Goal: Task Accomplishment & Management: Manage account settings

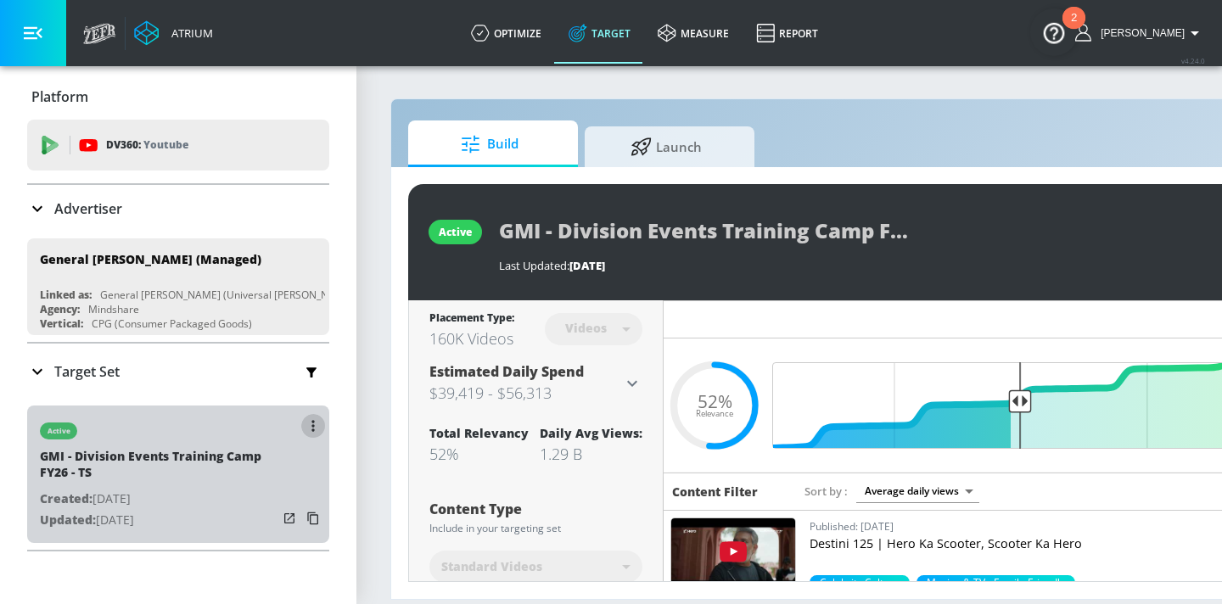
click at [315, 428] on button "button" at bounding box center [313, 426] width 24 height 24
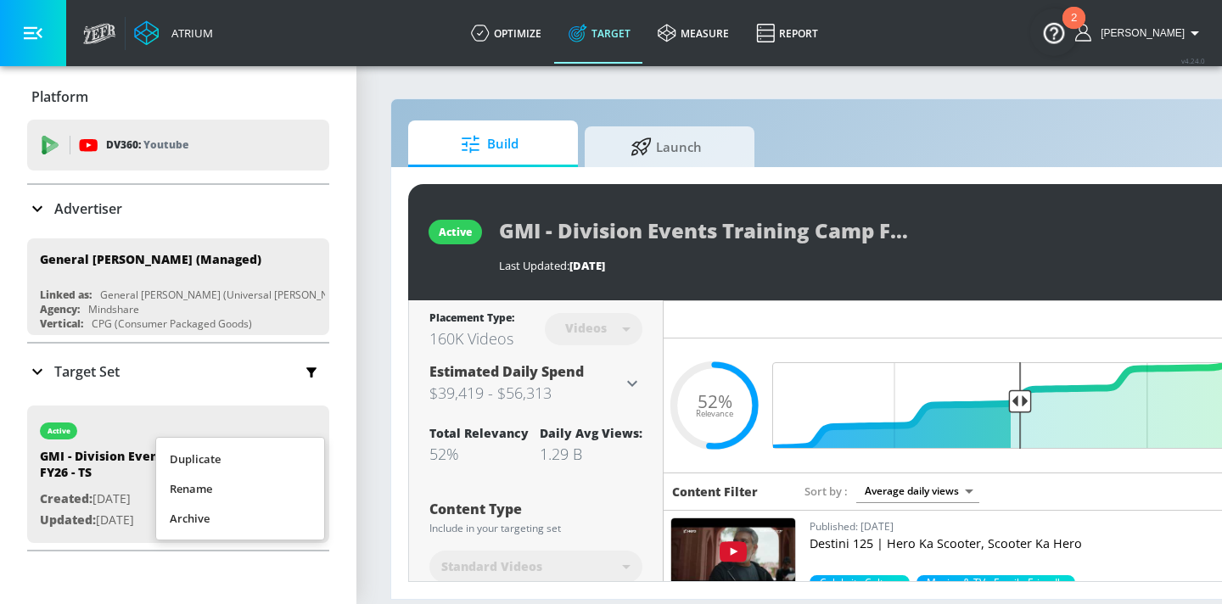
click at [267, 456] on li "Duplicate" at bounding box center [240, 460] width 168 height 30
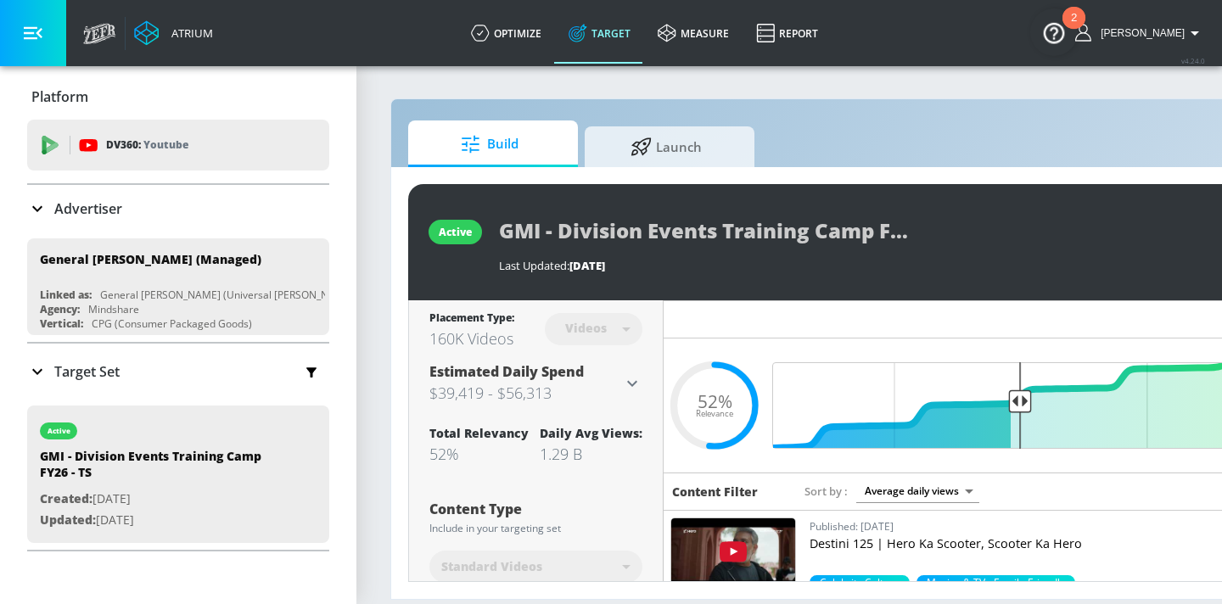
click at [107, 355] on div "Target Set" at bounding box center [178, 372] width 302 height 36
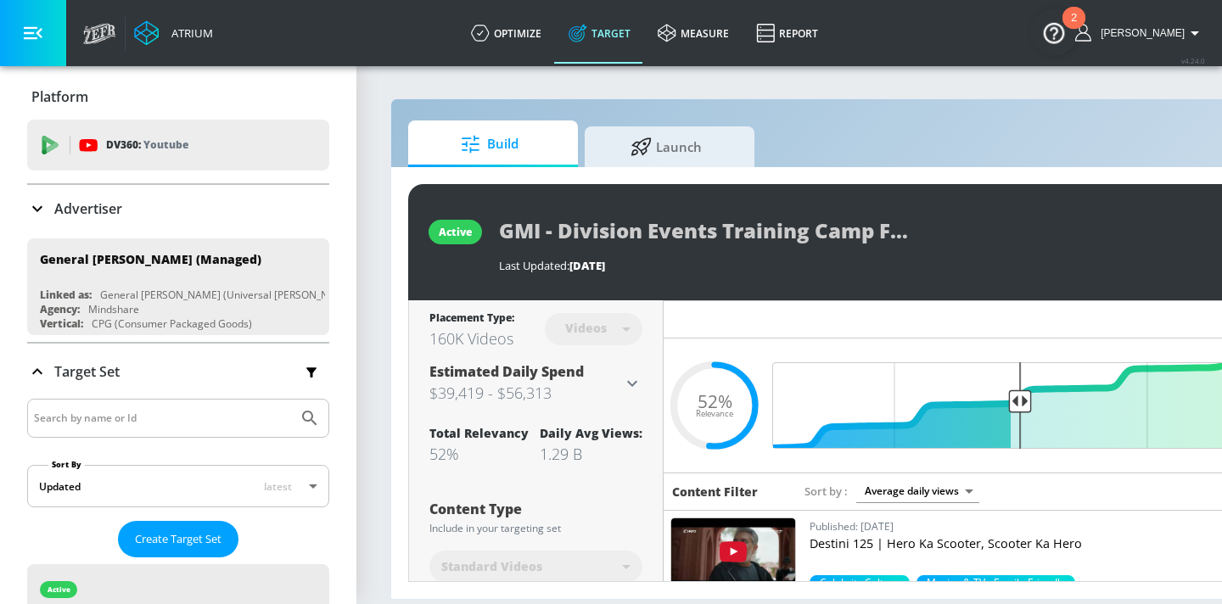
scroll to position [266, 0]
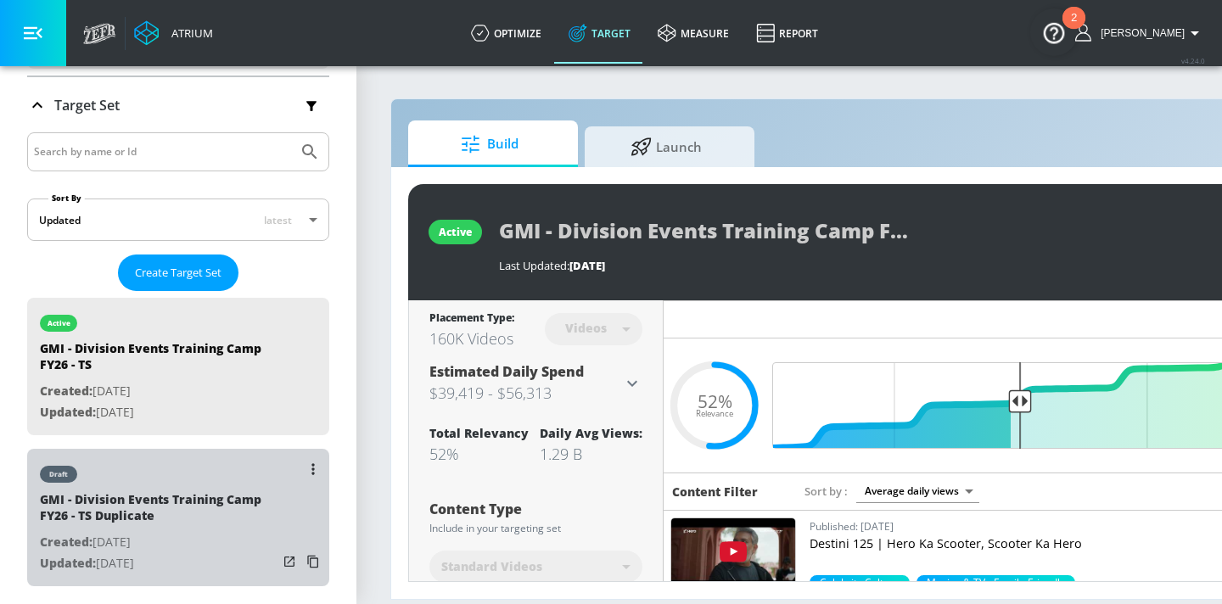
click at [176, 519] on div "GMI - Division Events Training Camp FY26 - TS Duplicate" at bounding box center [159, 511] width 238 height 41
type input "GMI - Division Events Training Camp FY26 - TS Duplicate"
type input "0.05"
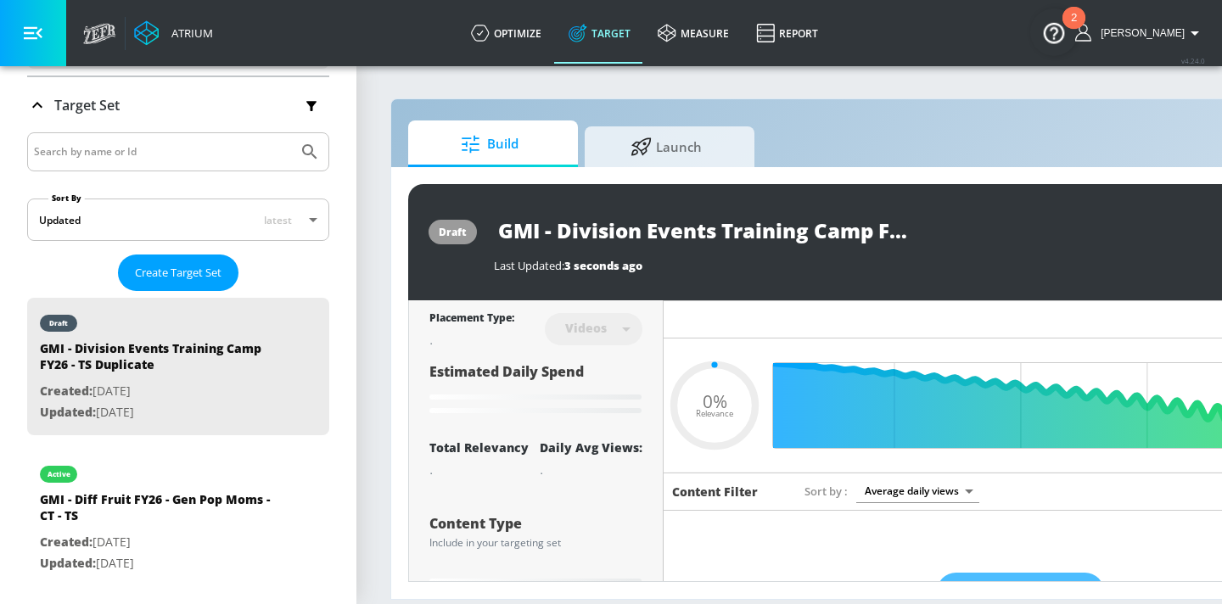
click at [869, 220] on input "GMI - Division Events Training Camp FY26 - TS Duplicate" at bounding box center [706, 230] width 424 height 38
click at [859, 226] on input "GMI - Division Events Training Camp FY26 - TS Duplicate" at bounding box center [706, 230] width 424 height 38
type input "GMI - Division Events Training Camp FY26 - TS"
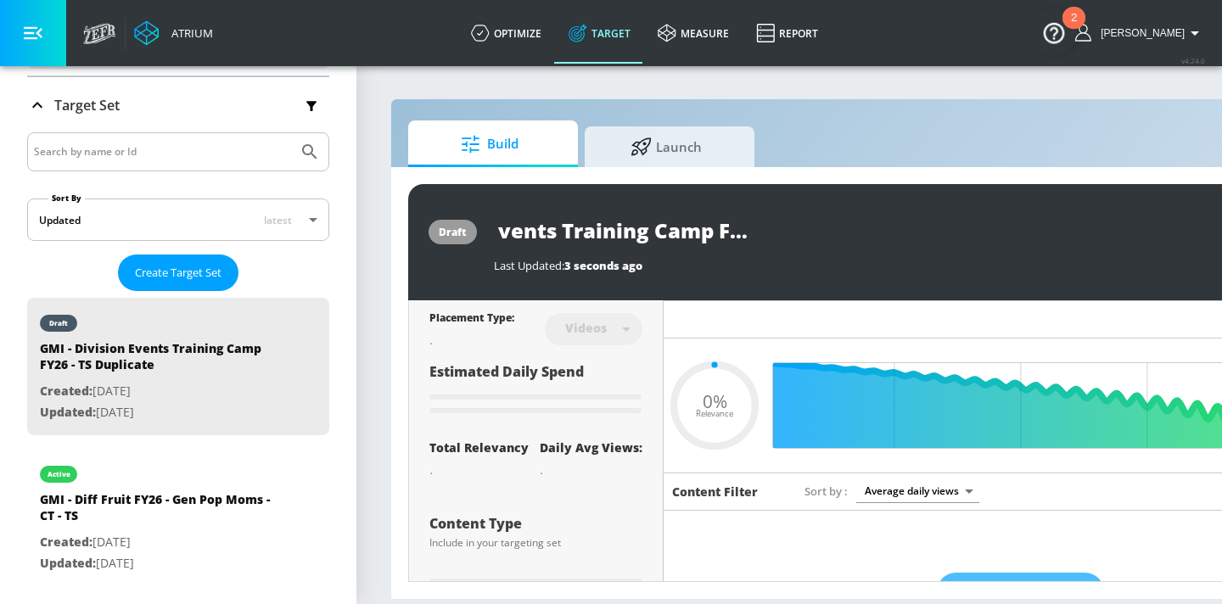
type input "0.05"
click at [827, 231] on input "GMI - Division Events Training Camp FY26 - TS" at bounding box center [675, 230] width 363 height 38
type input "GMI - Division Events Training Camp FY26 - CTS"
type input "0.05"
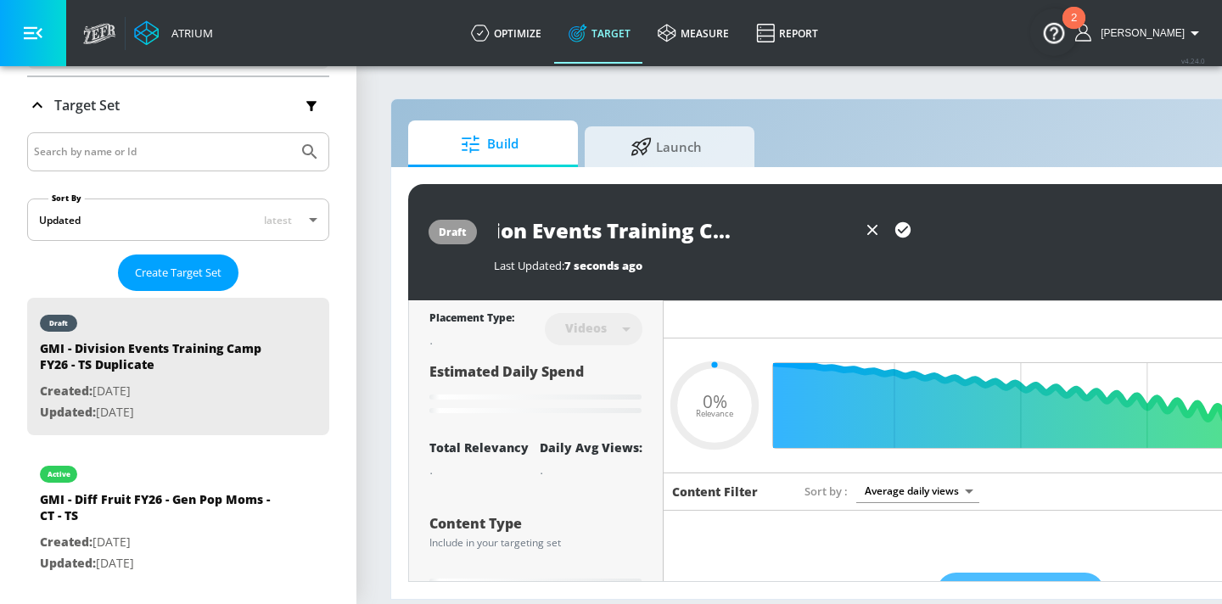
type input "GMI - Division Events Training Camp FY26 - CTTS"
type input "0.05"
type input "GMI - Division Events Training Camp FY26 - CT TS"
type input "0.05"
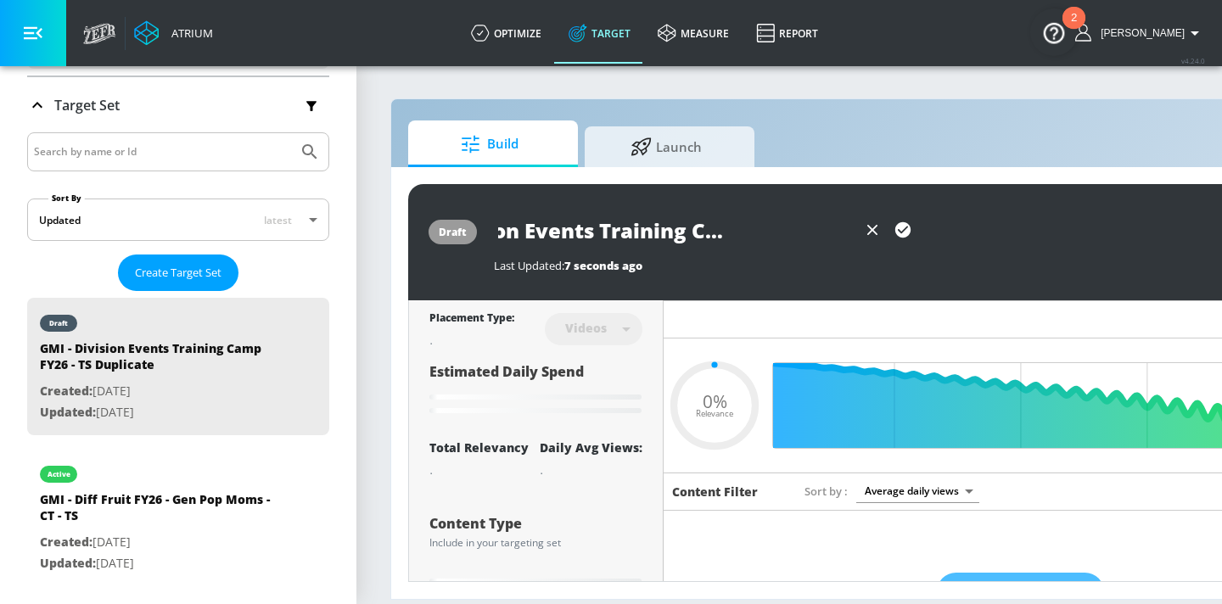
click at [799, 227] on input "GMI - Division Events Training Camp FY26 - CT TS" at bounding box center [675, 230] width 363 height 38
type input "GMI - Division Events Training Camp FY26 - CT TS"
click at [903, 228] on icon "button" at bounding box center [902, 229] width 15 height 15
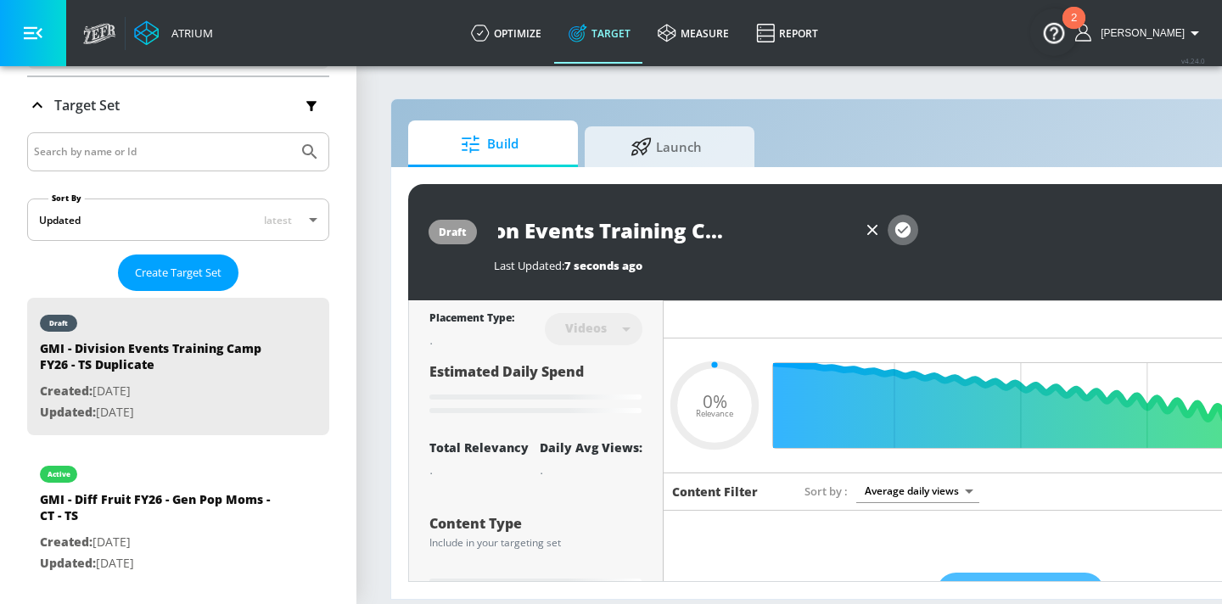
type input "0.05"
type input "GMI - Division Events Training Camp FY26 - TS Duplicate"
type input "0.52"
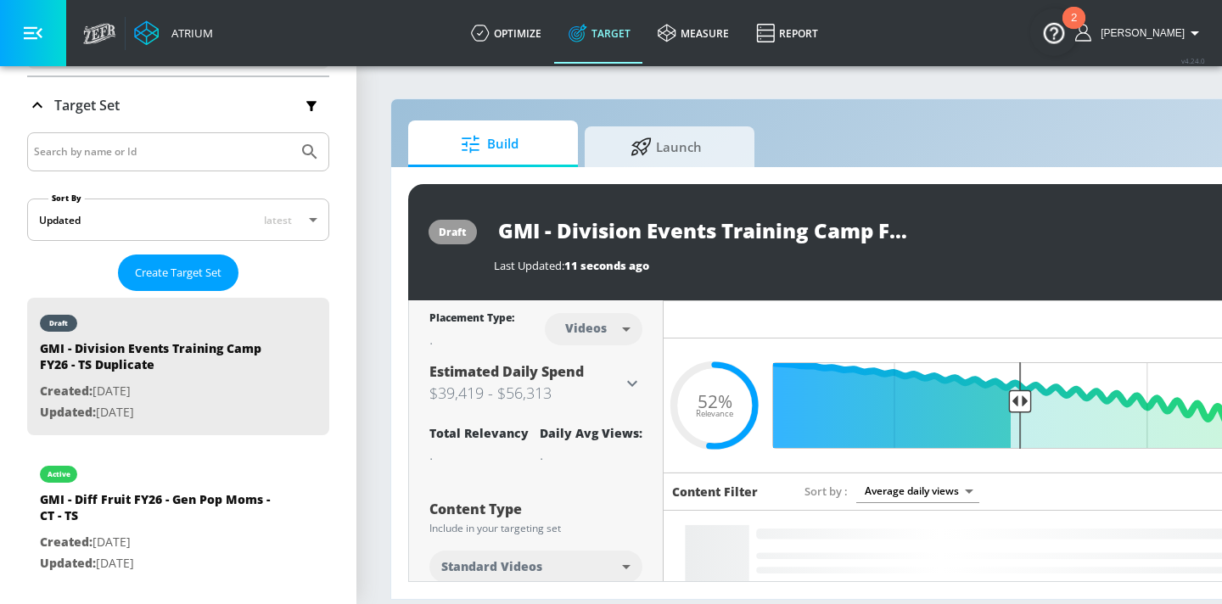
type input "GMI - Division Events Training Camp FY26 - CT TS"
click at [604, 329] on body "Atrium optimize Target measure Report optimize Target measure Report v 4.24.0 E…" at bounding box center [611, 302] width 1222 height 604
click at [599, 359] on div "Channels" at bounding box center [593, 366] width 61 height 18
type input "channels"
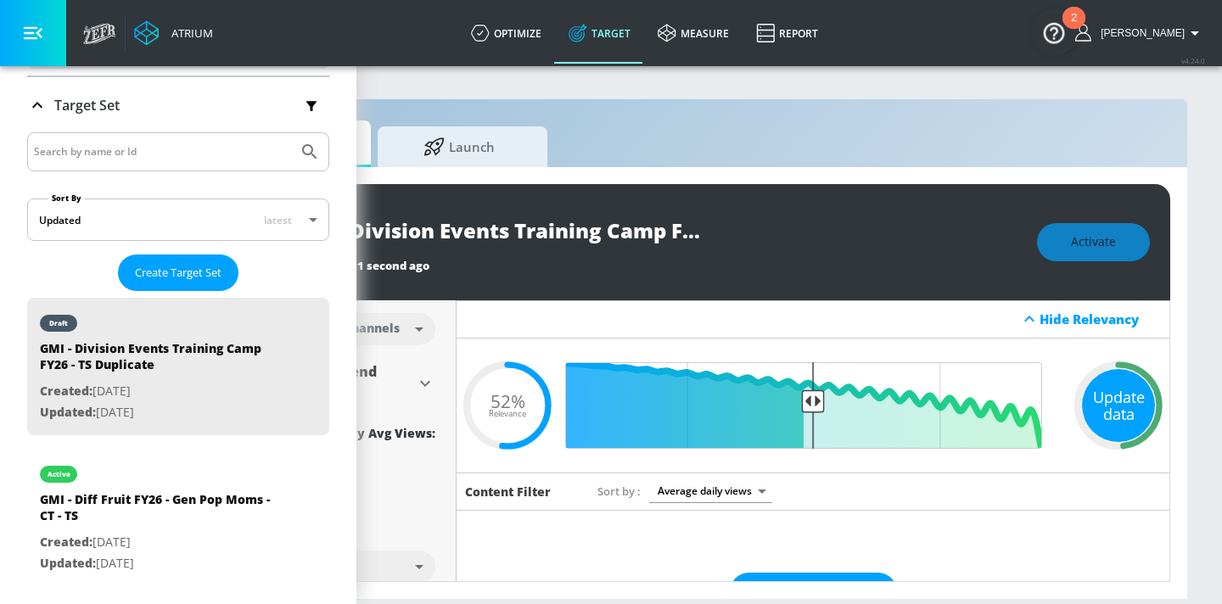
click at [1089, 404] on div "Update data" at bounding box center [1118, 405] width 73 height 73
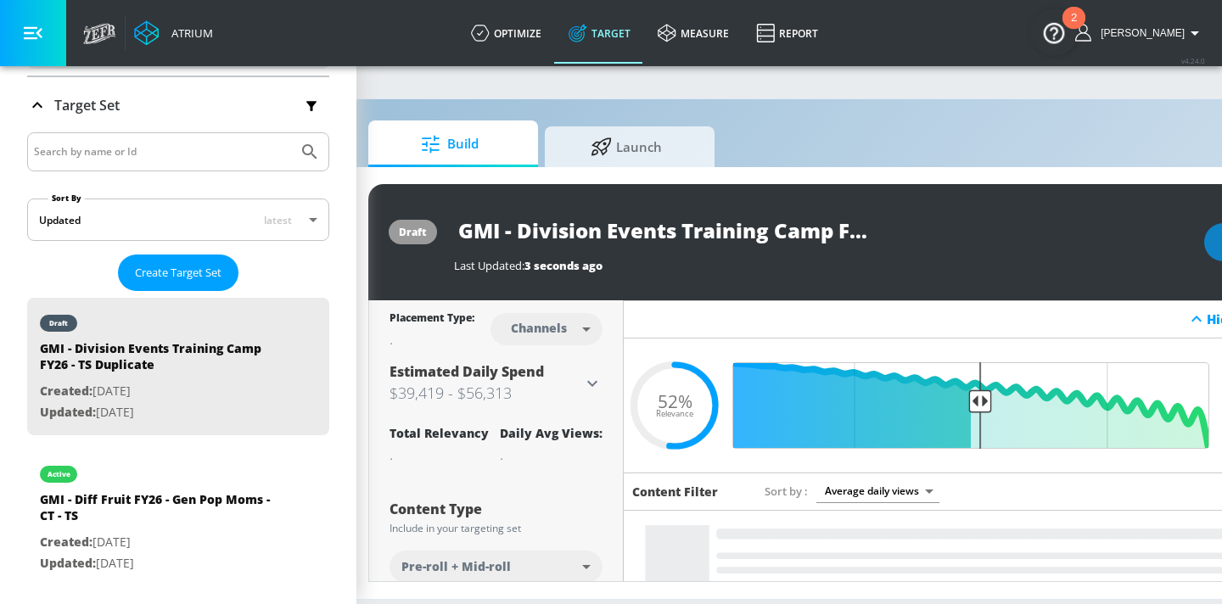
scroll to position [0, 0]
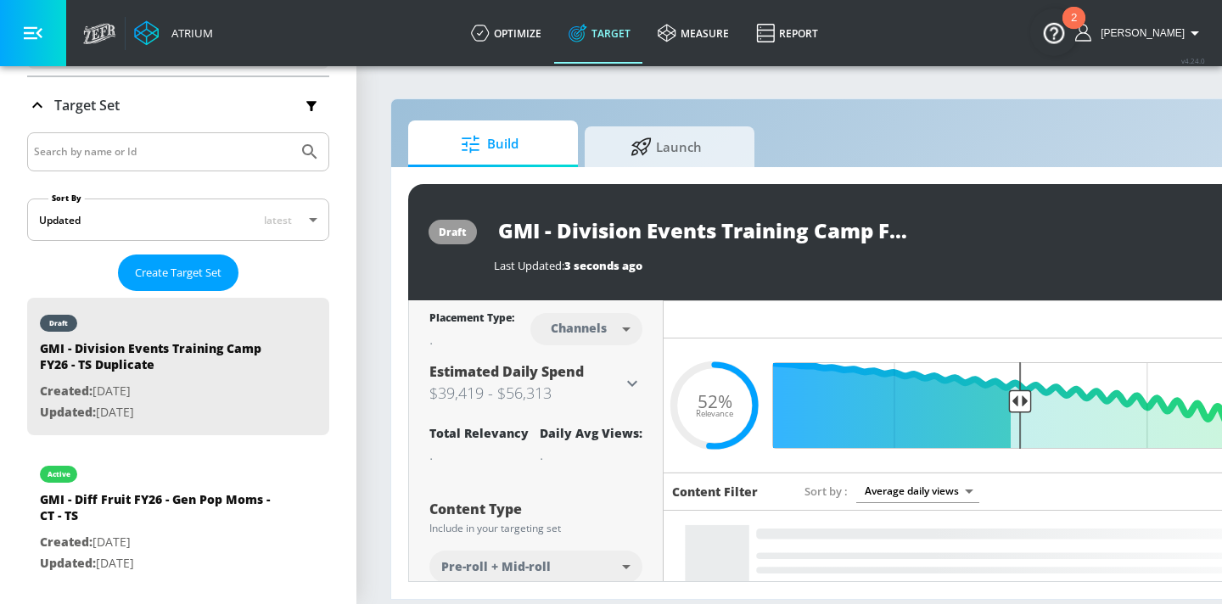
click at [707, 243] on input "GMI - Division Events Training Camp FY26 - TS Duplicate" at bounding box center [706, 230] width 424 height 38
click at [894, 215] on input "GMI - Division Events Training Camp FY26 - TS Duplicate" at bounding box center [706, 230] width 424 height 38
click at [894, 214] on input "GMI - Division Events Training Camp FY26 - TS Duplicate" at bounding box center [706, 230] width 424 height 38
click at [875, 226] on input "GMI - Division Events Training Camp FY26 - TS Duplicate" at bounding box center [706, 230] width 424 height 38
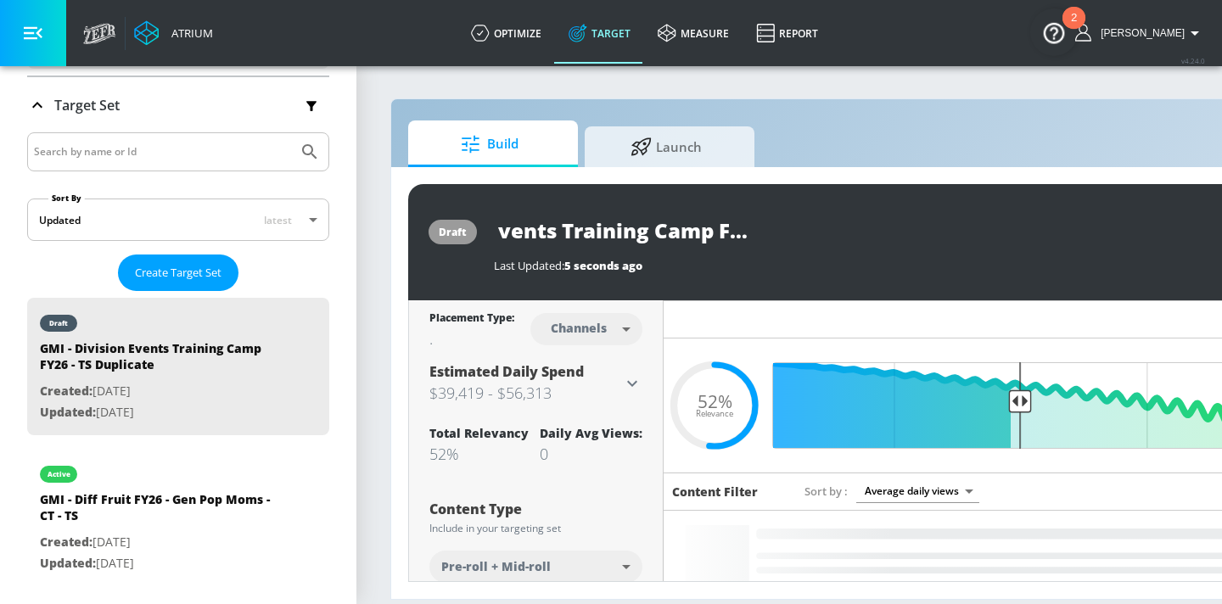
click at [875, 226] on input "GMI - Division Events Training Camp FY26 - TS Duplicate" at bounding box center [706, 230] width 424 height 38
click at [829, 223] on input "GMI - Division Events Training Camp FY26 - TS" at bounding box center [675, 230] width 363 height 38
type input "GMI - Division Events Training Camp FY26 - CT TS"
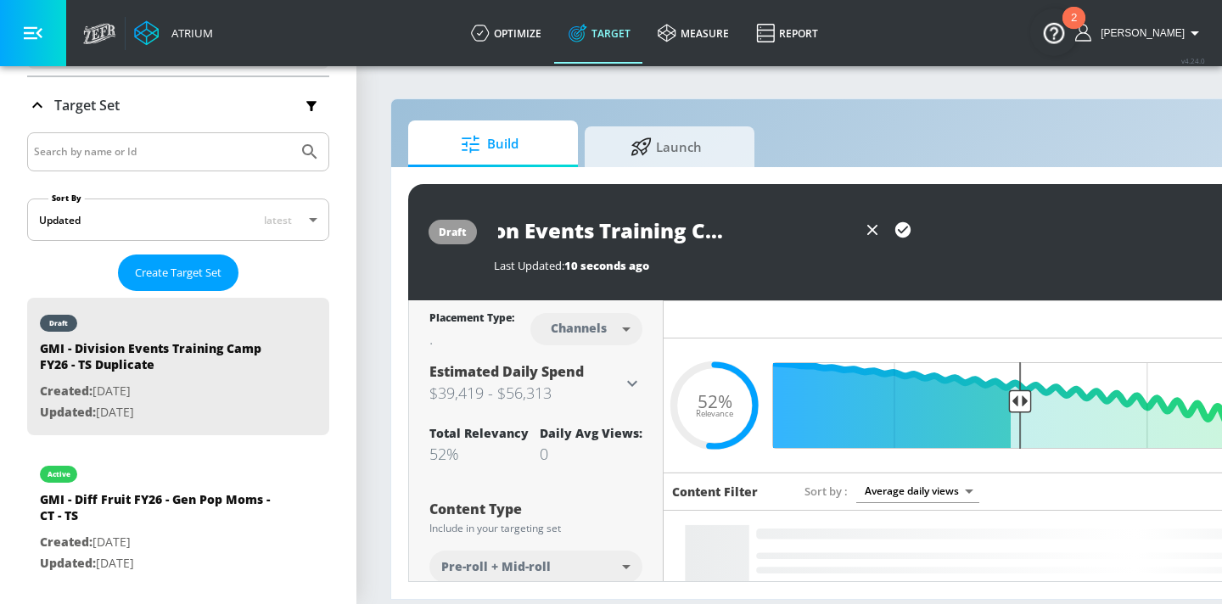
click at [903, 231] on icon "button" at bounding box center [902, 229] width 15 height 15
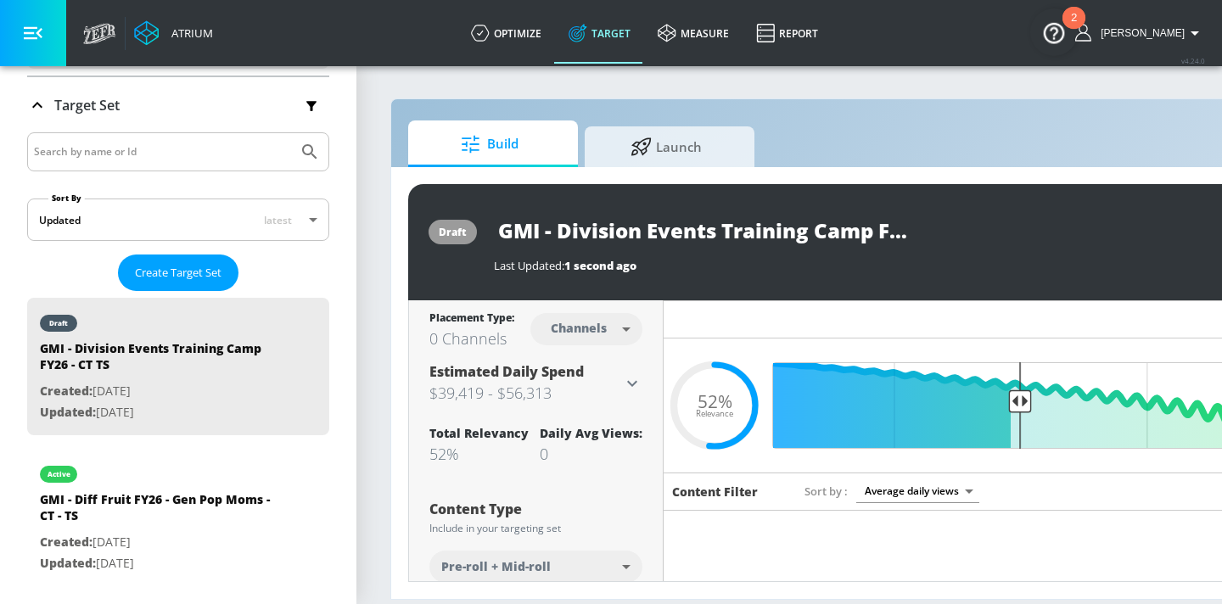
scroll to position [0, 207]
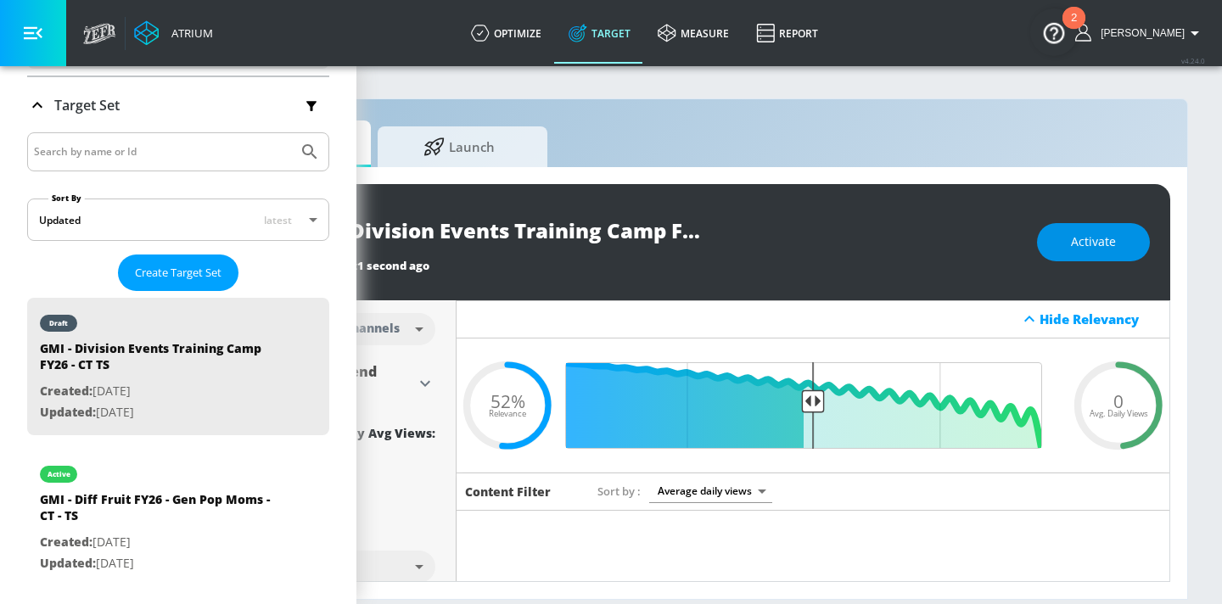
click at [1110, 247] on span "Activate" at bounding box center [1093, 242] width 45 height 21
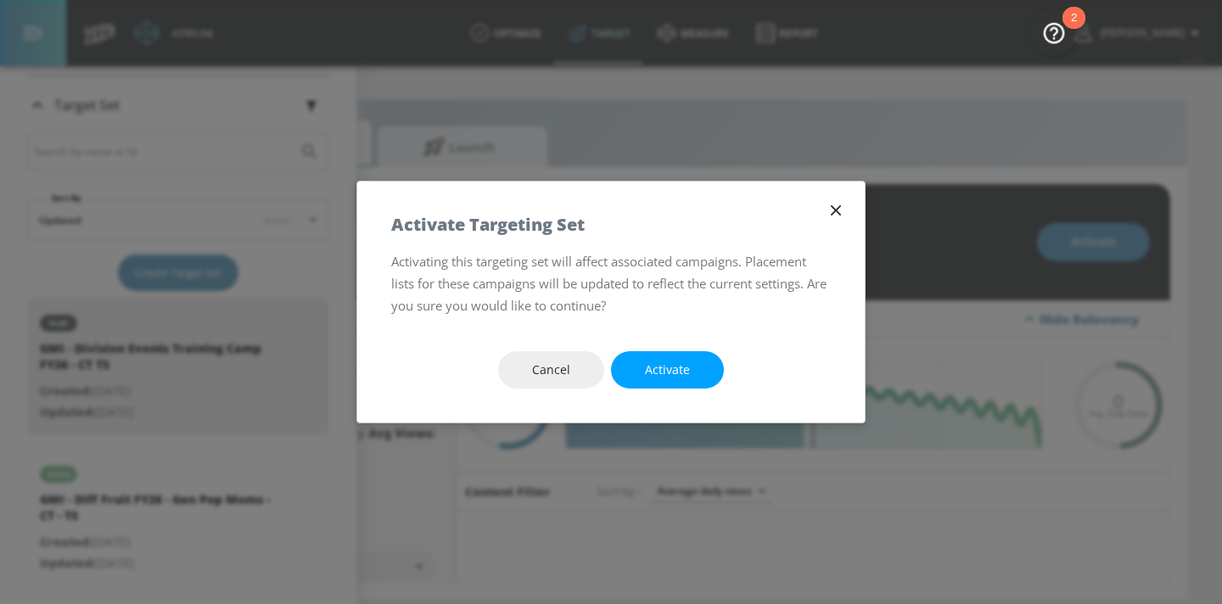
click at [686, 370] on span "Activate" at bounding box center [667, 370] width 45 height 21
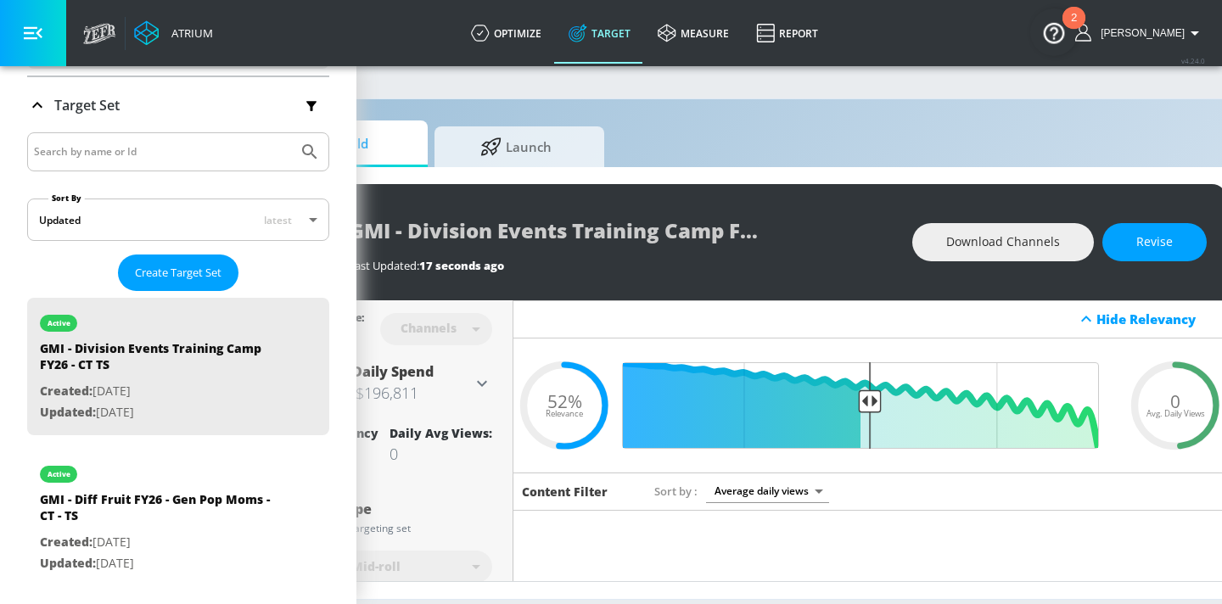
scroll to position [0, 0]
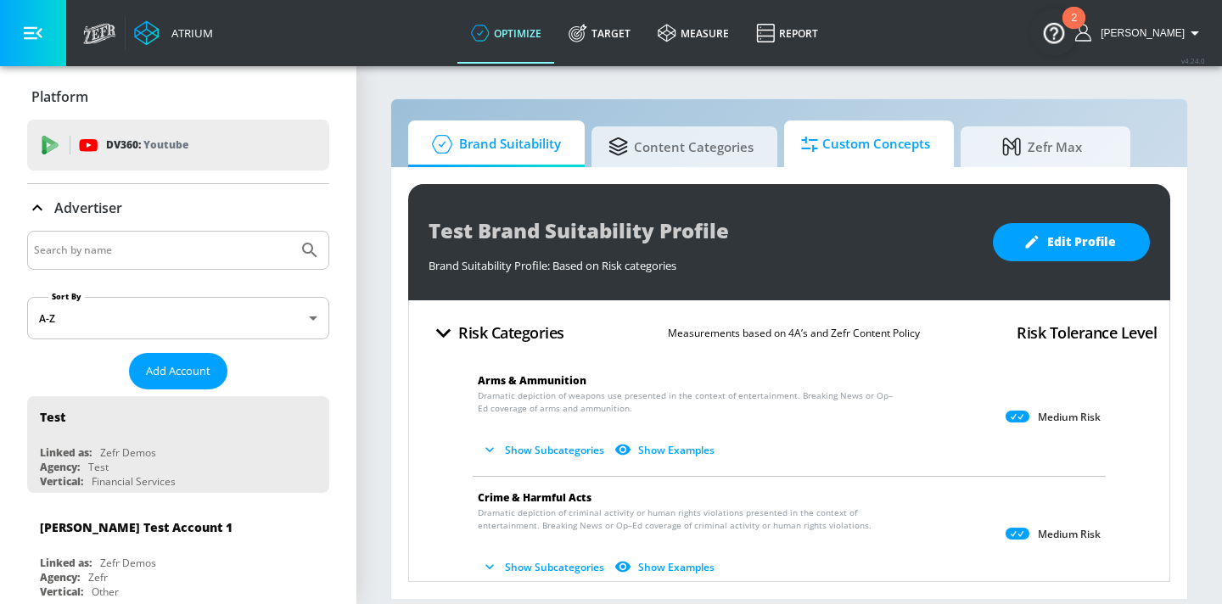
click at [842, 156] on span "Custom Concepts" at bounding box center [865, 144] width 129 height 41
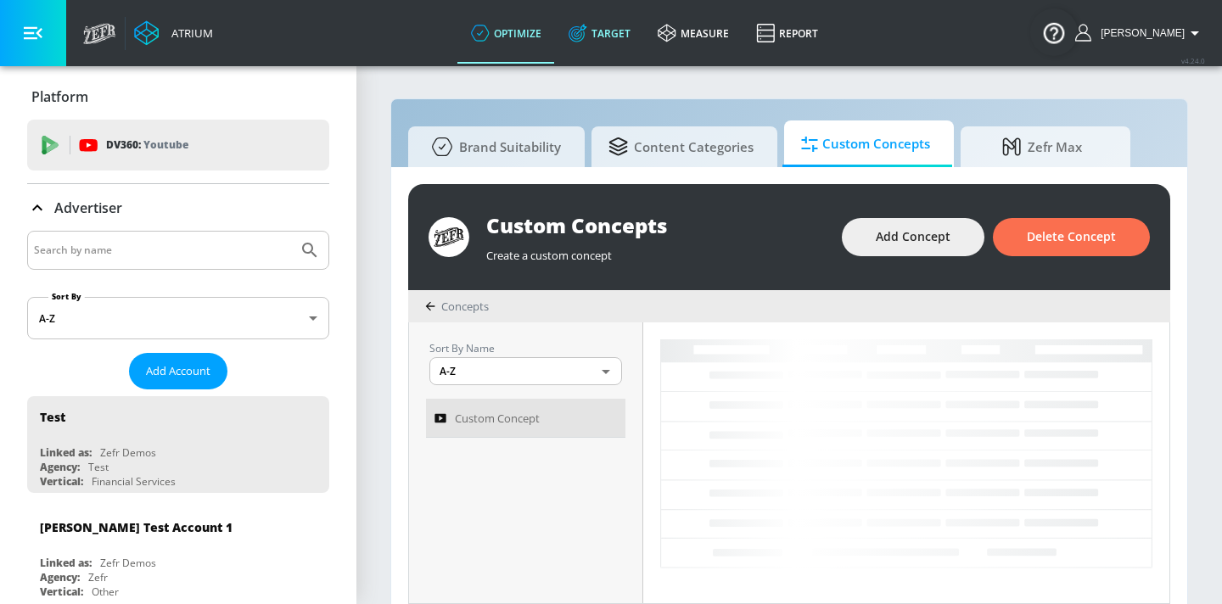
click at [621, 31] on link "Target" at bounding box center [599, 33] width 89 height 61
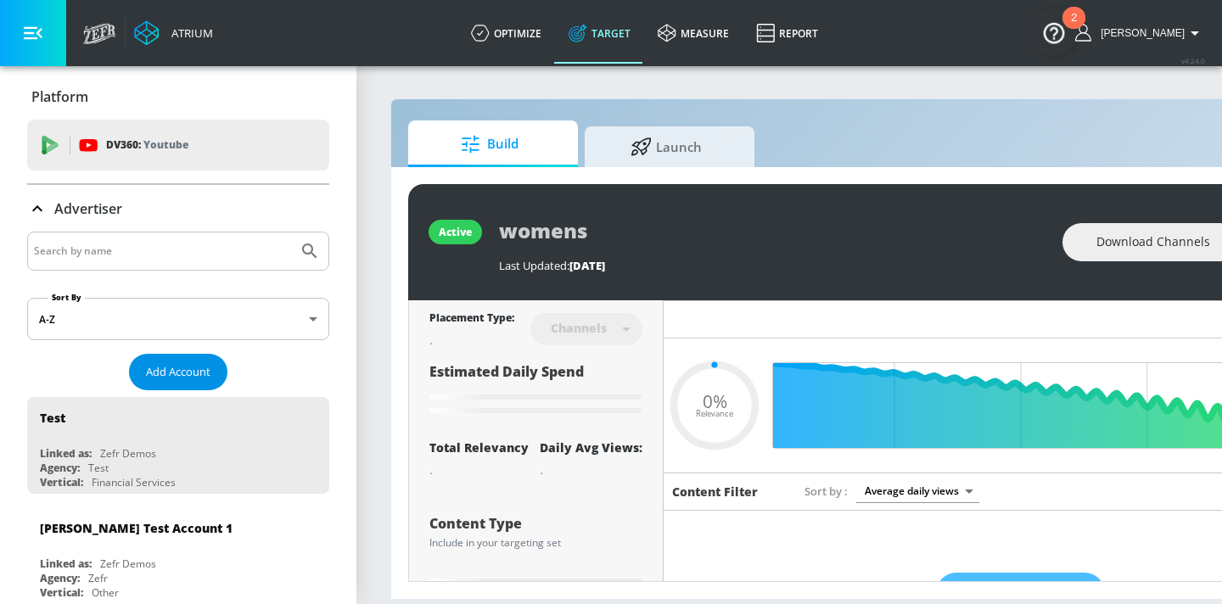
type input "0.05"
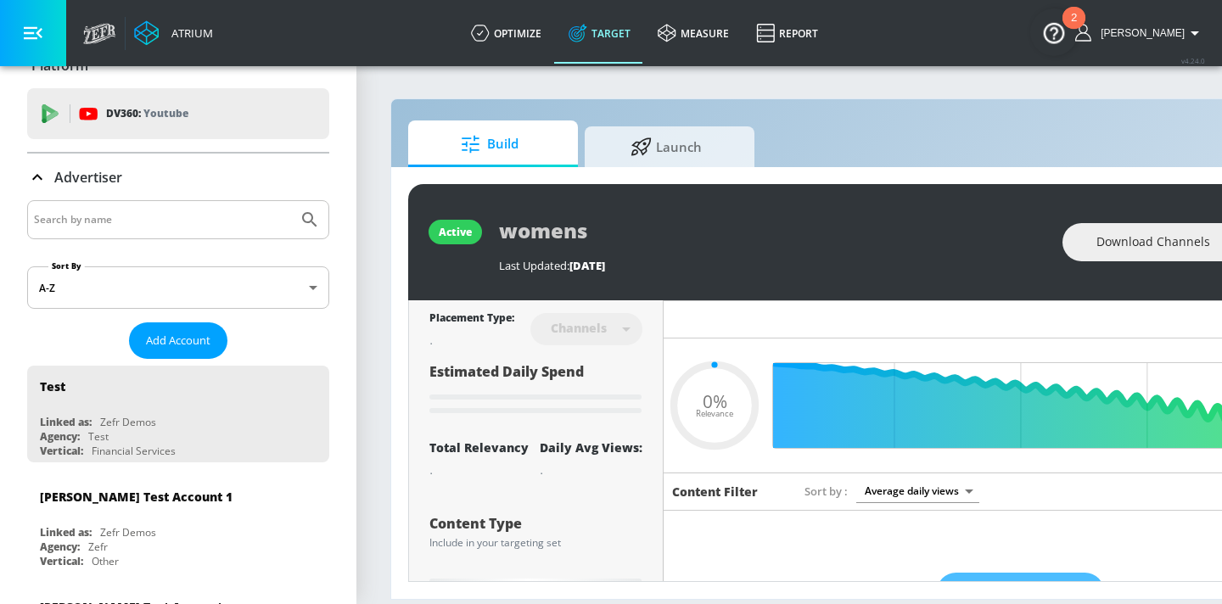
click at [187, 223] on input "Search by name" at bounding box center [162, 220] width 257 height 22
type input "General M"
type input "0.05"
type input "General [PERSON_NAME]"
click at [291, 201] on button "Submit Search" at bounding box center [309, 219] width 37 height 37
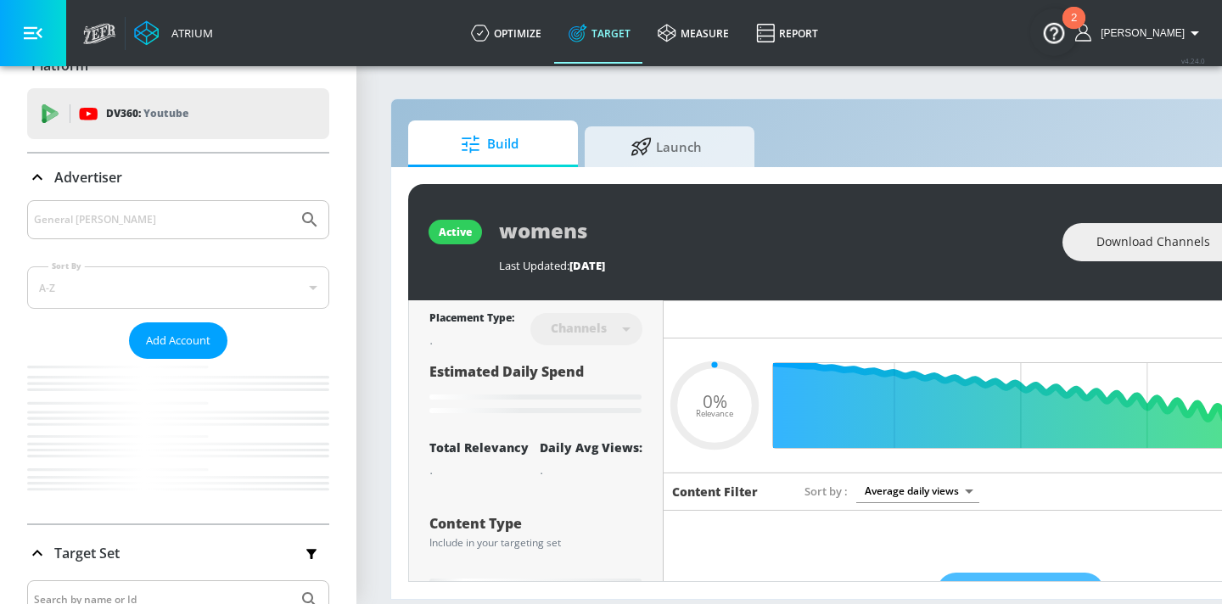
type input "0.05"
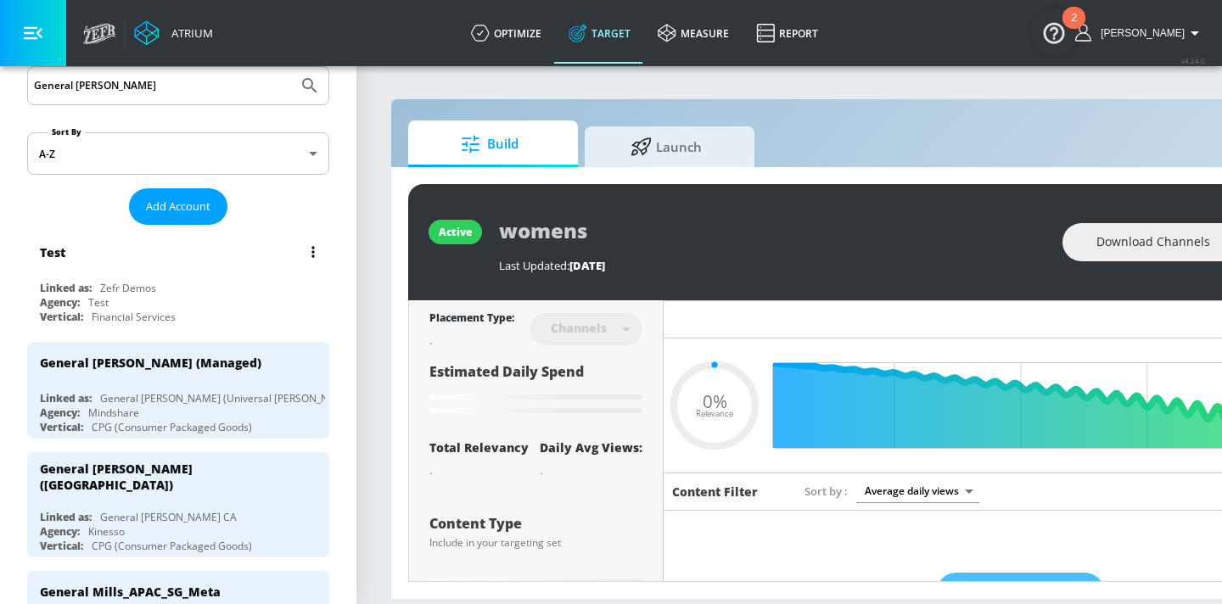
scroll to position [167, 0]
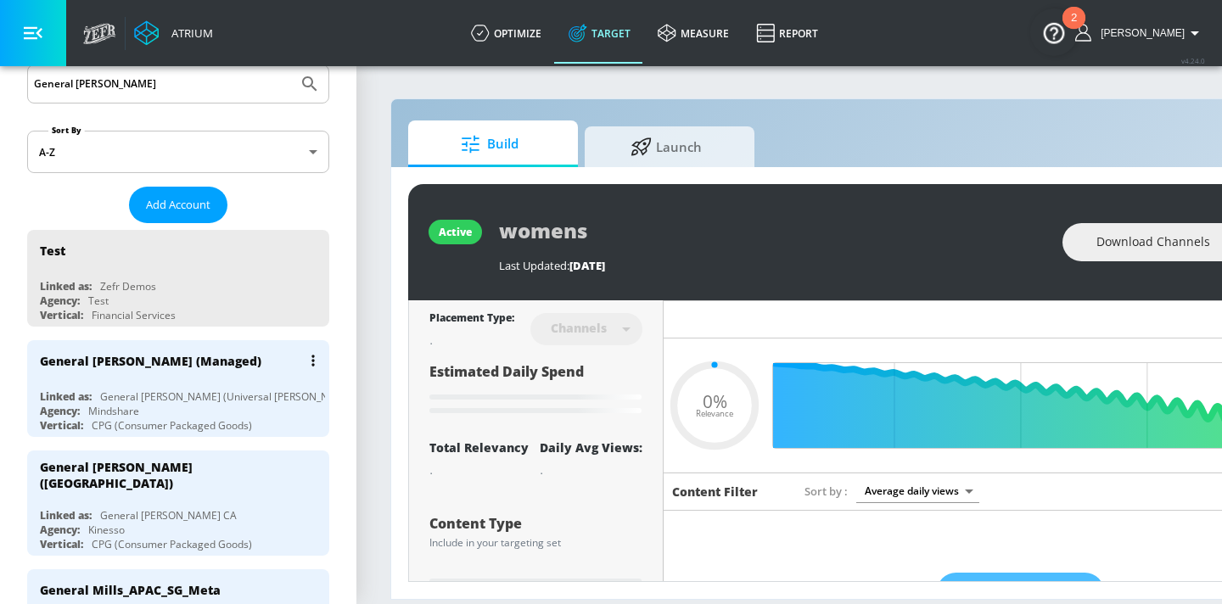
click at [159, 399] on div "General [PERSON_NAME] (Universal [PERSON_NAME])" at bounding box center [228, 396] width 257 height 14
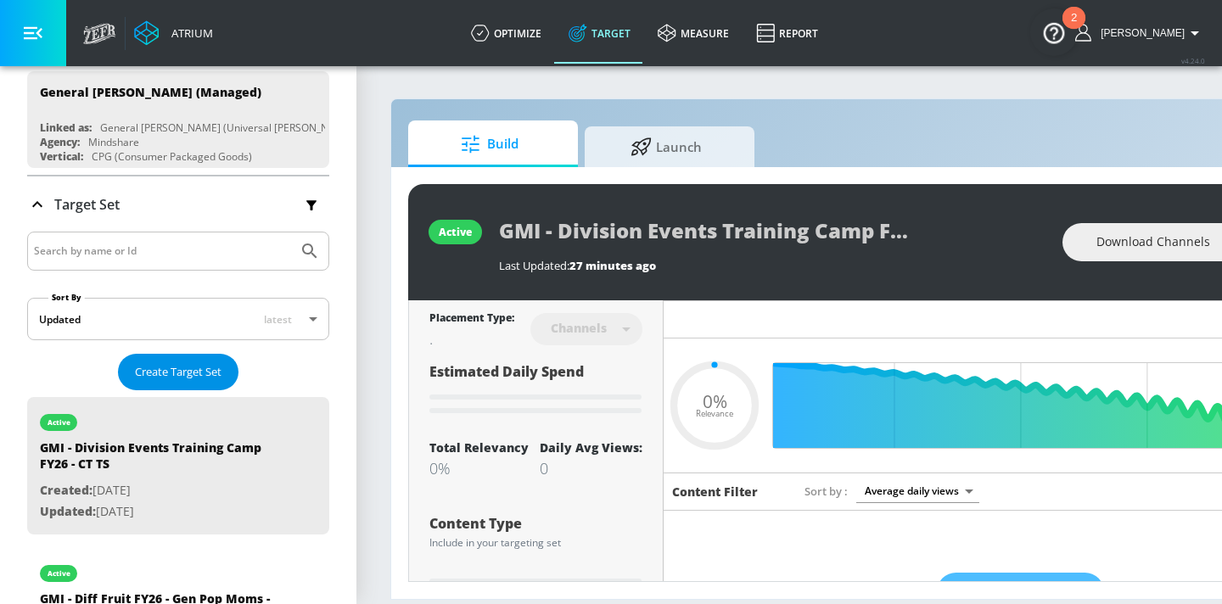
click at [188, 366] on span "Create Target Set" at bounding box center [178, 372] width 87 height 20
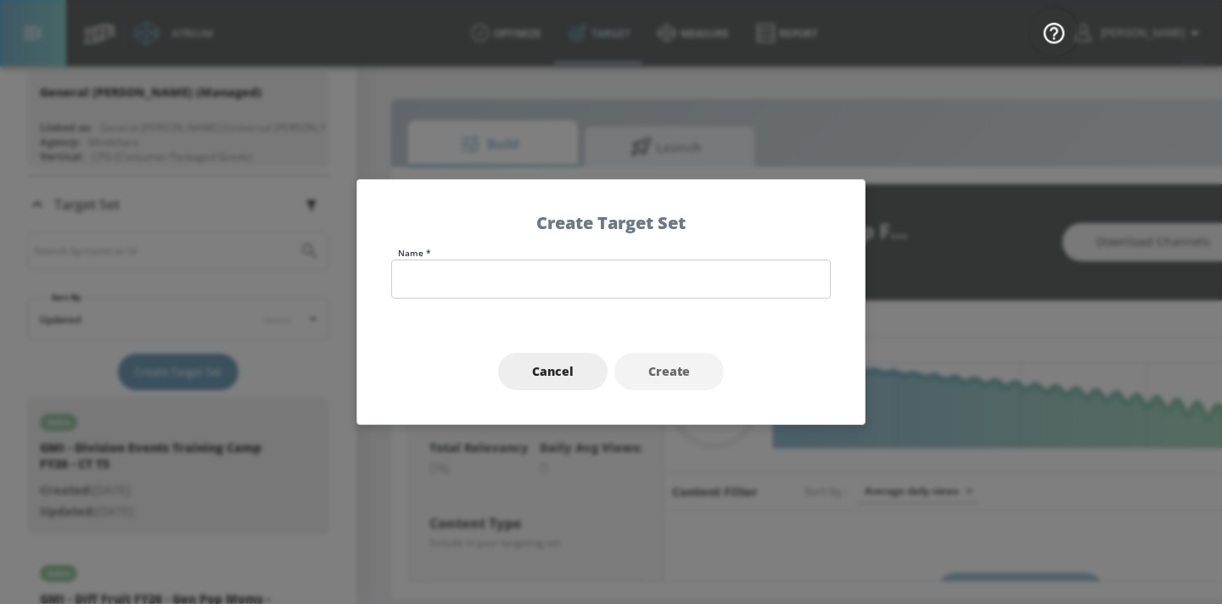
type input "0.05"
click at [658, 276] on input "text" at bounding box center [610, 279] width 439 height 39
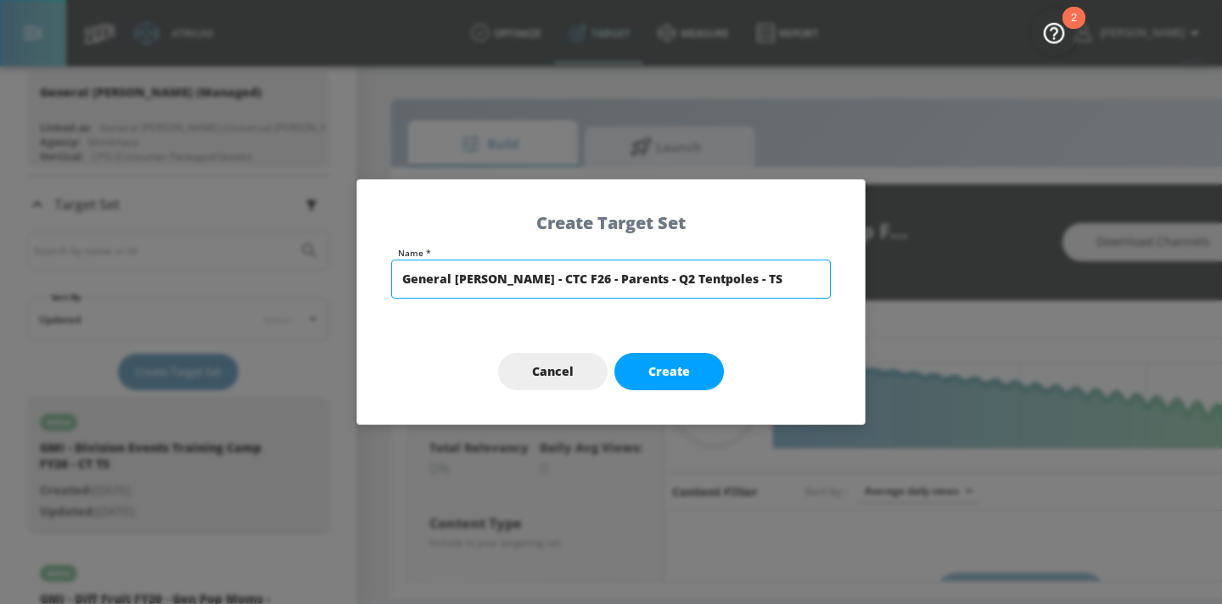
type input "General [PERSON_NAME] - CTC F26 - Parents - Q2 Tentpoles - TS"
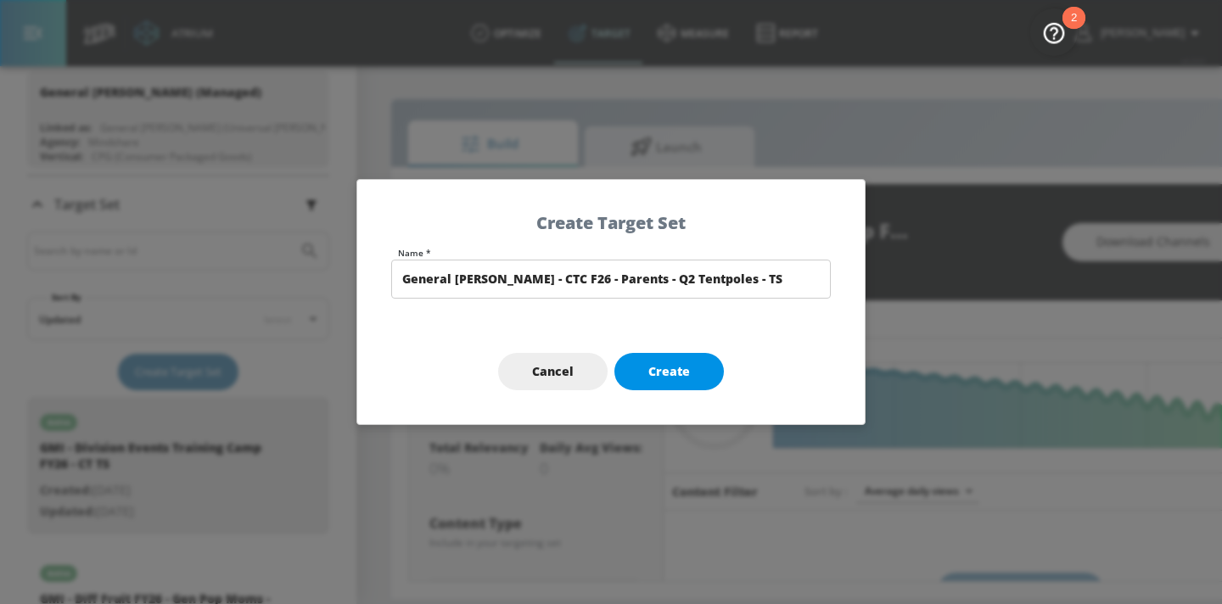
click at [680, 375] on span "Create" at bounding box center [669, 371] width 42 height 21
type input "General [PERSON_NAME] - CTC F26 - Parents - Q2 Tentpoles - TS"
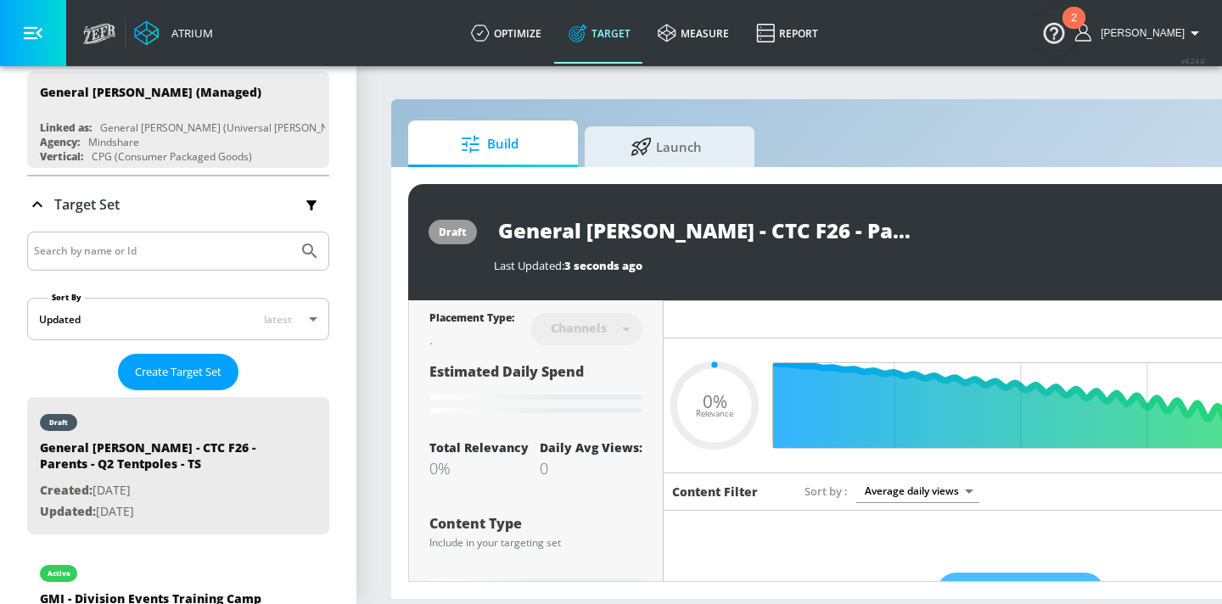
scroll to position [33, 0]
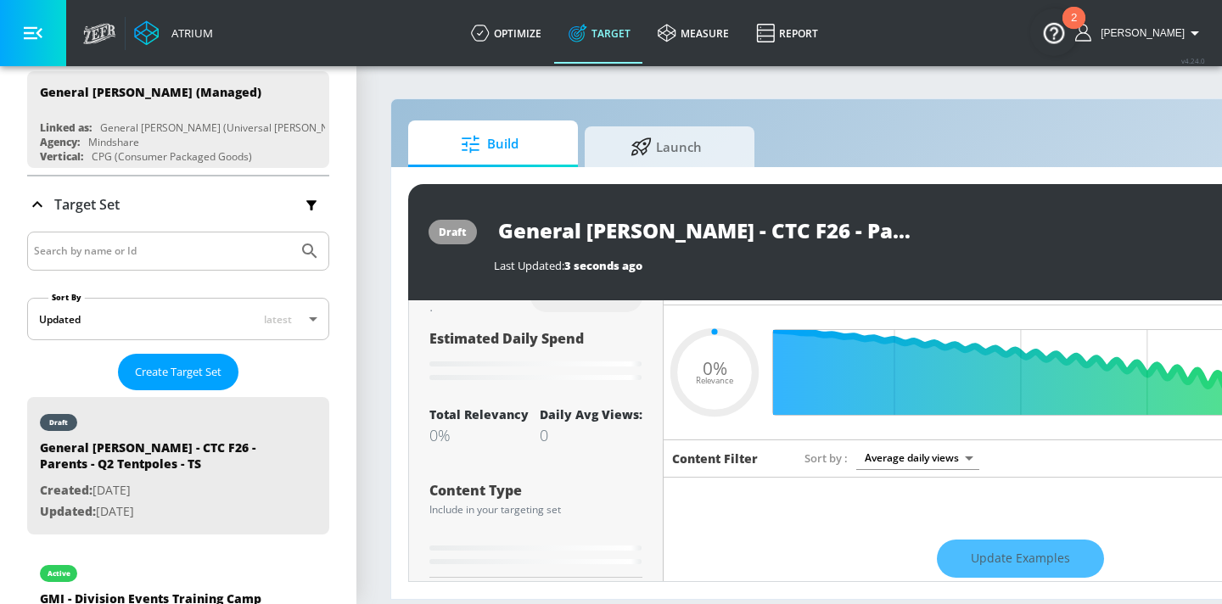
click at [724, 222] on input "General Mills - CTC F26 - Parents - Q2 Tentpoles - TS" at bounding box center [706, 230] width 424 height 38
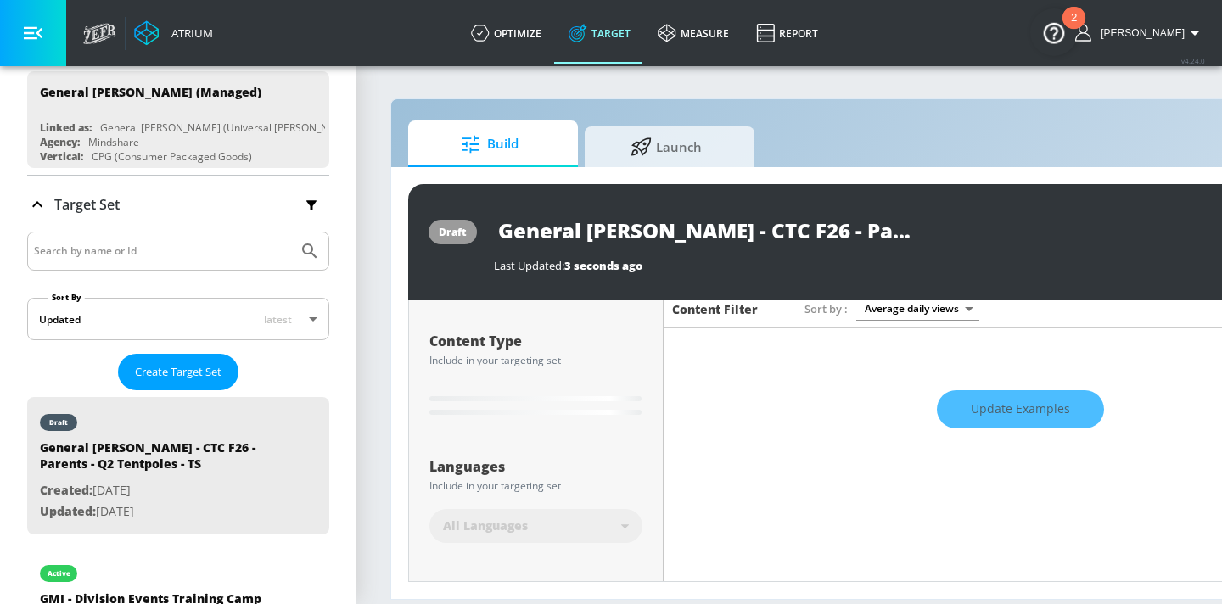
type input "0.6"
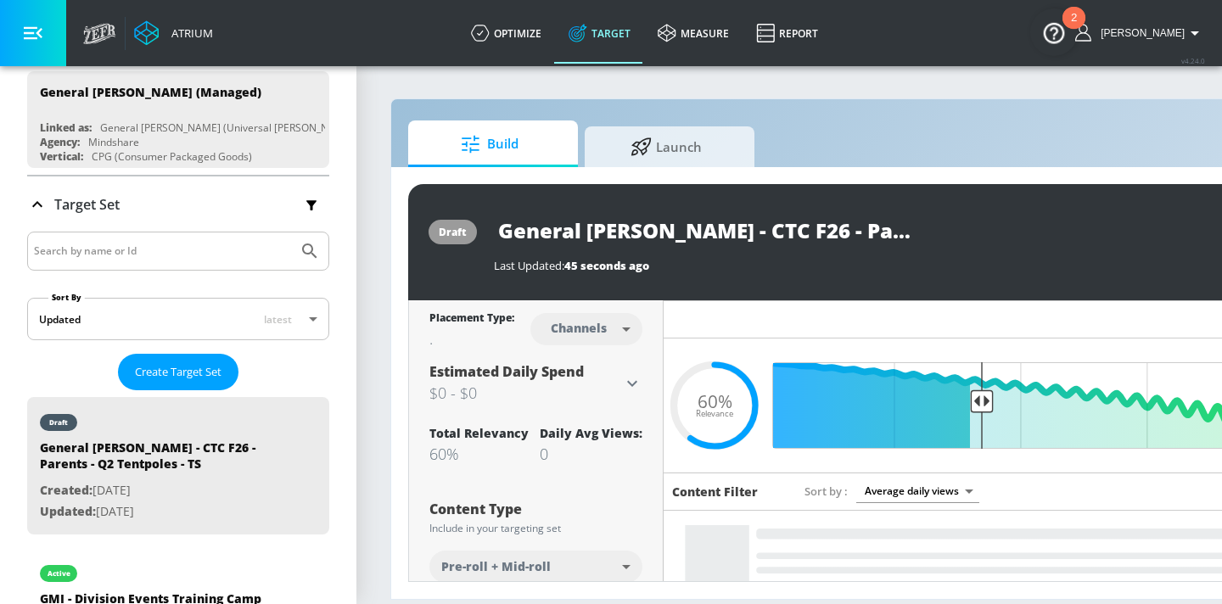
click at [593, 331] on body "Atrium optimize Target measure Report optimize Target measure Report v 4.24.0 E…" at bounding box center [611, 302] width 1222 height 604
click at [590, 389] on div "Videos" at bounding box center [580, 394] width 48 height 18
type input "videos"
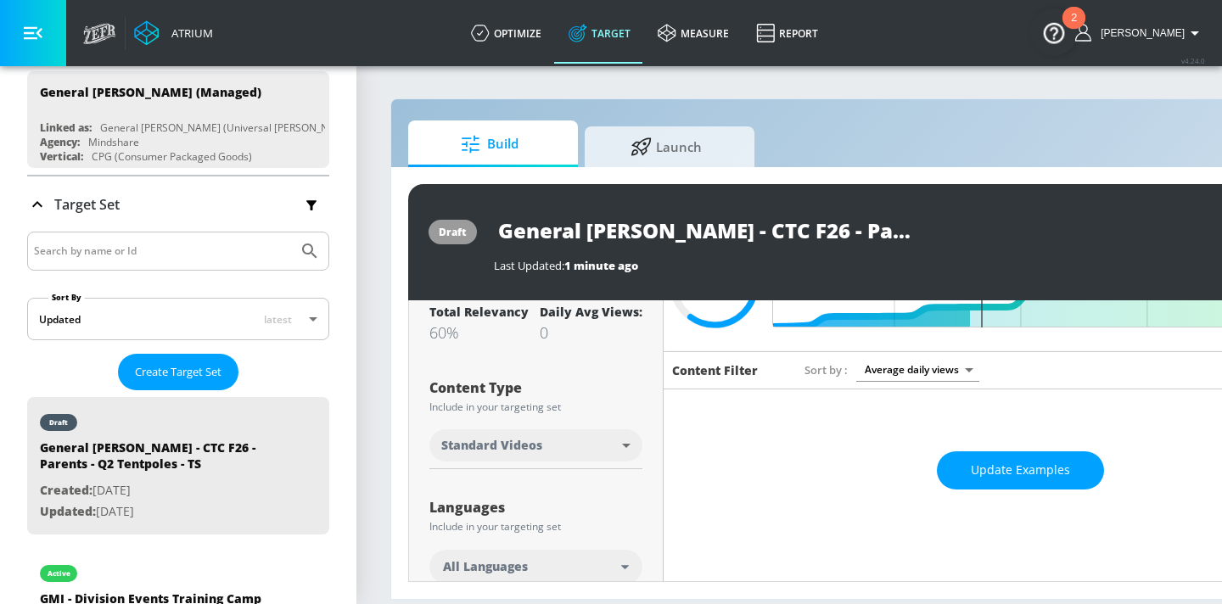
scroll to position [347, 0]
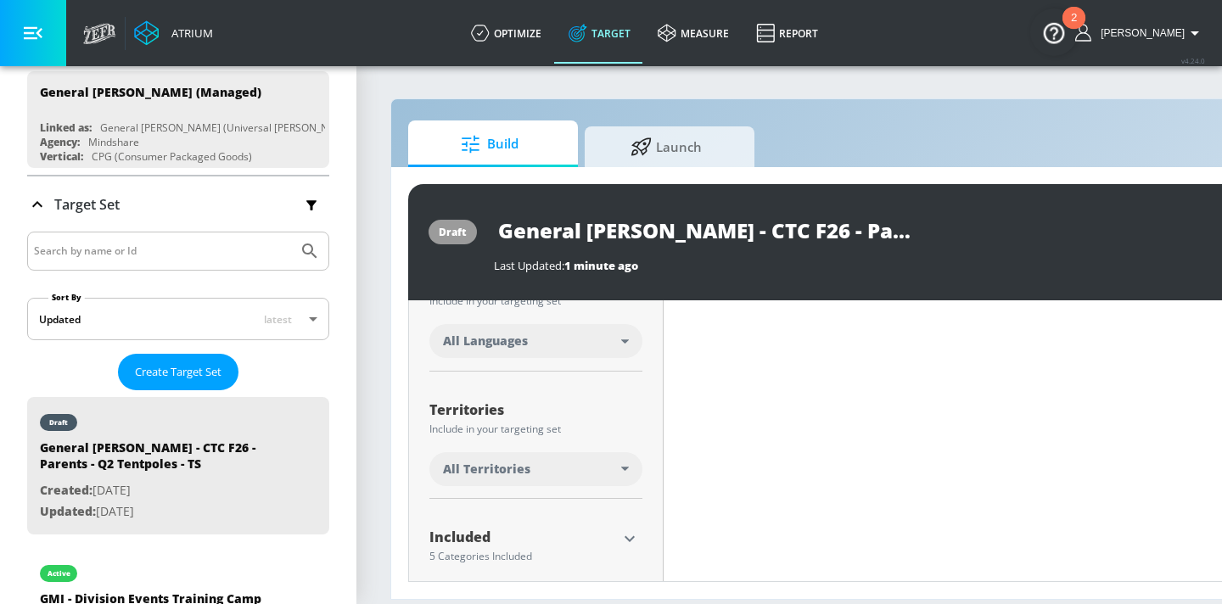
click at [568, 346] on div "All Languages" at bounding box center [532, 341] width 178 height 17
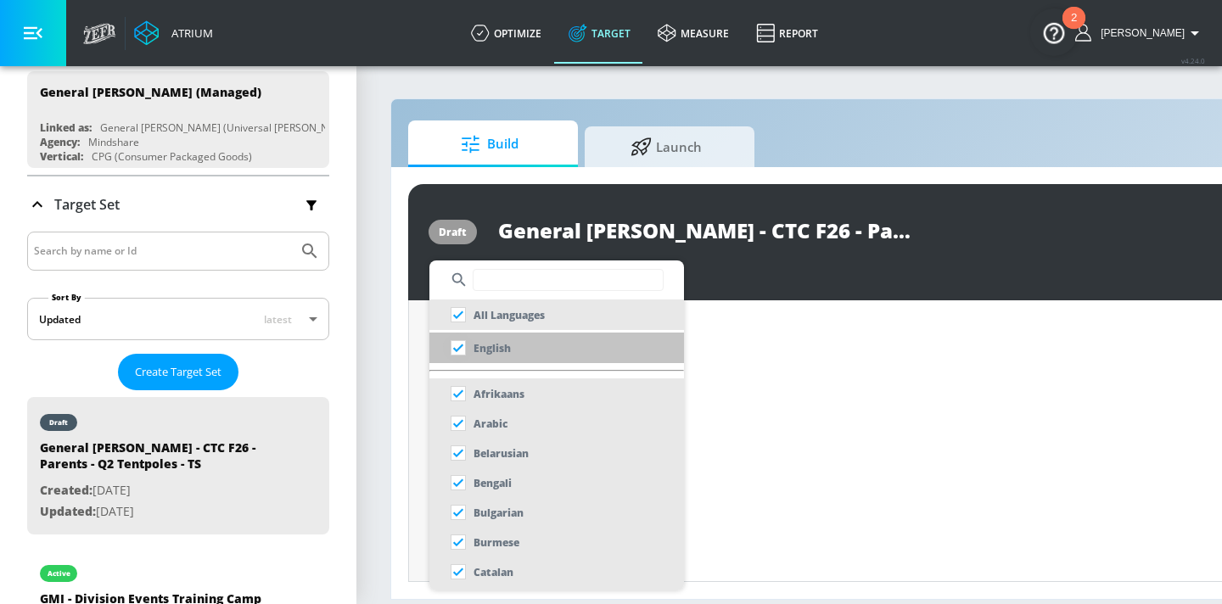
click at [462, 342] on input "checkbox" at bounding box center [458, 348] width 31 height 31
checkbox input "true"
checkbox input "false"
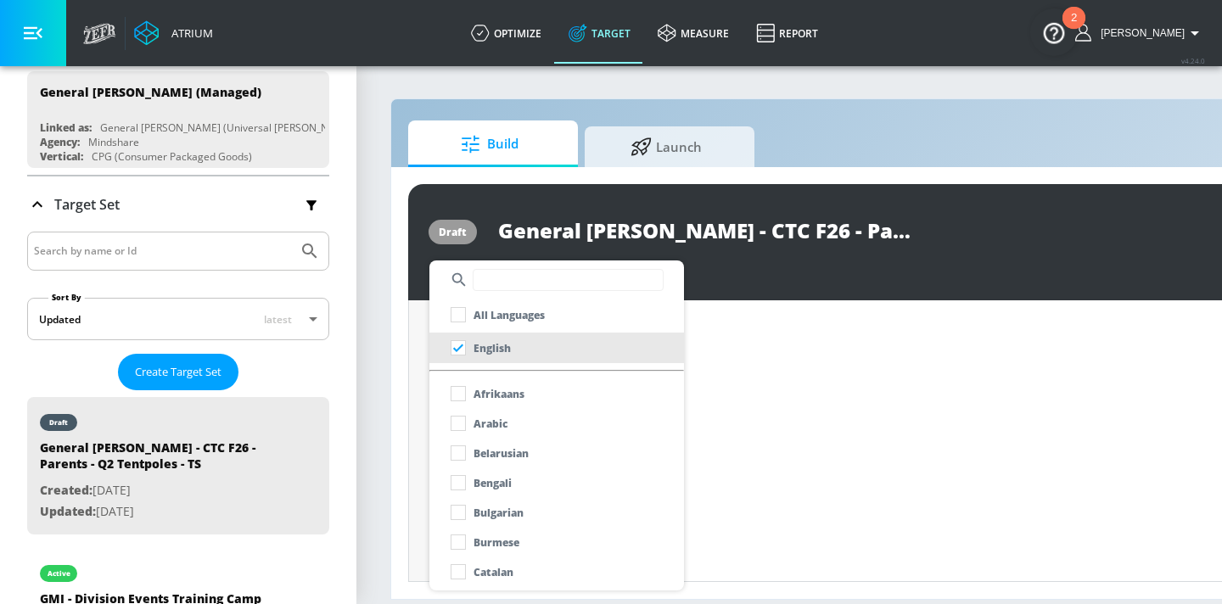
click at [408, 347] on div at bounding box center [611, 302] width 1222 height 604
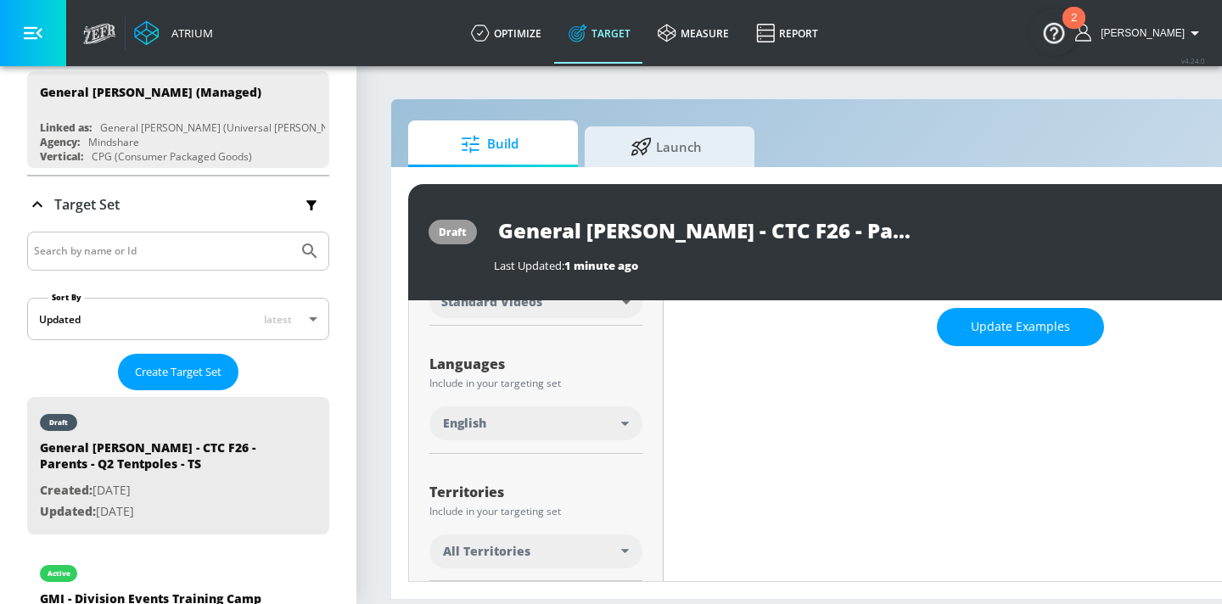
scroll to position [307, 0]
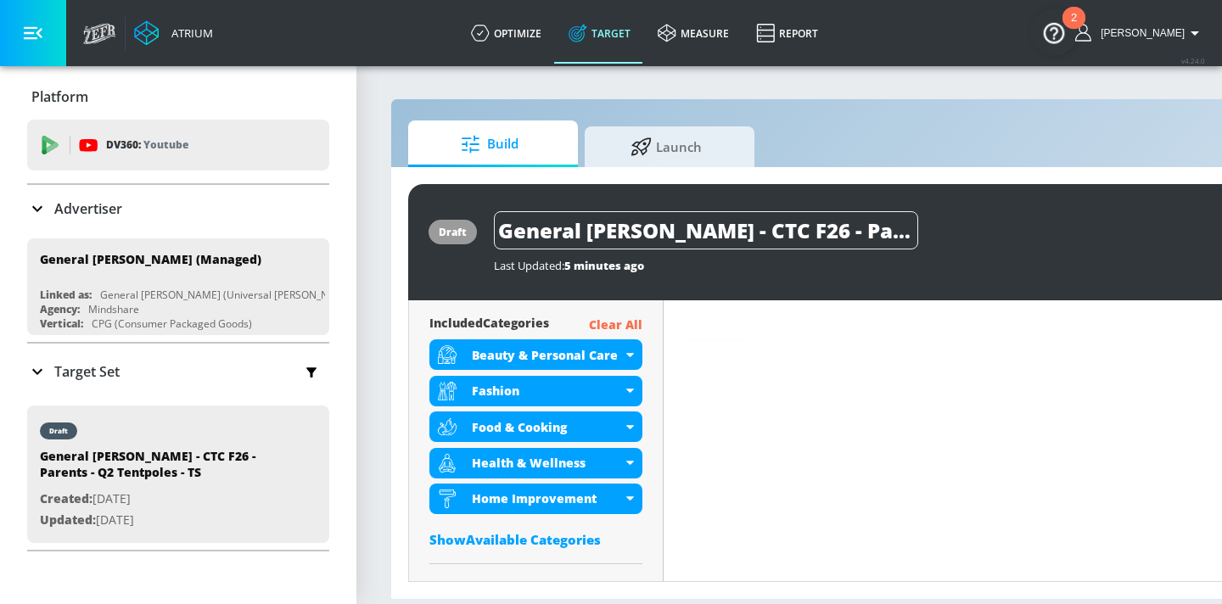
scroll to position [662, 0]
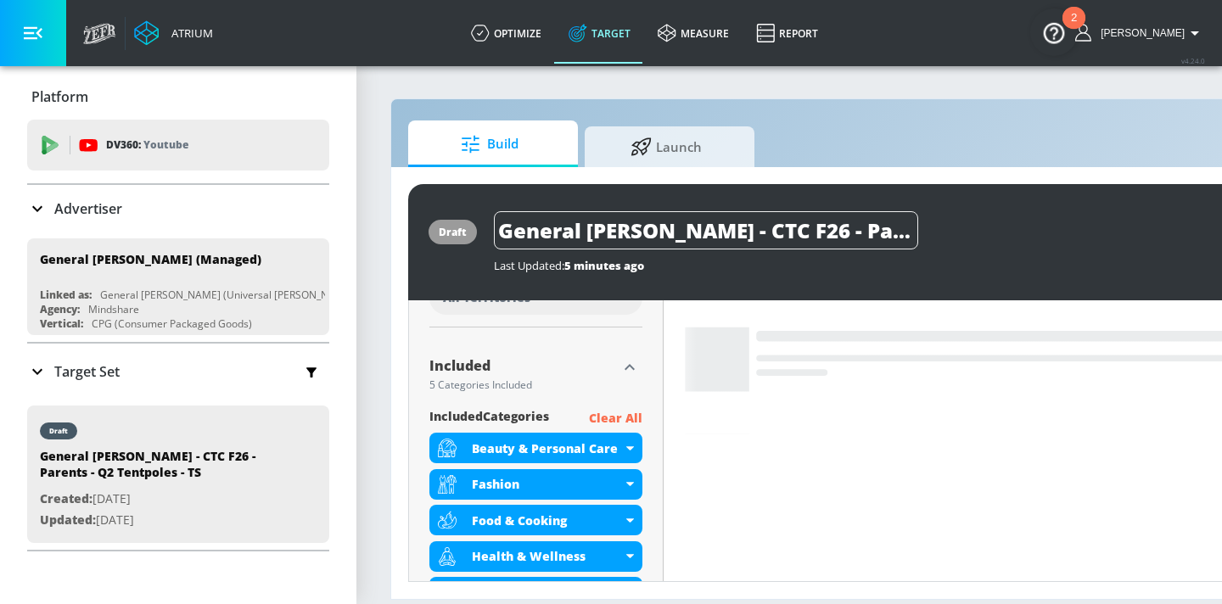
click at [634, 418] on p "Clear All" at bounding box center [615, 418] width 53 height 21
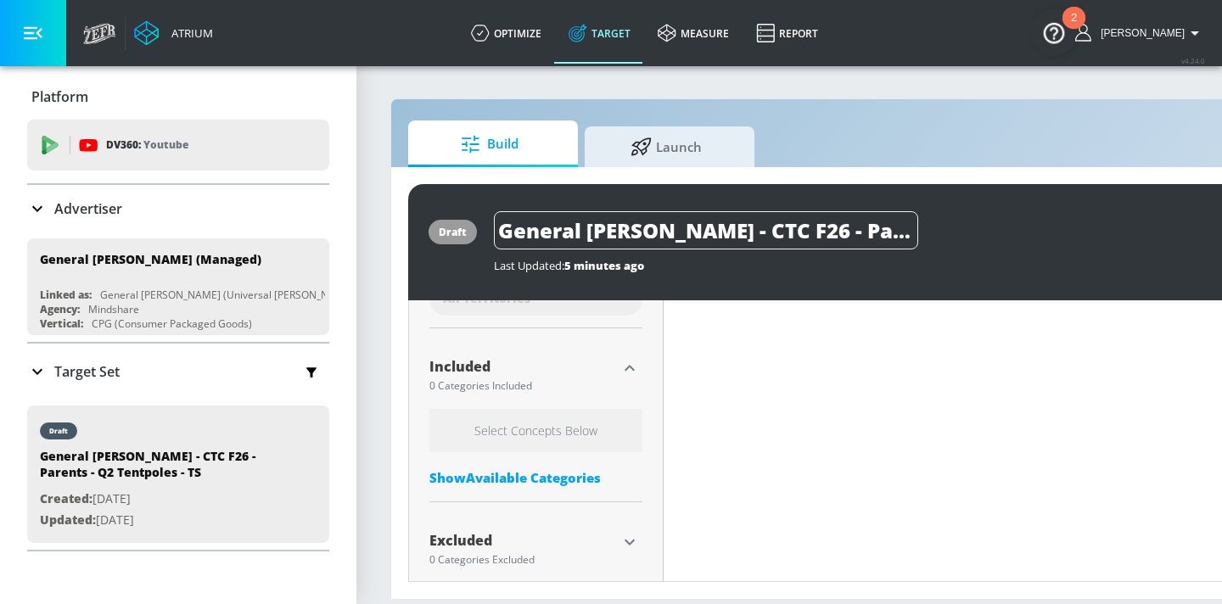
scroll to position [555, 0]
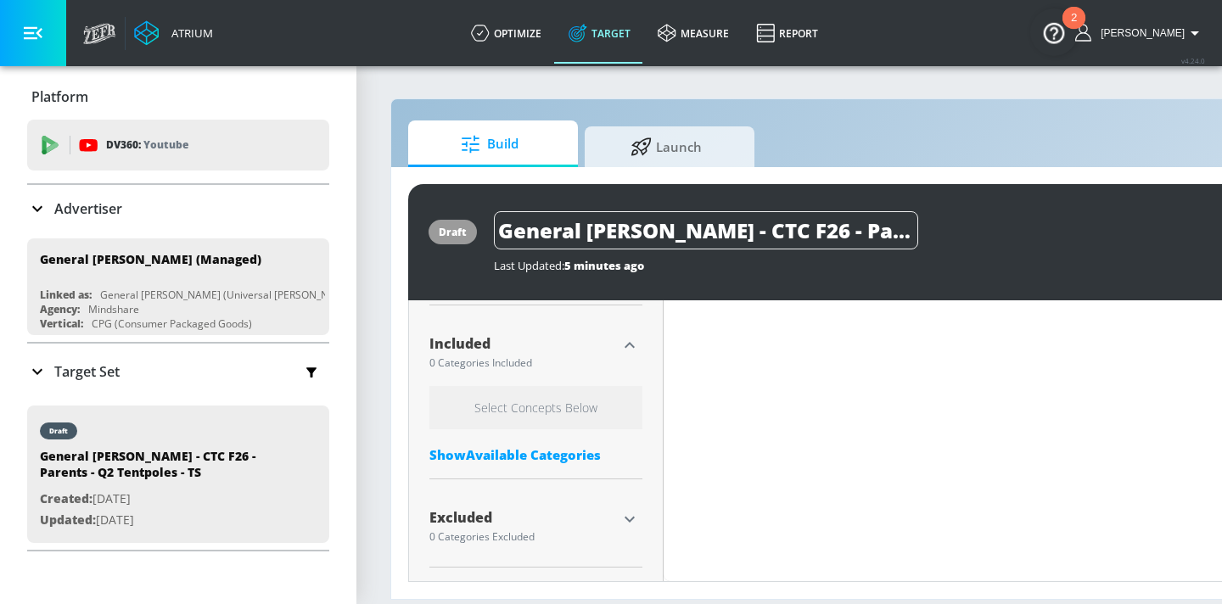
click at [614, 460] on div "Show Available Categories" at bounding box center [535, 454] width 213 height 17
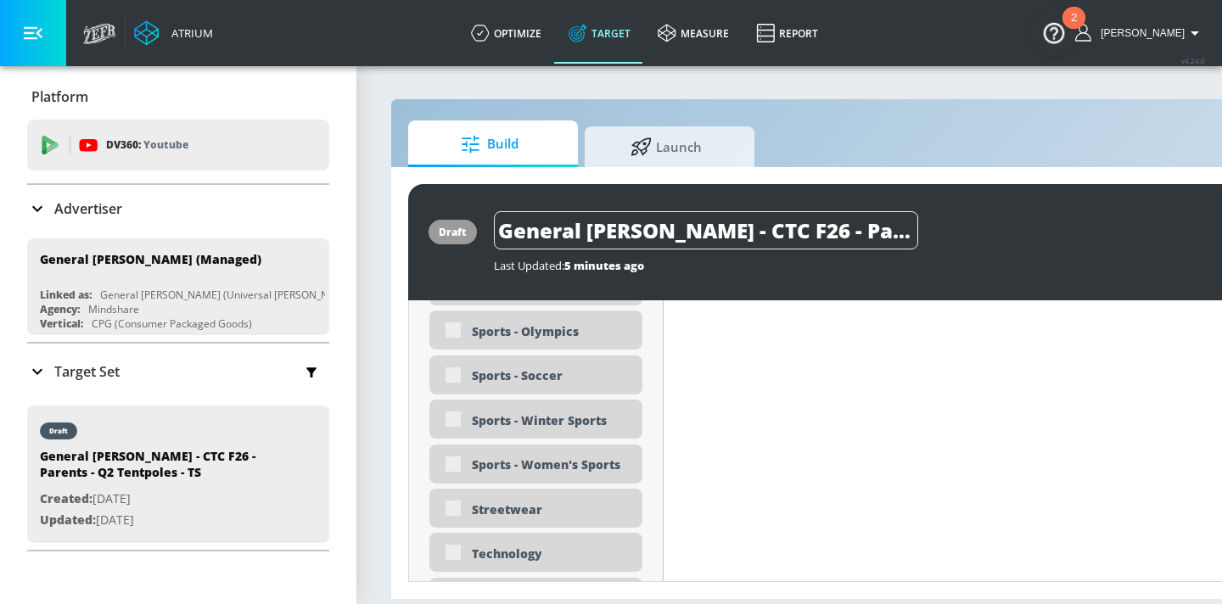
scroll to position [5013, 0]
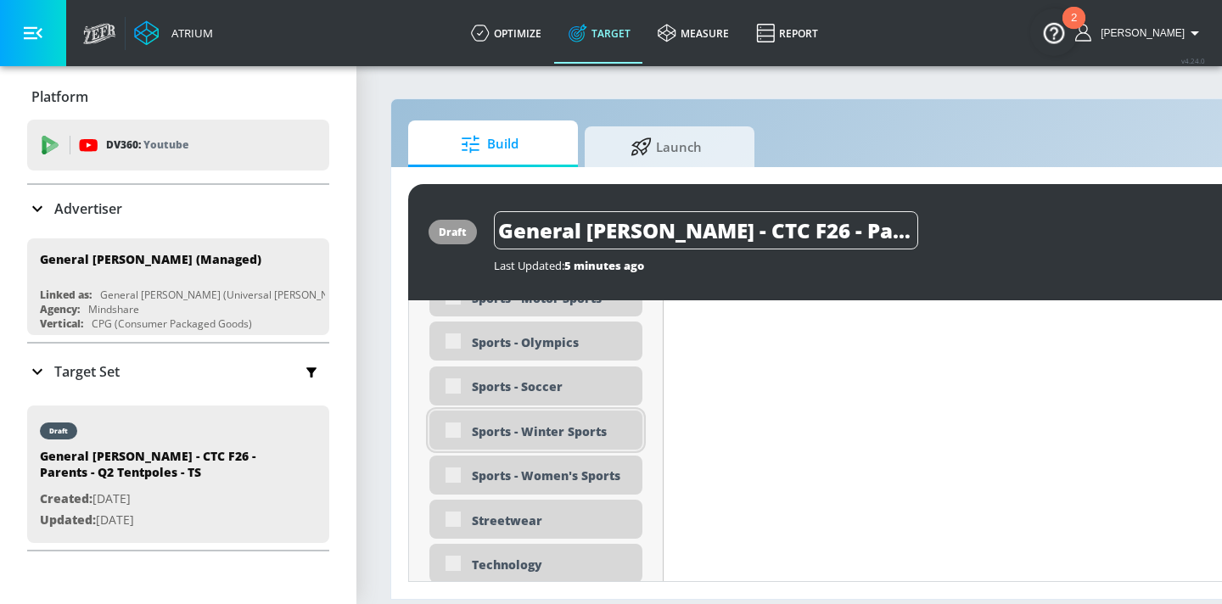
click at [599, 434] on div "Sports - Winter Sports" at bounding box center [551, 431] width 158 height 16
click at [584, 431] on div "Sports - Winter Sports" at bounding box center [551, 431] width 158 height 16
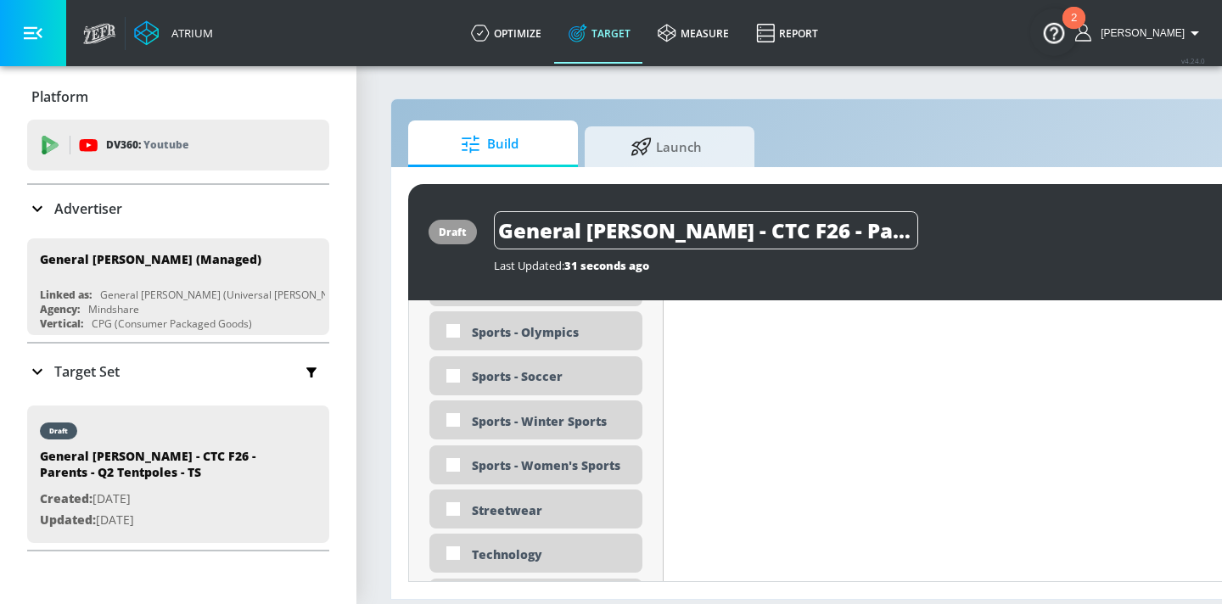
scroll to position [4995, 0]
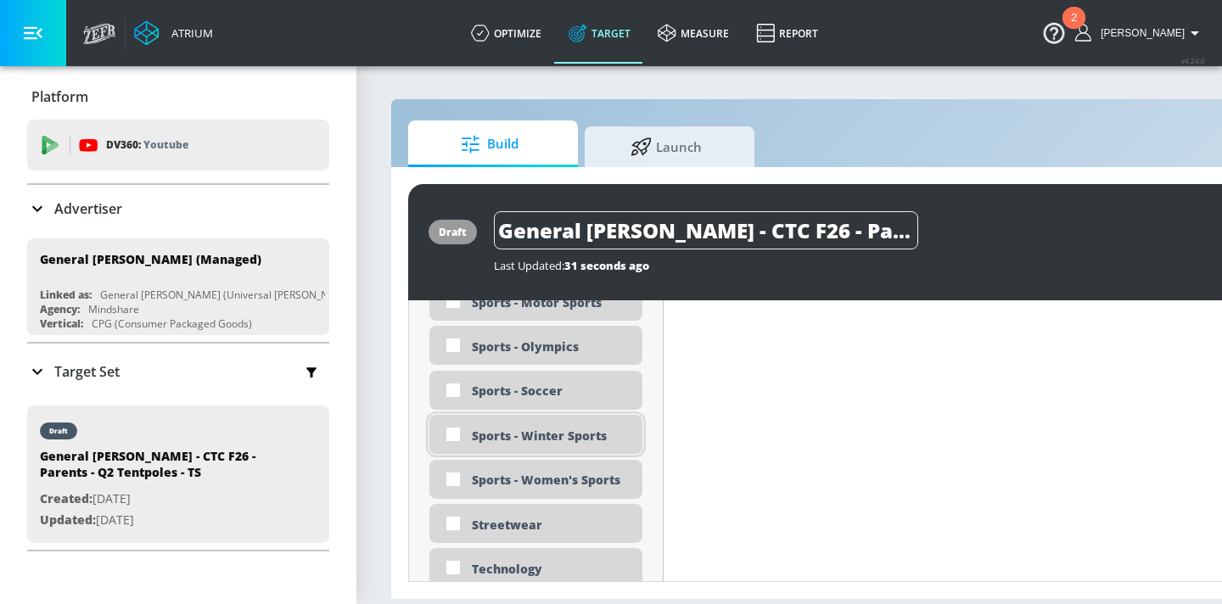
click at [538, 427] on div "Sports - Winter Sports" at bounding box center [535, 434] width 213 height 39
checkbox input "true"
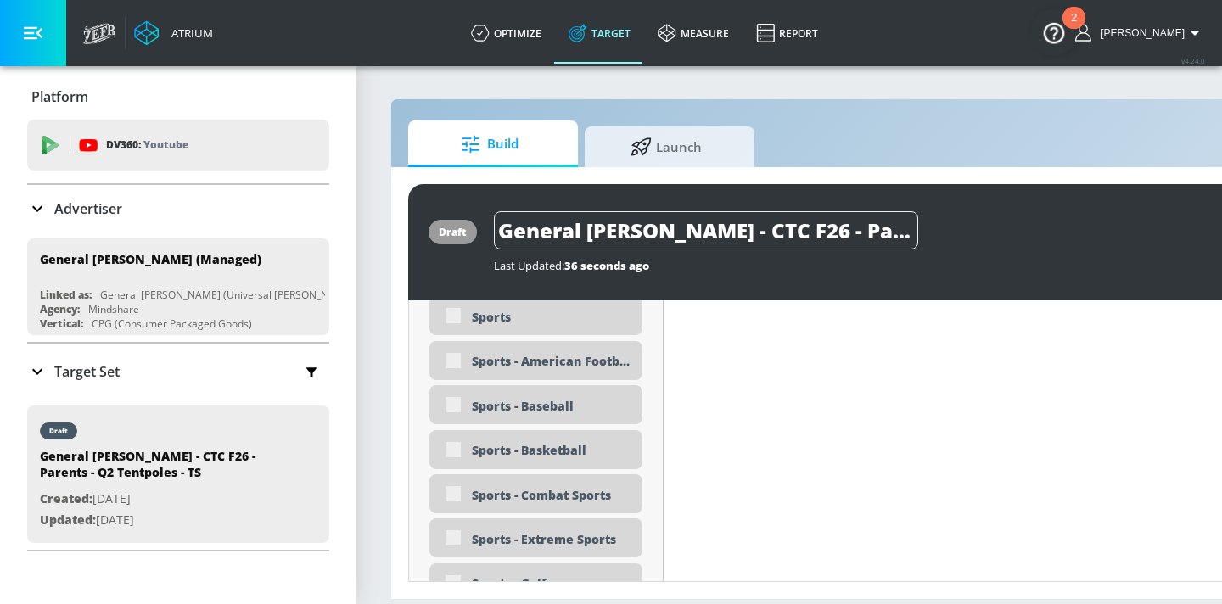
scroll to position [4638, 0]
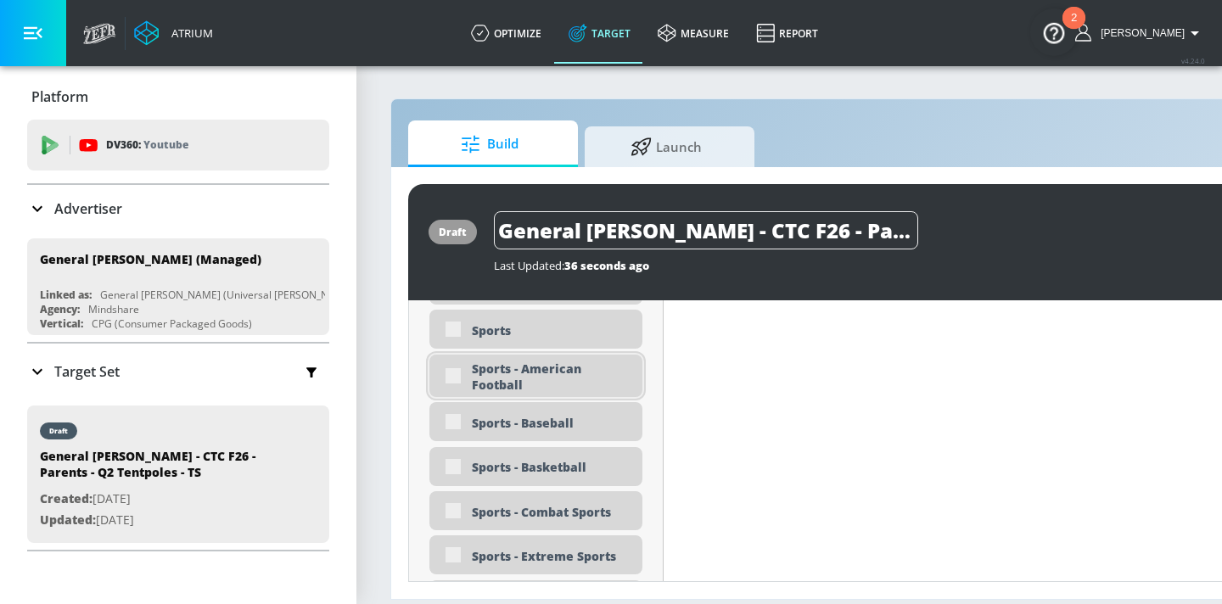
click at [573, 368] on div "Sports - American Football" at bounding box center [551, 377] width 158 height 32
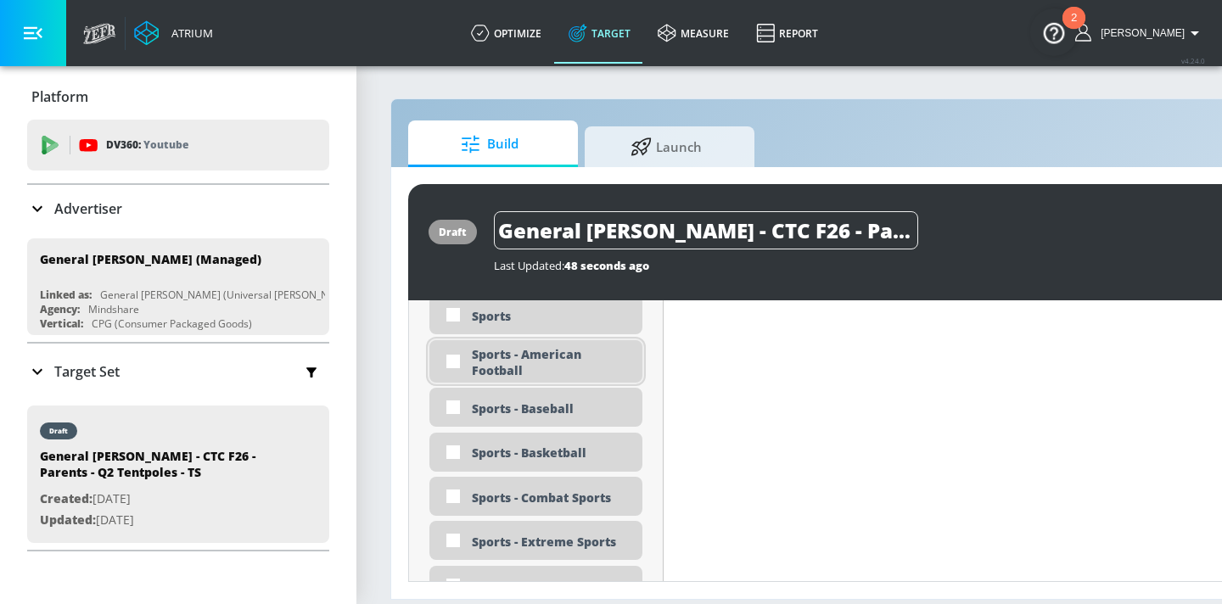
scroll to position [4623, 0]
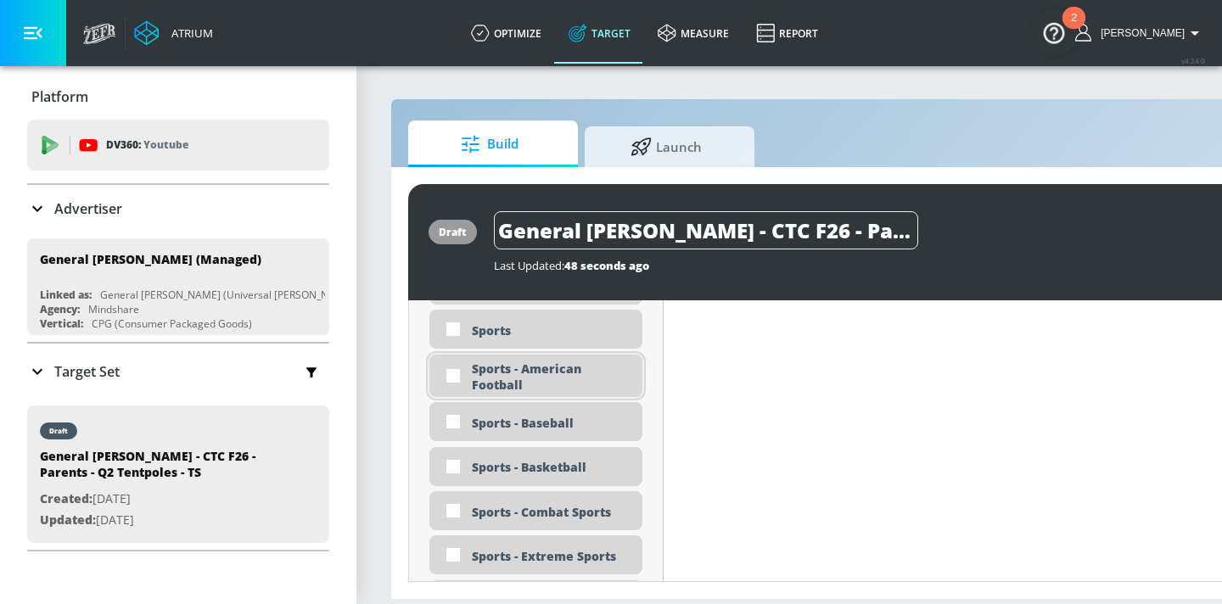
click at [581, 372] on div "Sports - American Football" at bounding box center [551, 377] width 158 height 32
checkbox input "true"
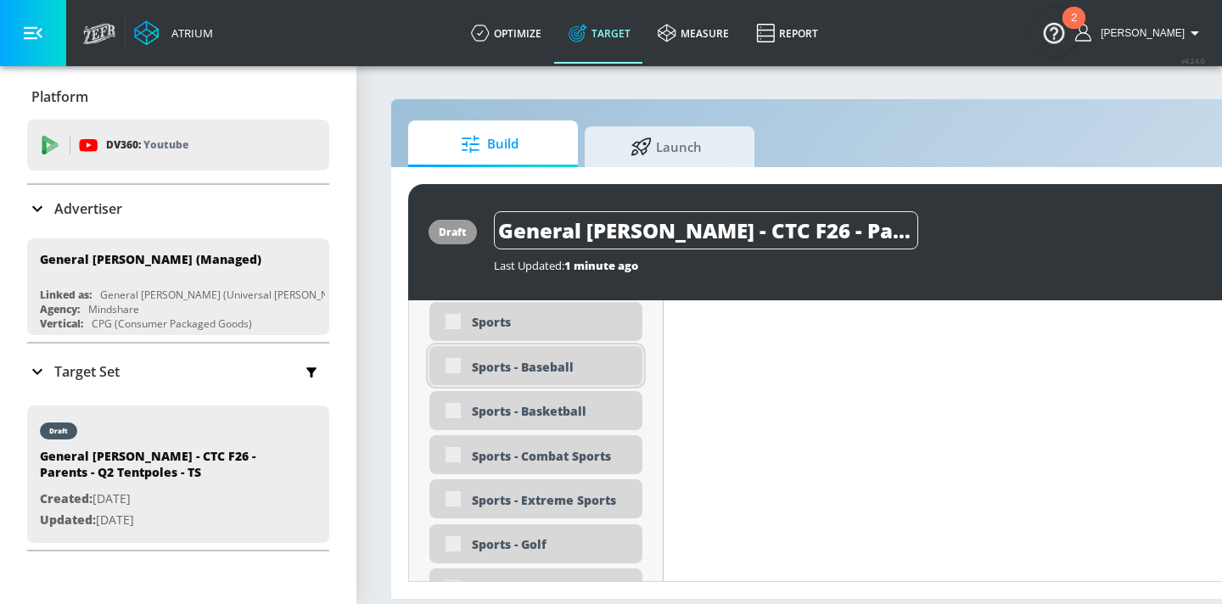
scroll to position [4671, 0]
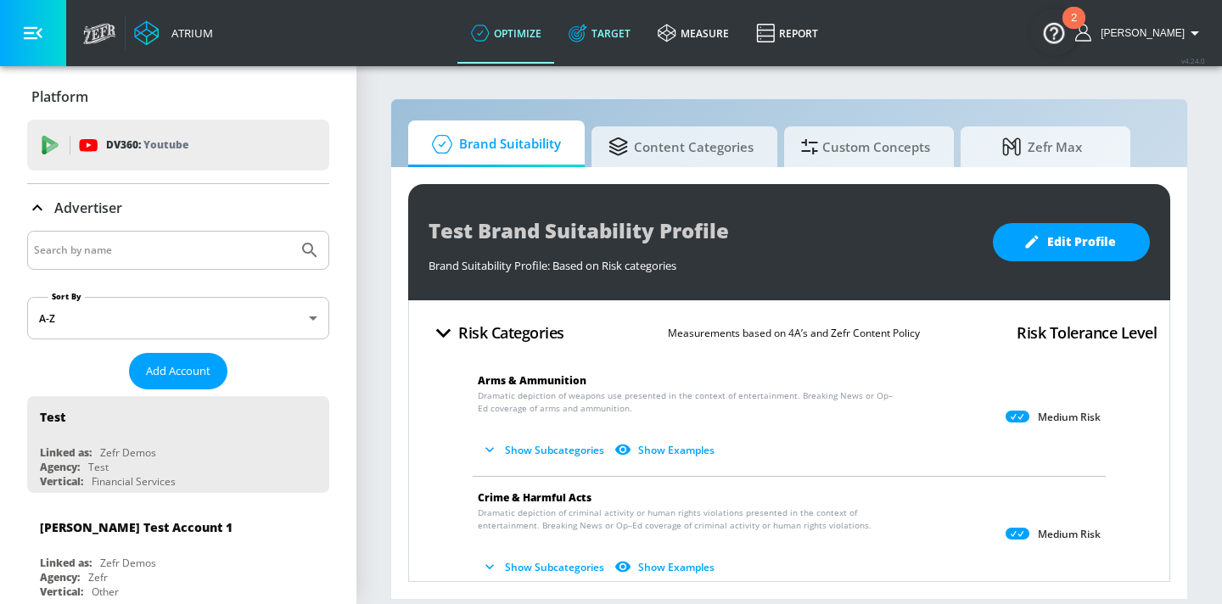
click at [626, 32] on link "Target" at bounding box center [599, 33] width 89 height 61
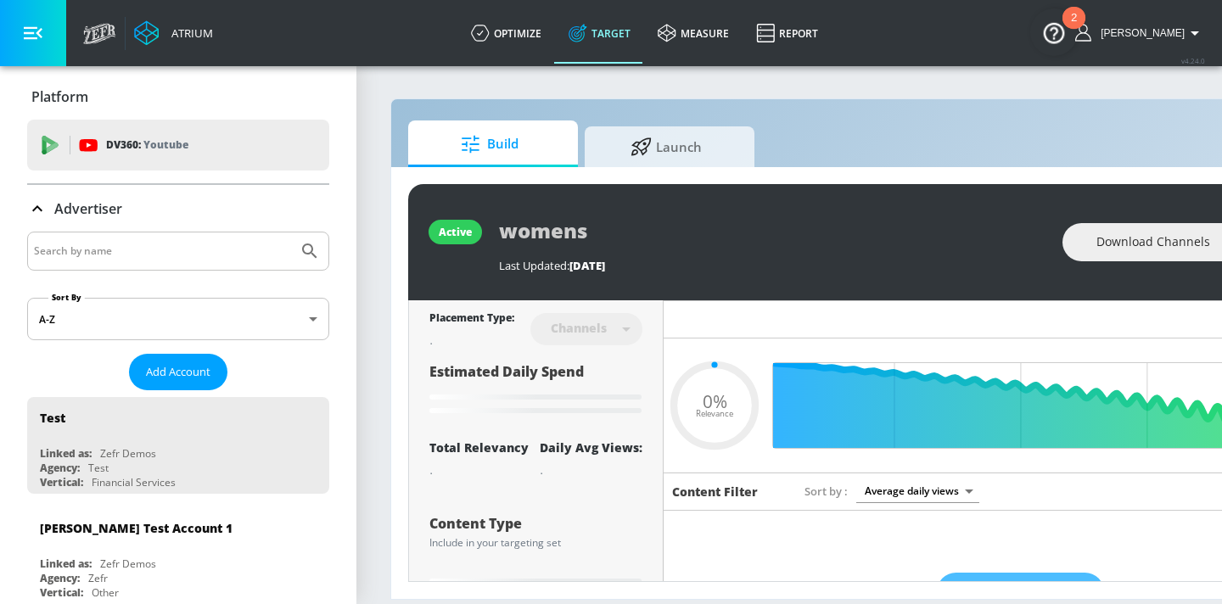
type input "0.05"
click at [161, 256] on input "Search by name" at bounding box center [162, 251] width 257 height 22
type input "general [PERSON_NAME]"
click at [291, 232] on button "Submit Search" at bounding box center [309, 250] width 37 height 37
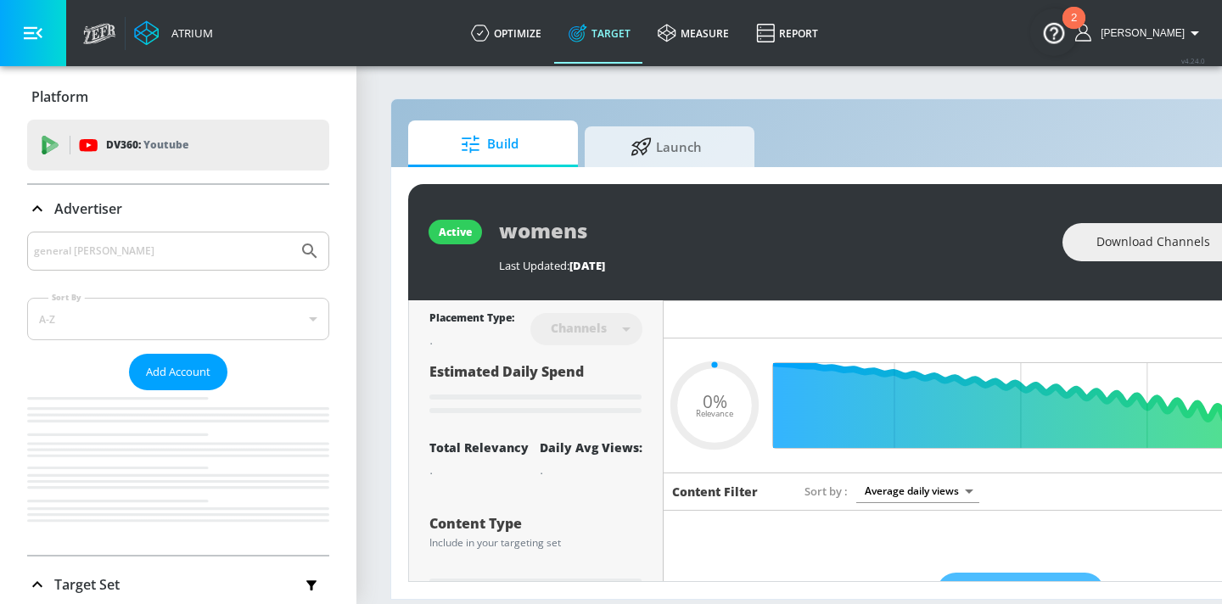
type input "0.05"
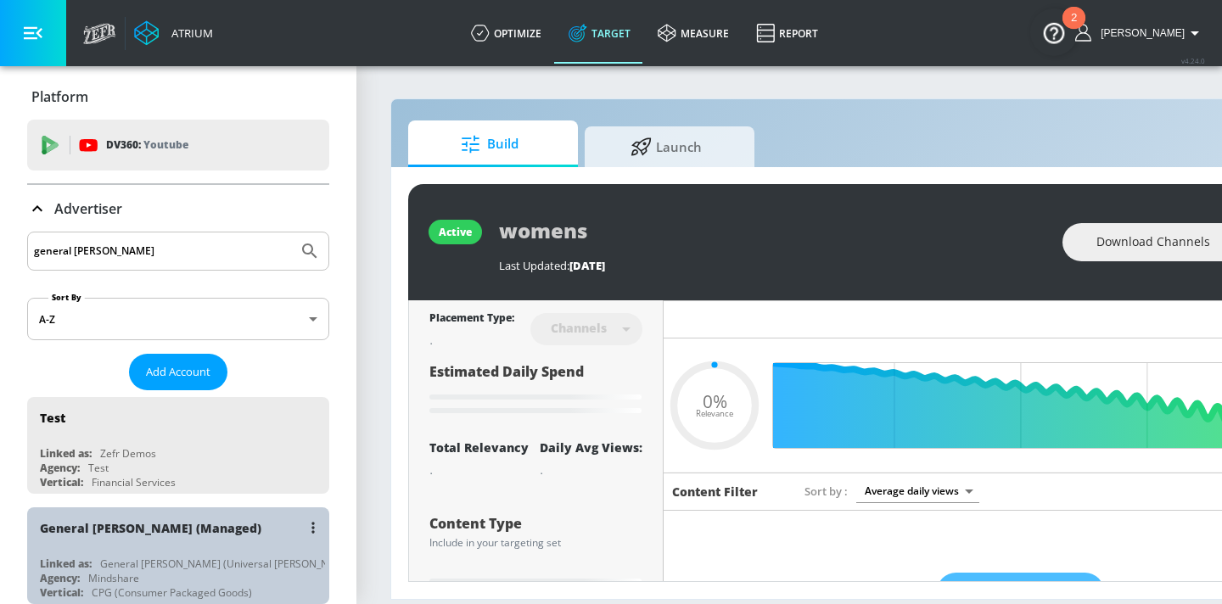
click at [142, 588] on div "CPG (Consumer Packaged Goods)" at bounding box center [172, 592] width 160 height 14
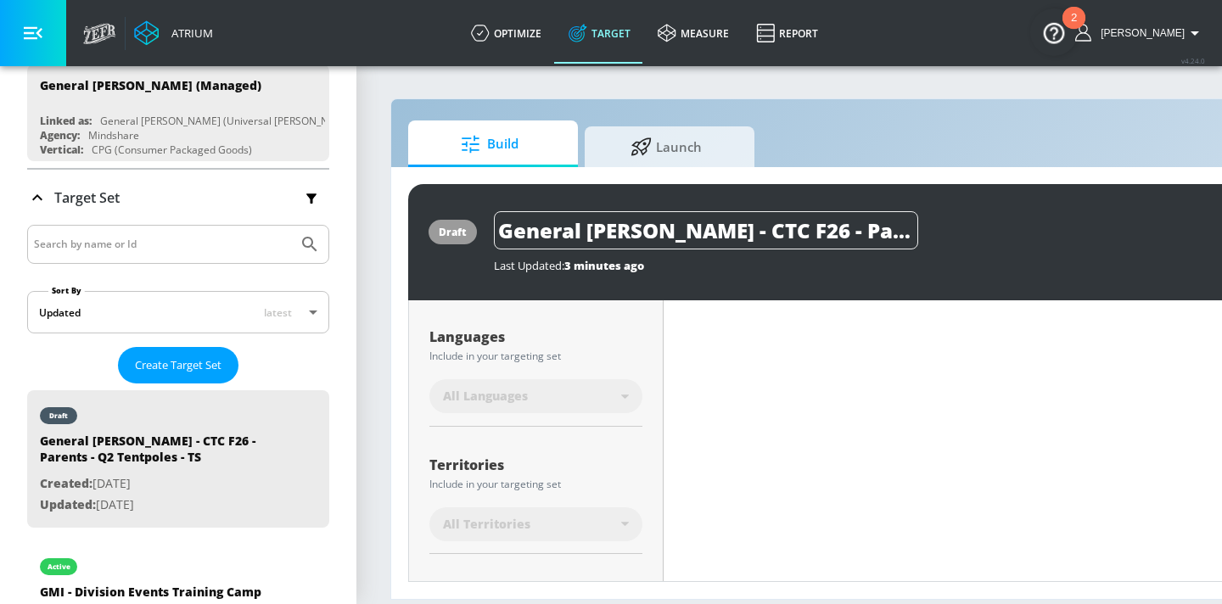
scroll to position [474, 0]
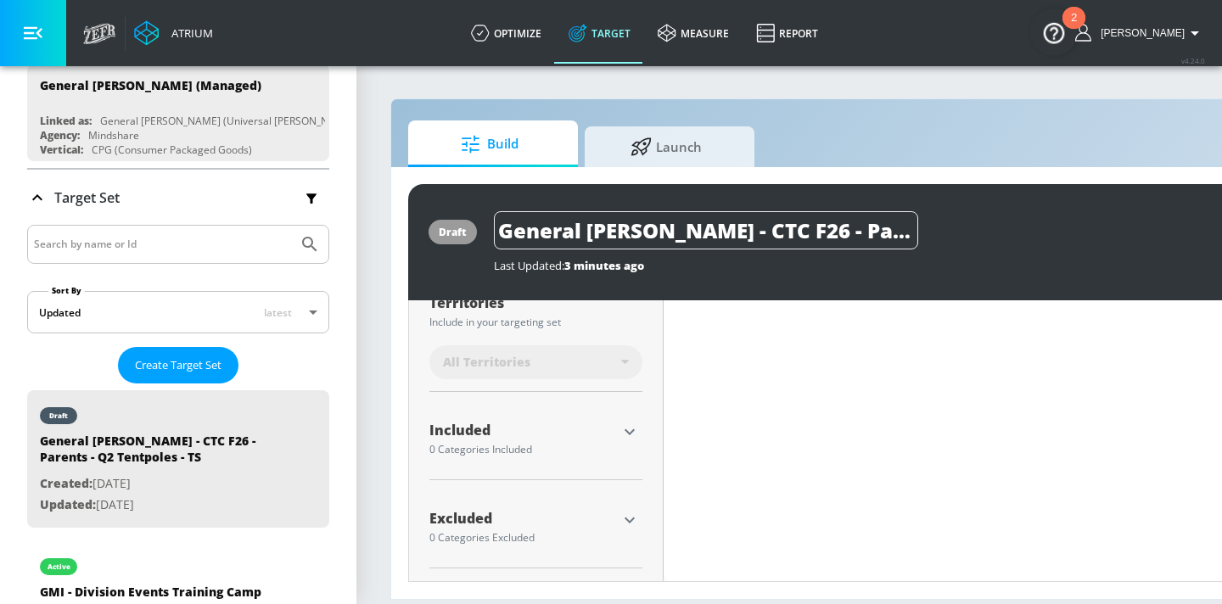
type input "0.6"
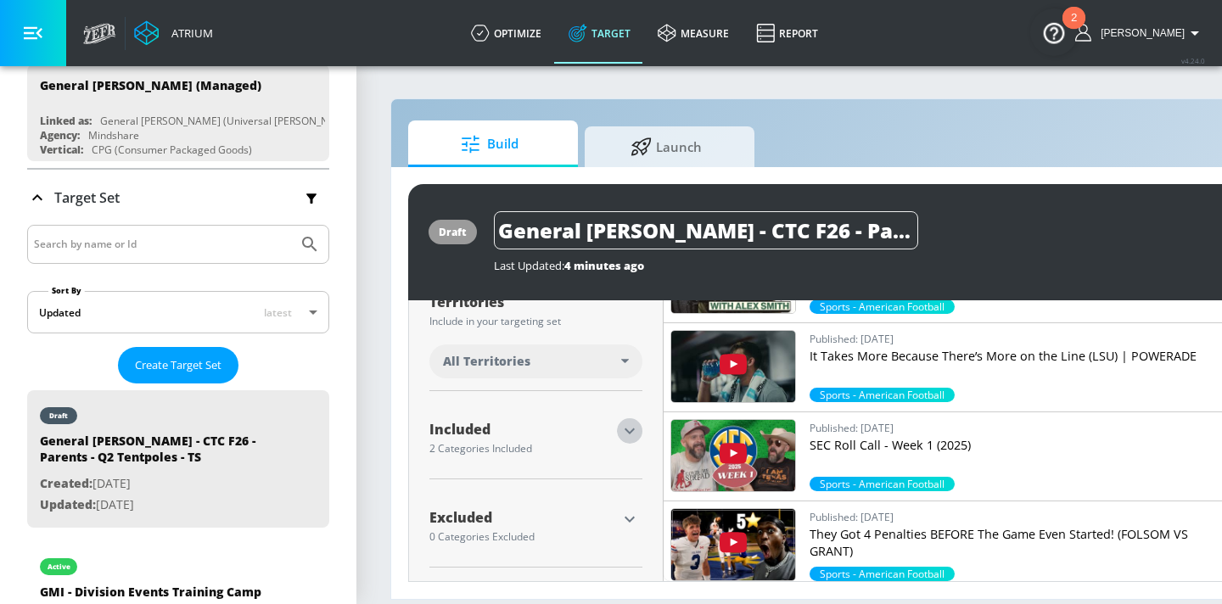
click at [629, 427] on icon "button" at bounding box center [629, 431] width 20 height 20
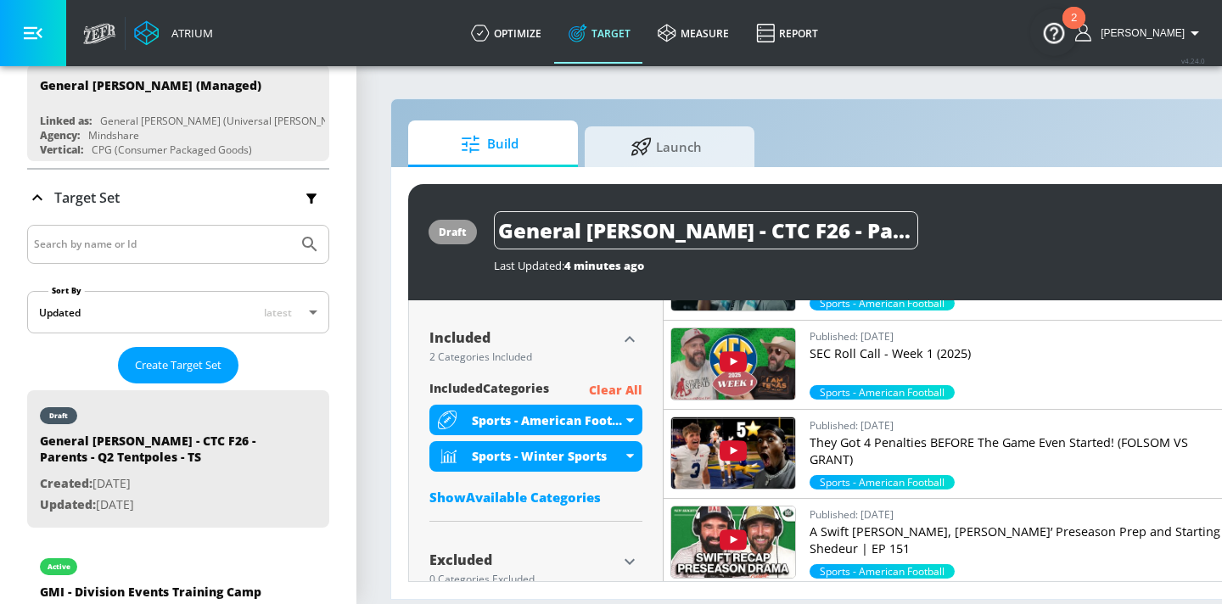
scroll to position [590, 0]
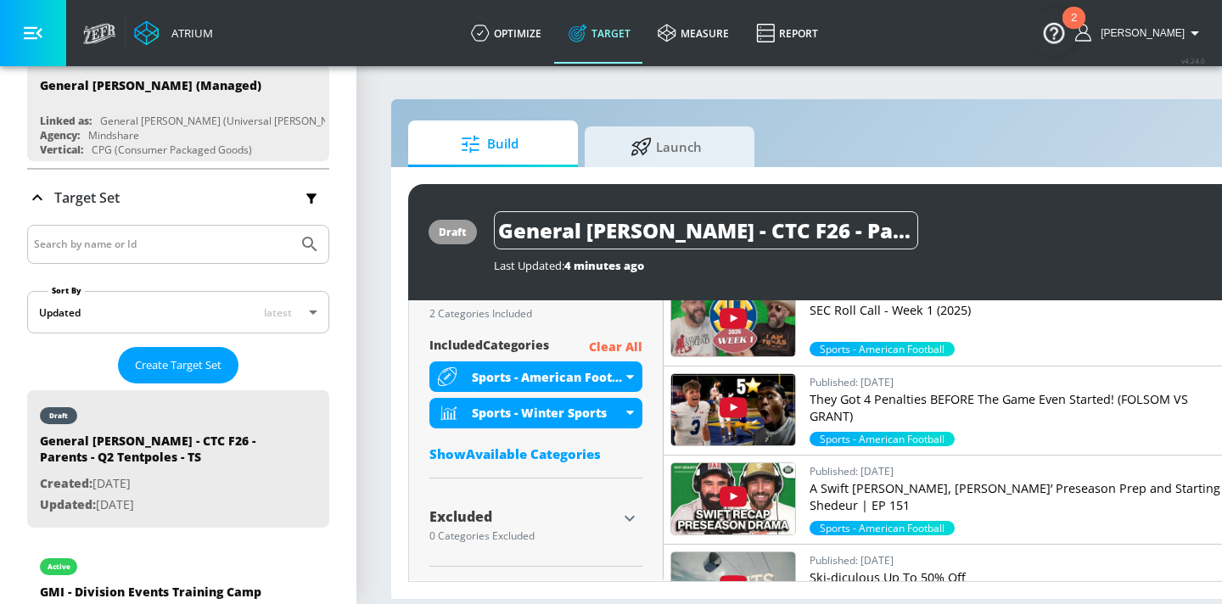
click at [583, 461] on div "Show Available Categories" at bounding box center [535, 453] width 213 height 17
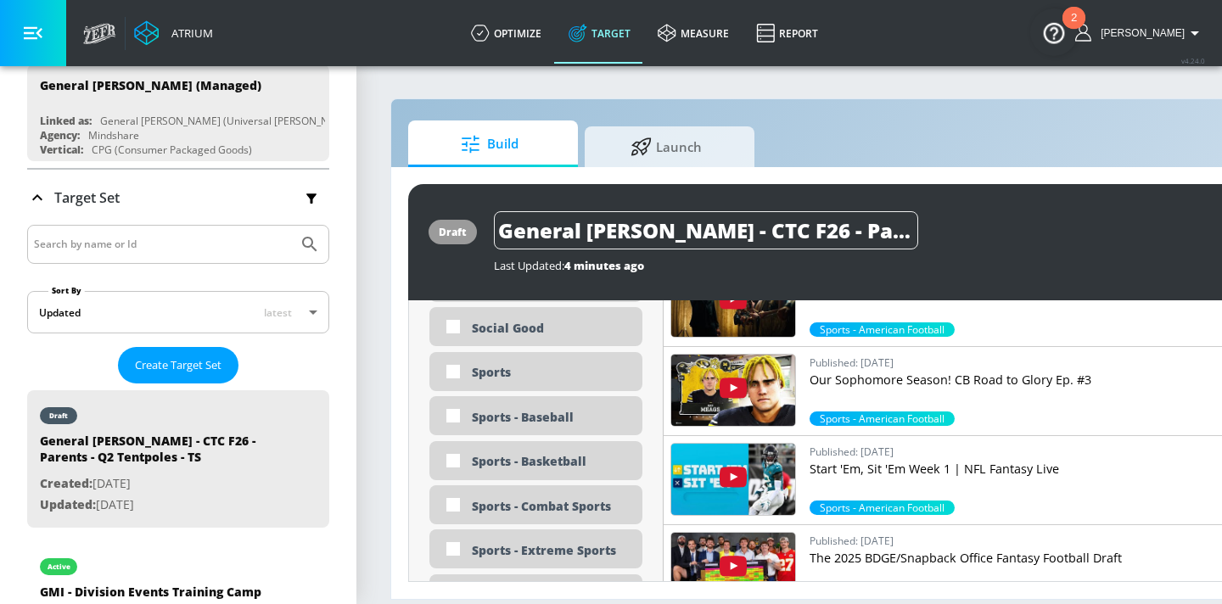
scroll to position [4680, 0]
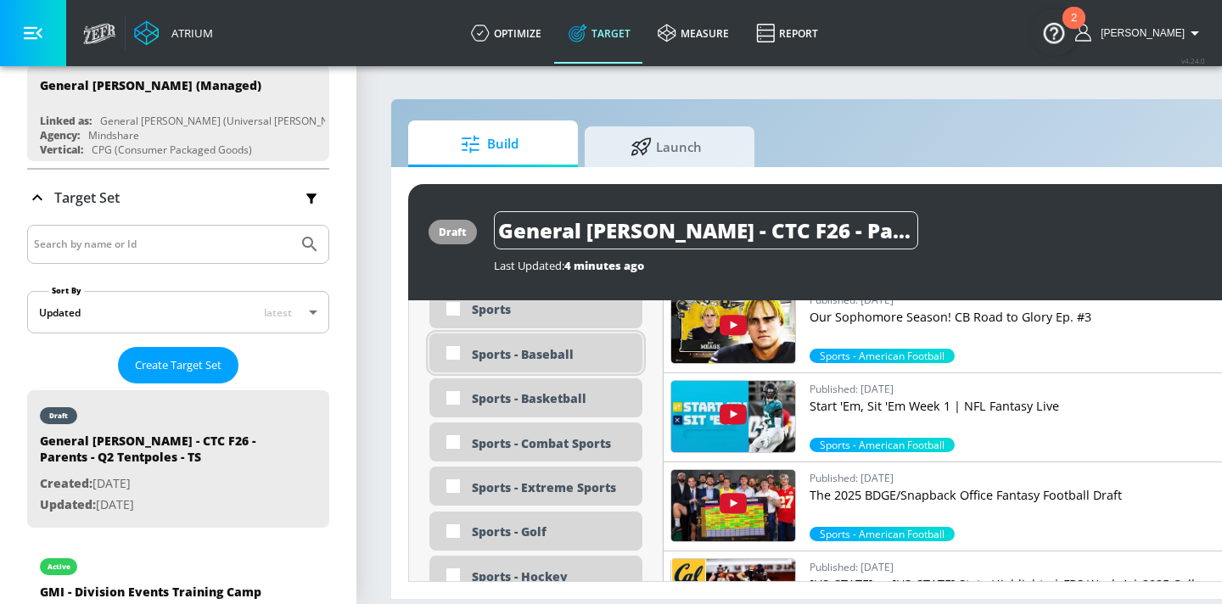
click at [576, 351] on div "Sports - Baseball" at bounding box center [551, 354] width 158 height 16
checkbox input "true"
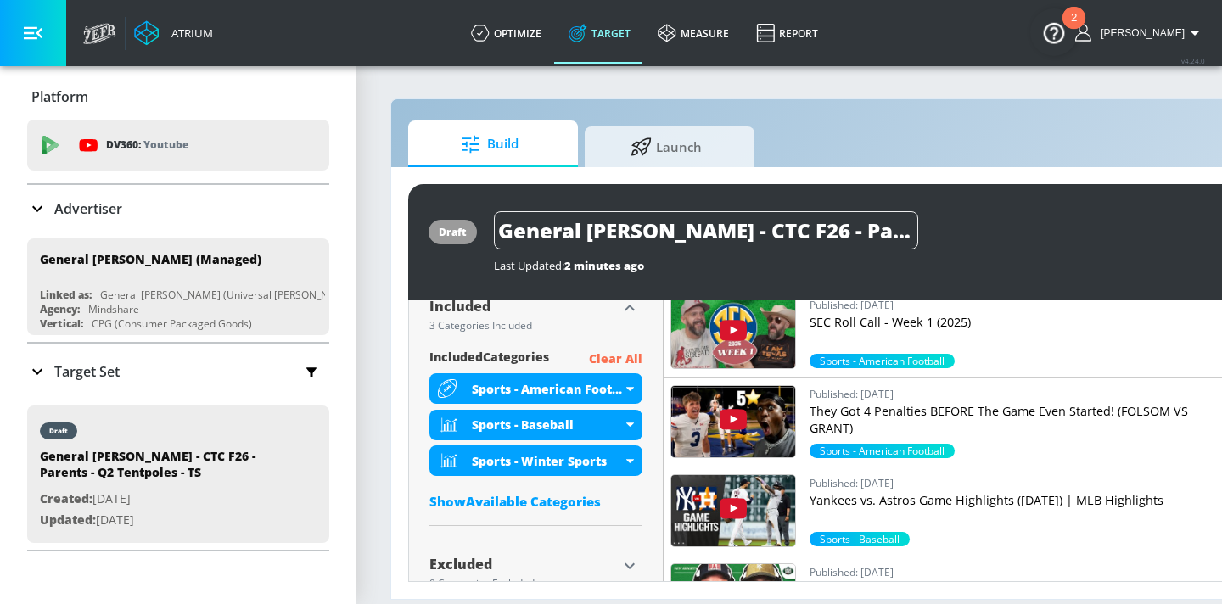
scroll to position [625, 0]
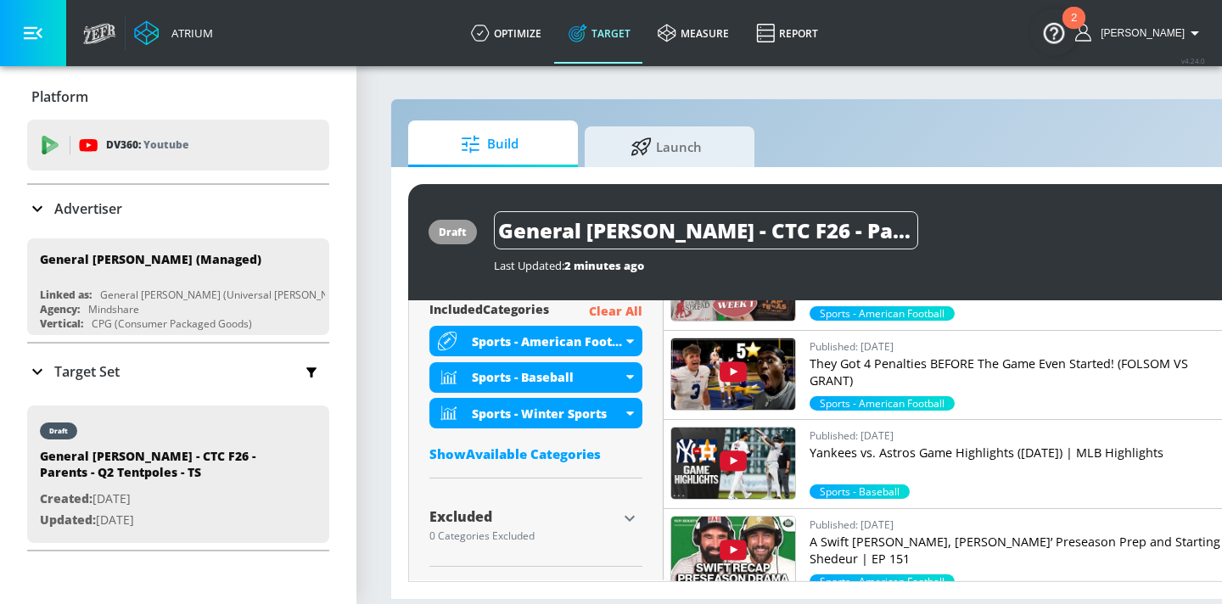
click at [579, 454] on div "Show Available Categories" at bounding box center [535, 453] width 213 height 17
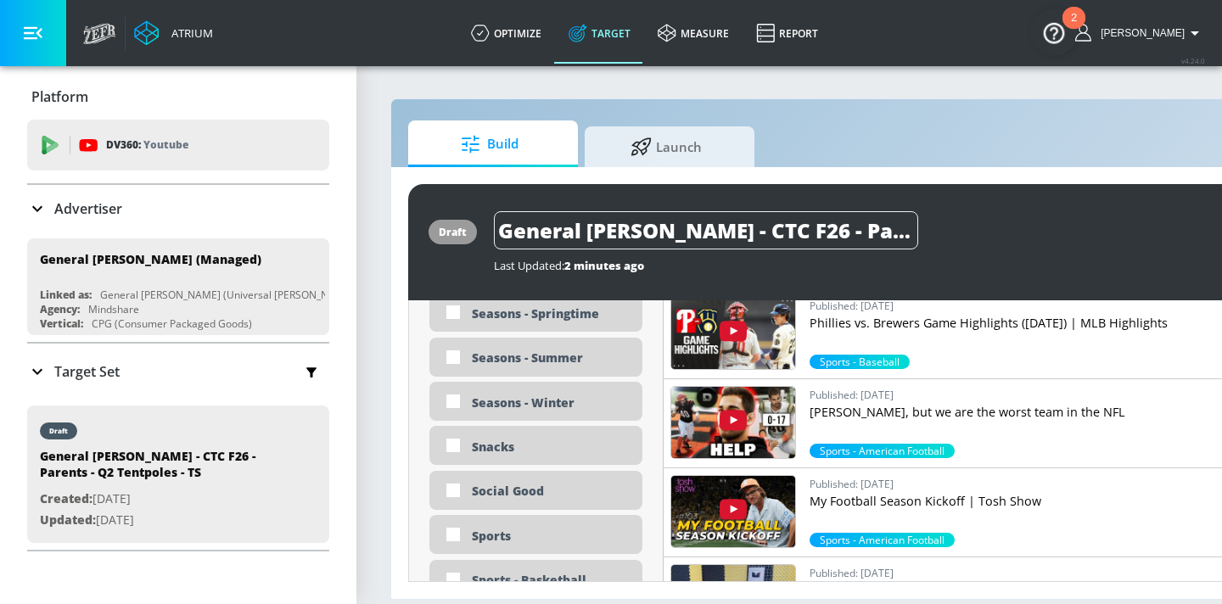
scroll to position [4739, 0]
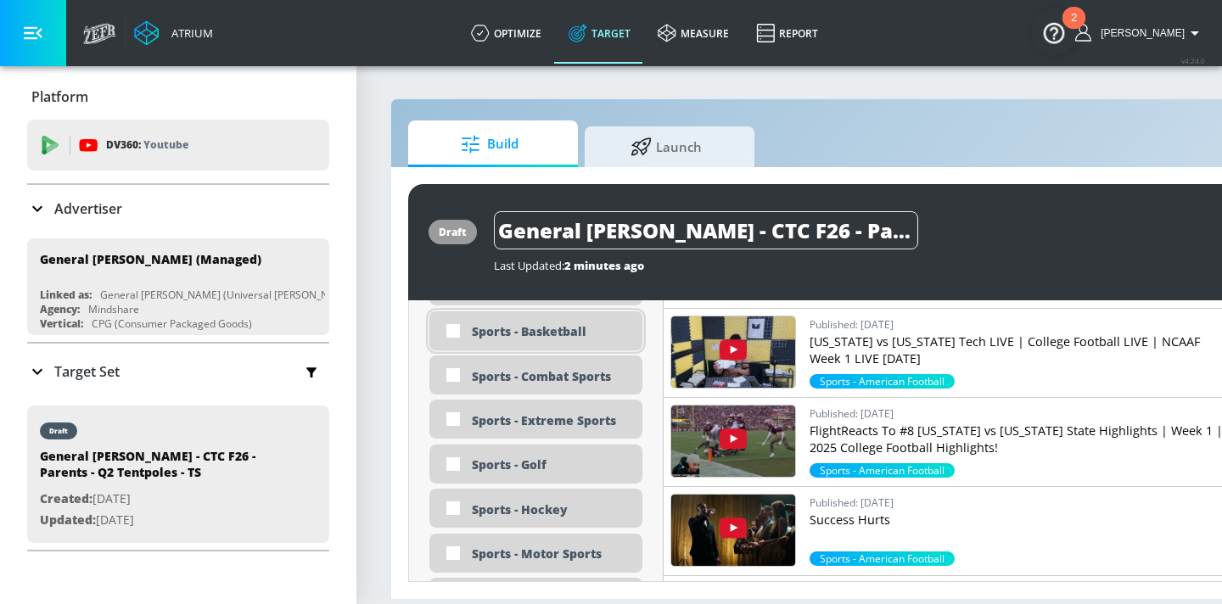
click at [567, 325] on div "Sports - Basketball" at bounding box center [551, 331] width 158 height 16
checkbox input "true"
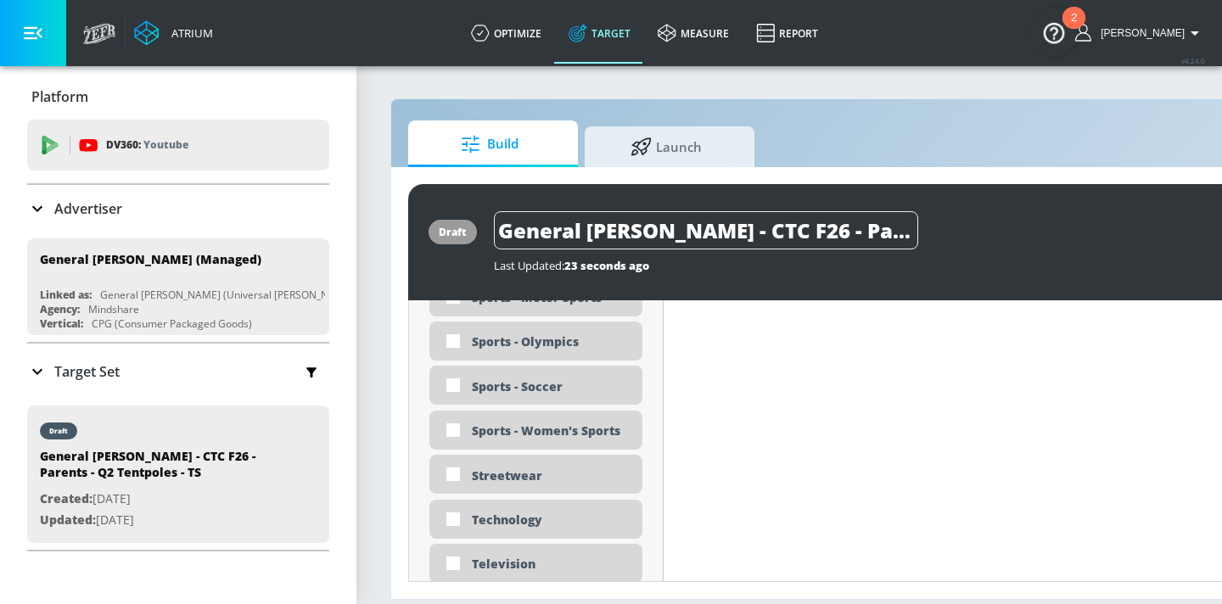
scroll to position [5013, 0]
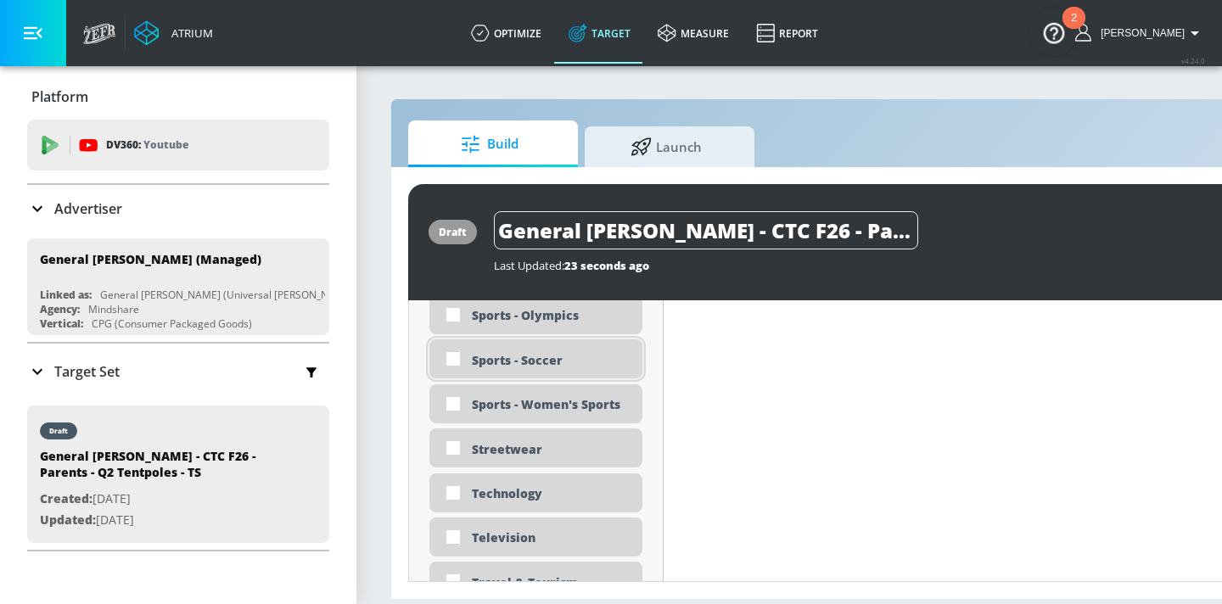
click at [568, 366] on div "Sports - Soccer" at bounding box center [551, 360] width 158 height 16
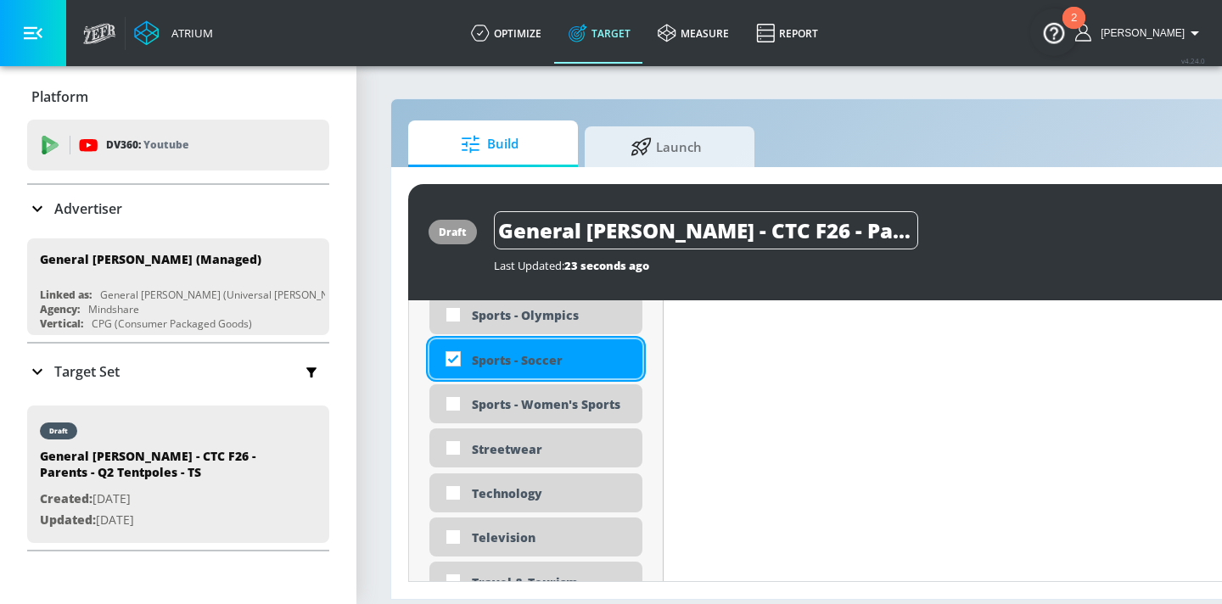
checkbox input "true"
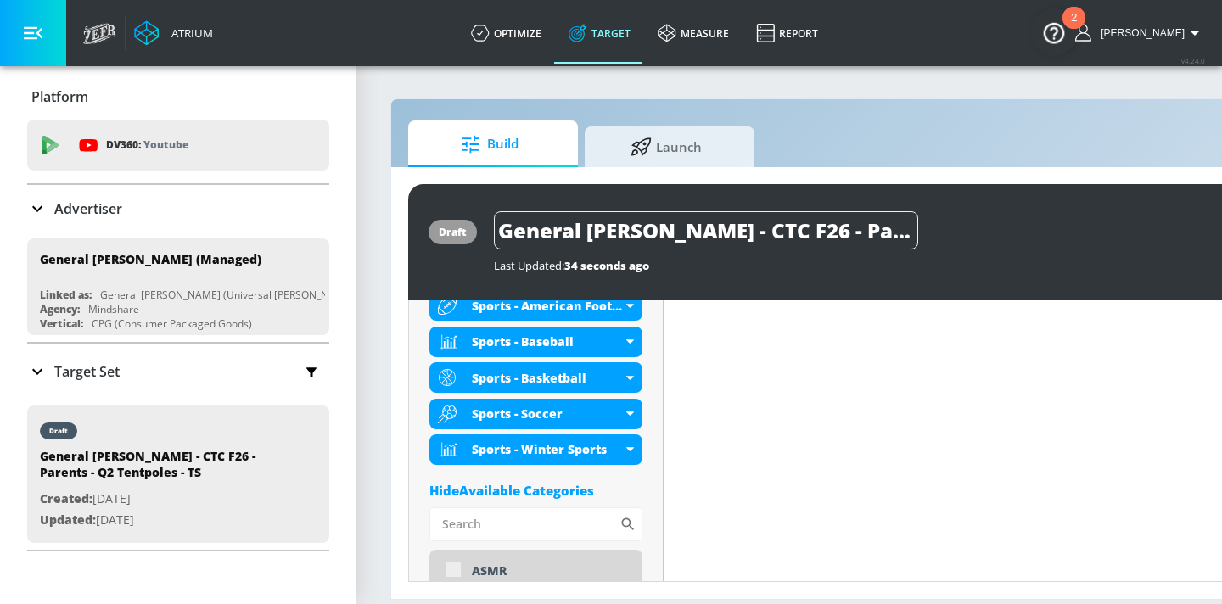
scroll to position [689, 0]
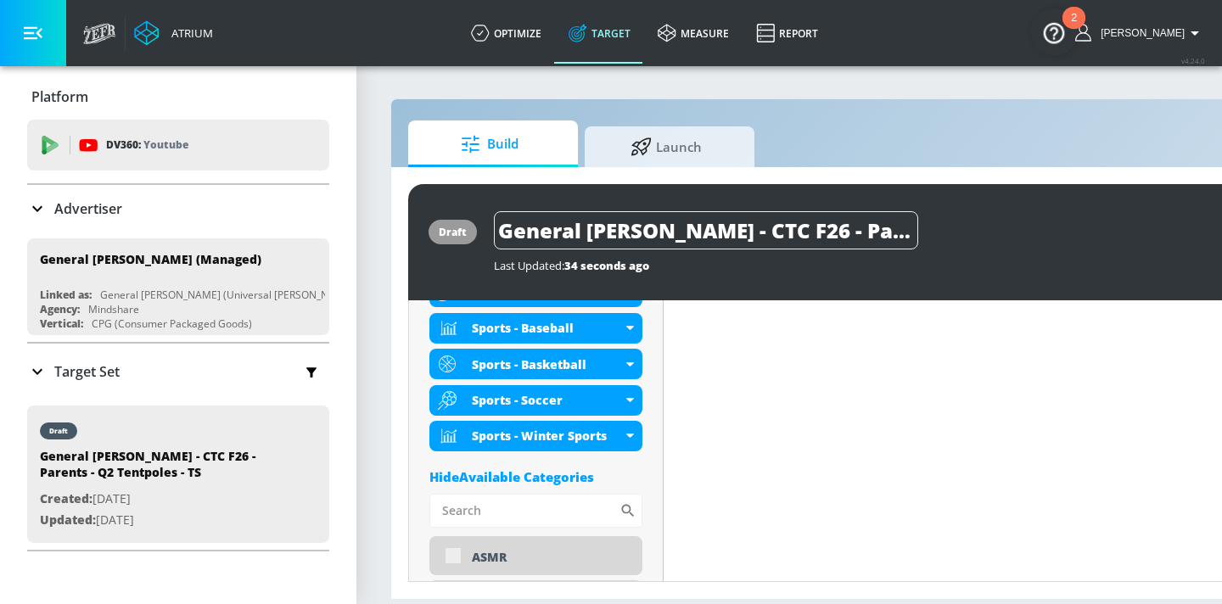
click at [574, 469] on div "Hide Available Categories" at bounding box center [535, 476] width 213 height 17
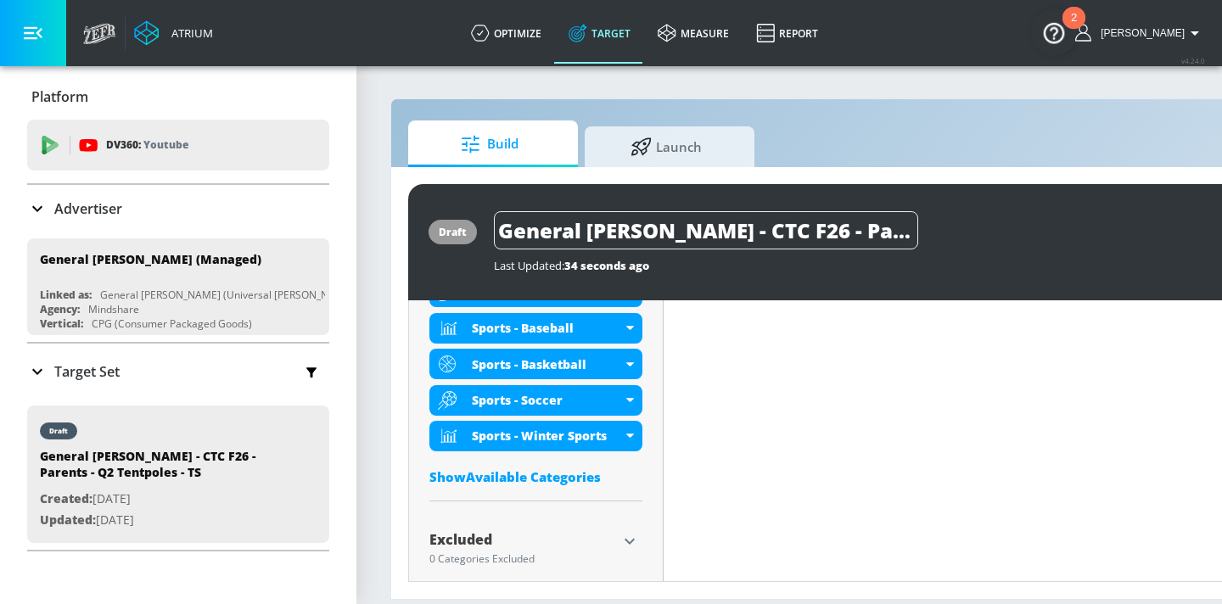
scroll to position [711, 0]
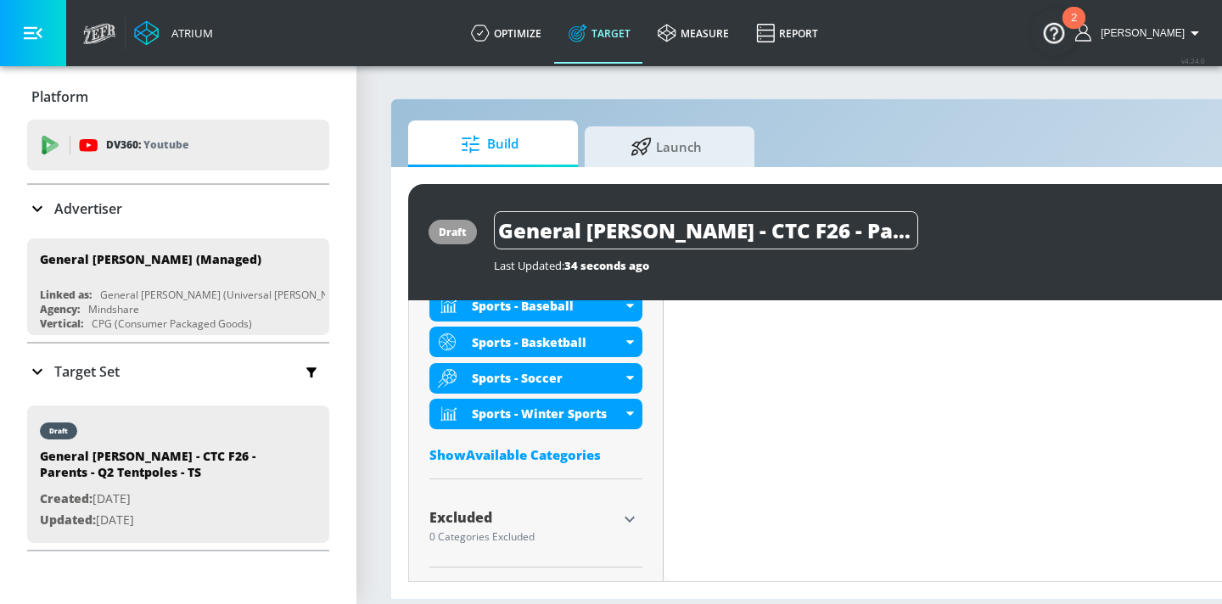
click at [628, 509] on icon "button" at bounding box center [629, 519] width 20 height 20
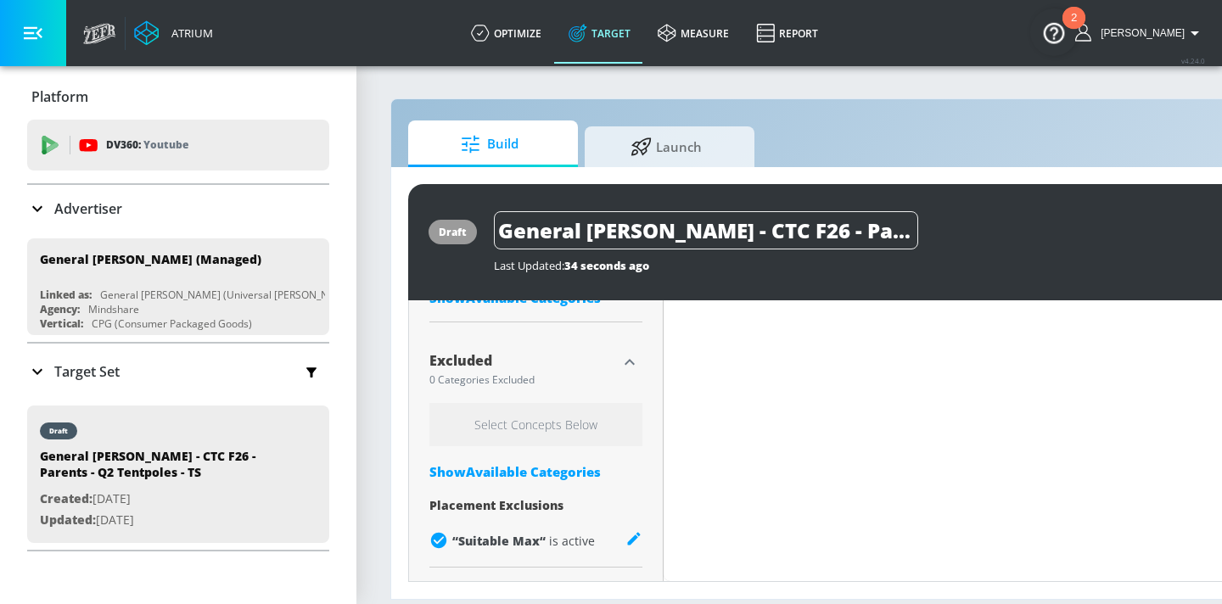
click at [585, 458] on div "Select Concepts Below Show Available Categories Placement Exclusions “ Suitable…" at bounding box center [535, 481] width 213 height 157
click at [602, 470] on div "Show Available Categories" at bounding box center [535, 471] width 213 height 17
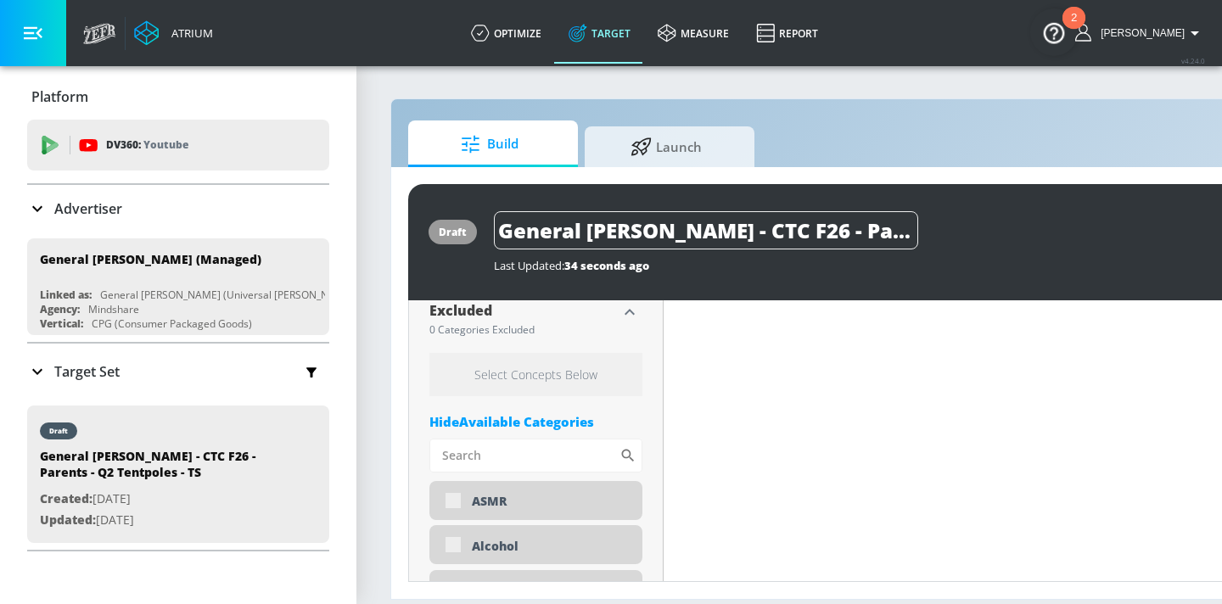
scroll to position [973, 0]
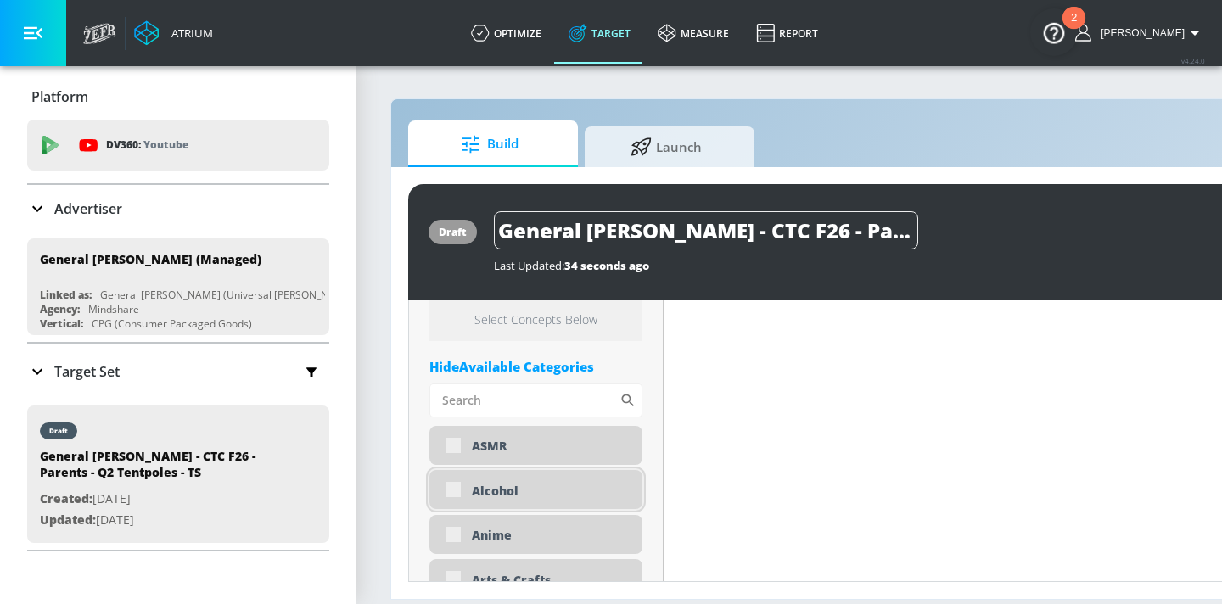
click at [566, 490] on div "Alcohol" at bounding box center [551, 491] width 158 height 16
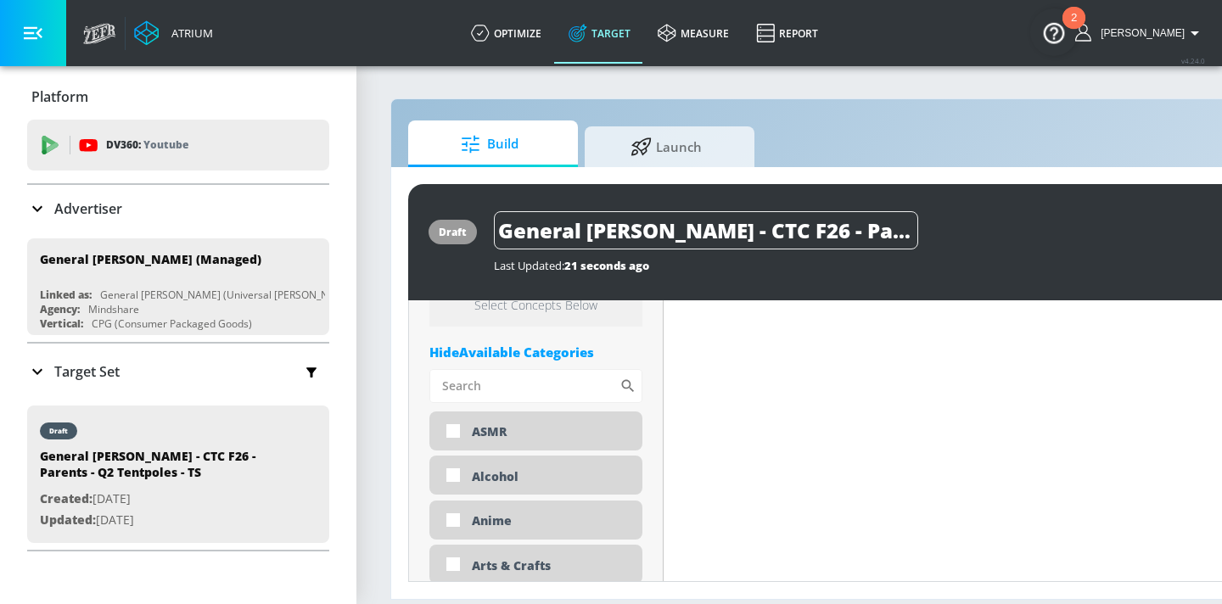
scroll to position [959, 0]
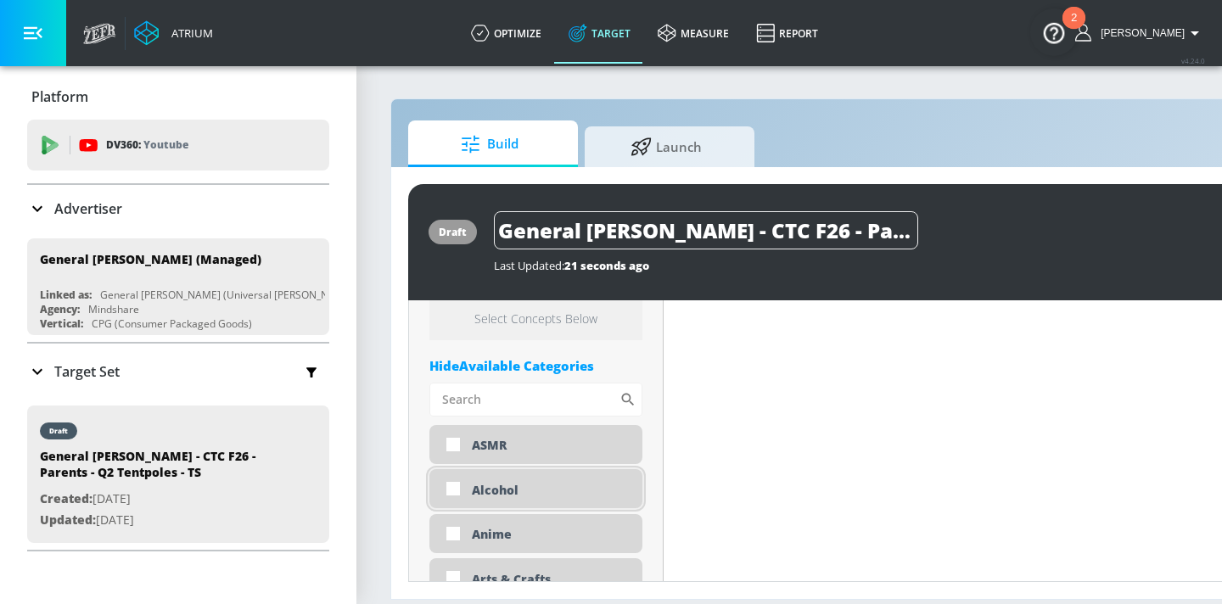
click at [579, 489] on div "Alcohol" at bounding box center [551, 490] width 158 height 16
checkbox input "true"
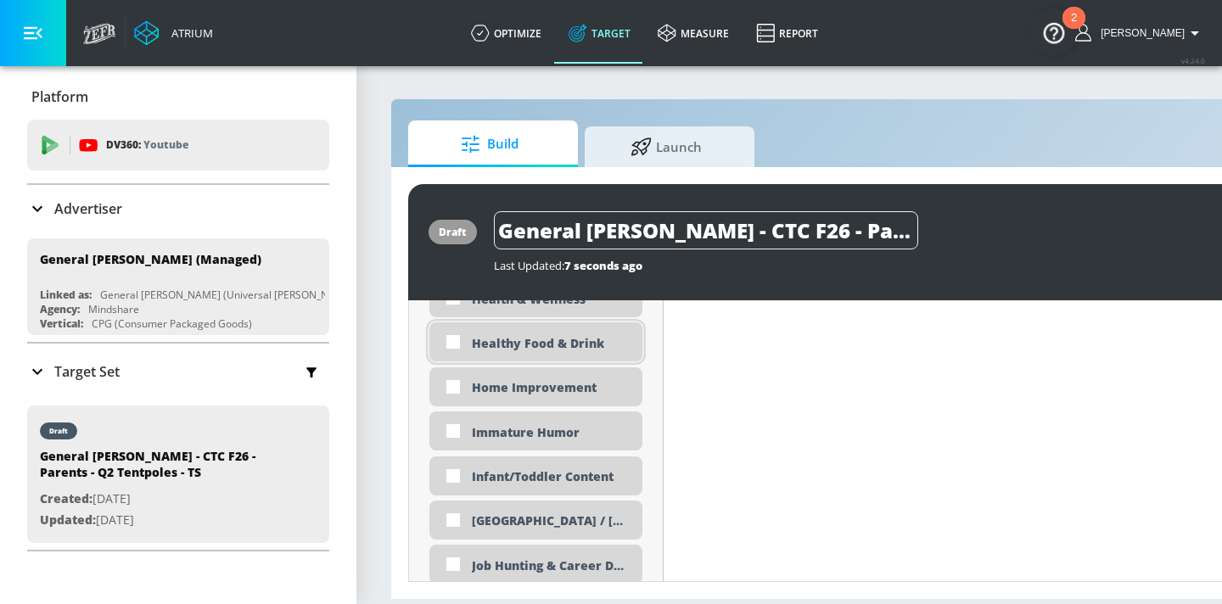
scroll to position [3105, 0]
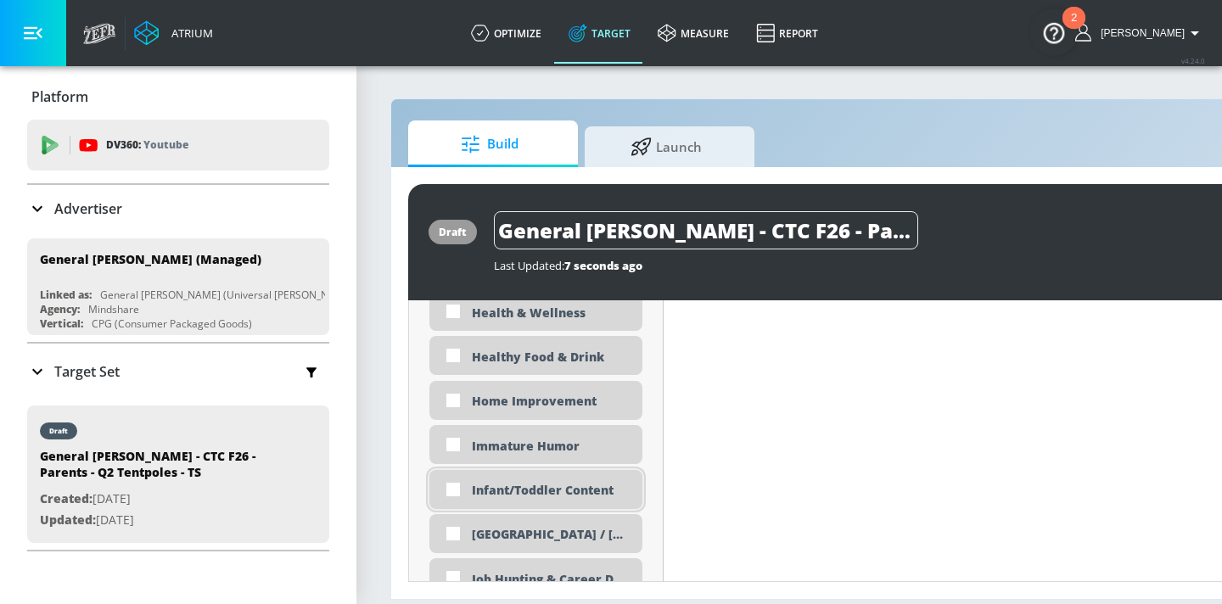
click at [546, 485] on div "Infant/Toddler Content" at bounding box center [551, 490] width 158 height 16
checkbox input "true"
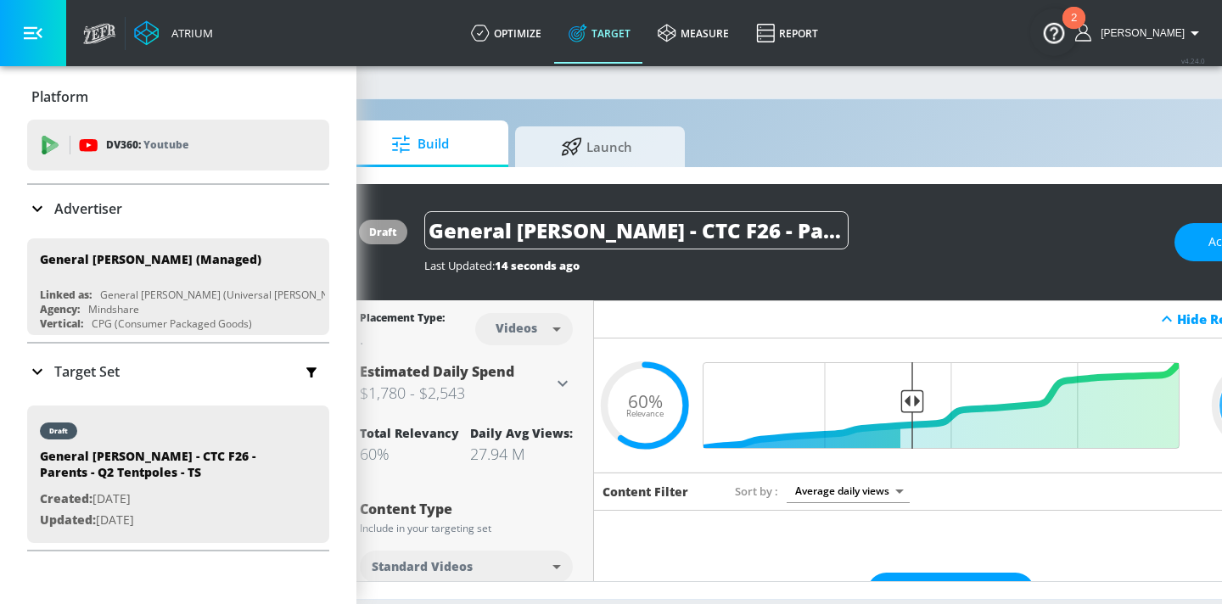
scroll to position [0, 207]
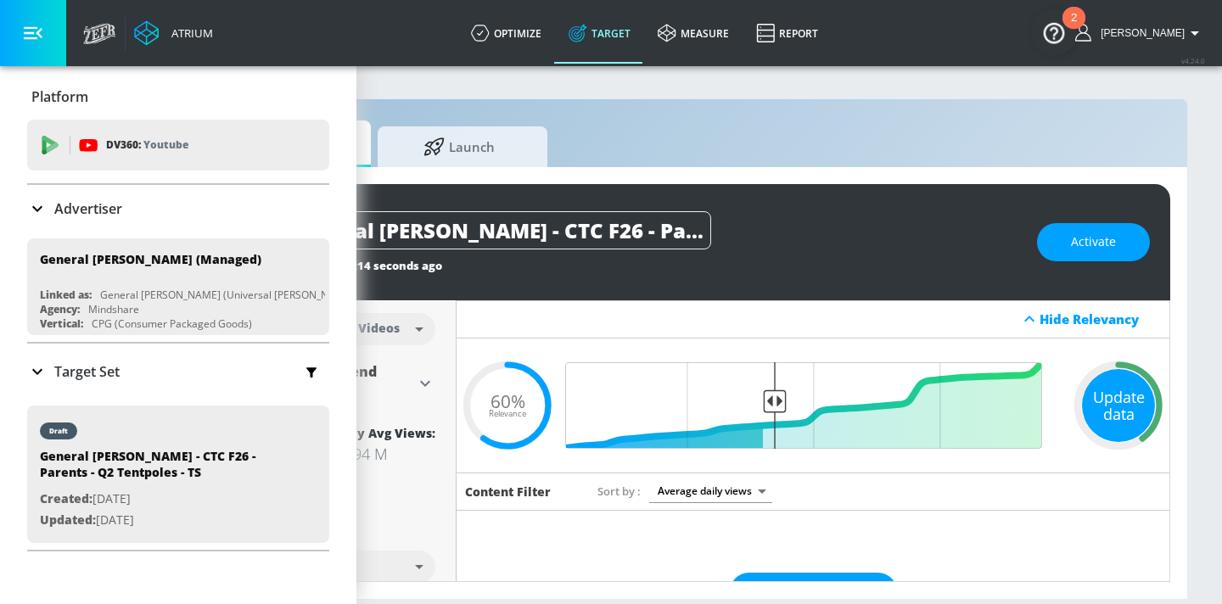
click at [1104, 410] on div "Update data" at bounding box center [1118, 405] width 73 height 73
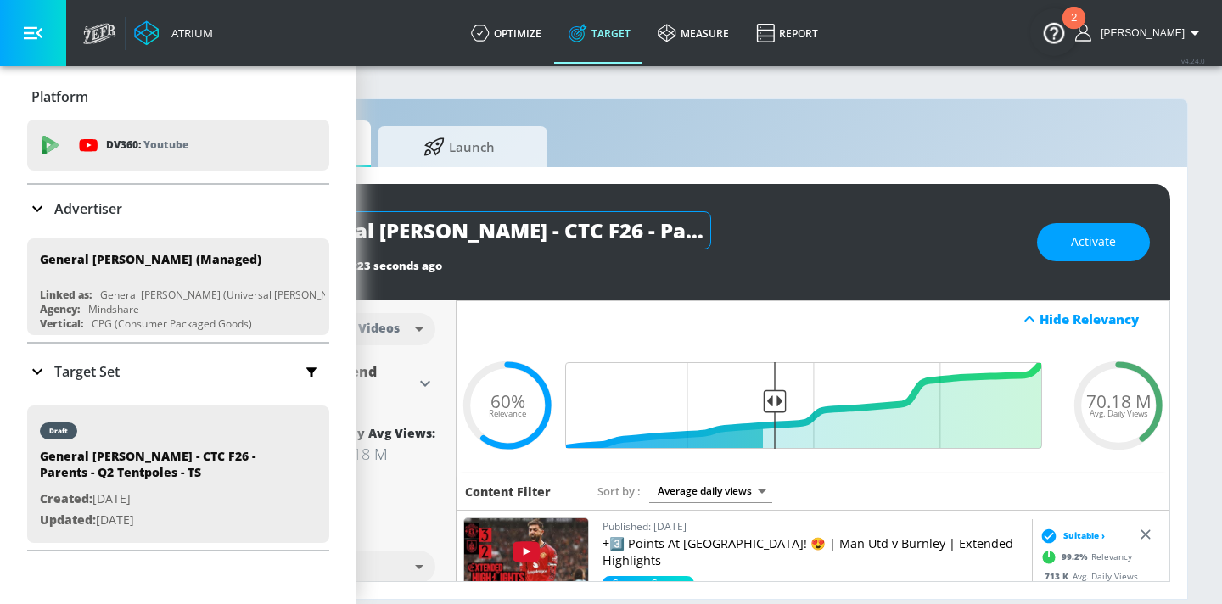
click at [606, 224] on input "General Mills - CTC F26 - Parents - Q2 Tentpoles - TS" at bounding box center [499, 230] width 424 height 38
click at [606, 225] on input "General Mills - CTC F26 - Parents - Q2 Tentpoles - TS" at bounding box center [499, 230] width 424 height 38
click at [663, 224] on input "General Mills - CTC F26 - Parents - Q2 Tentpoles - TS" at bounding box center [499, 230] width 424 height 38
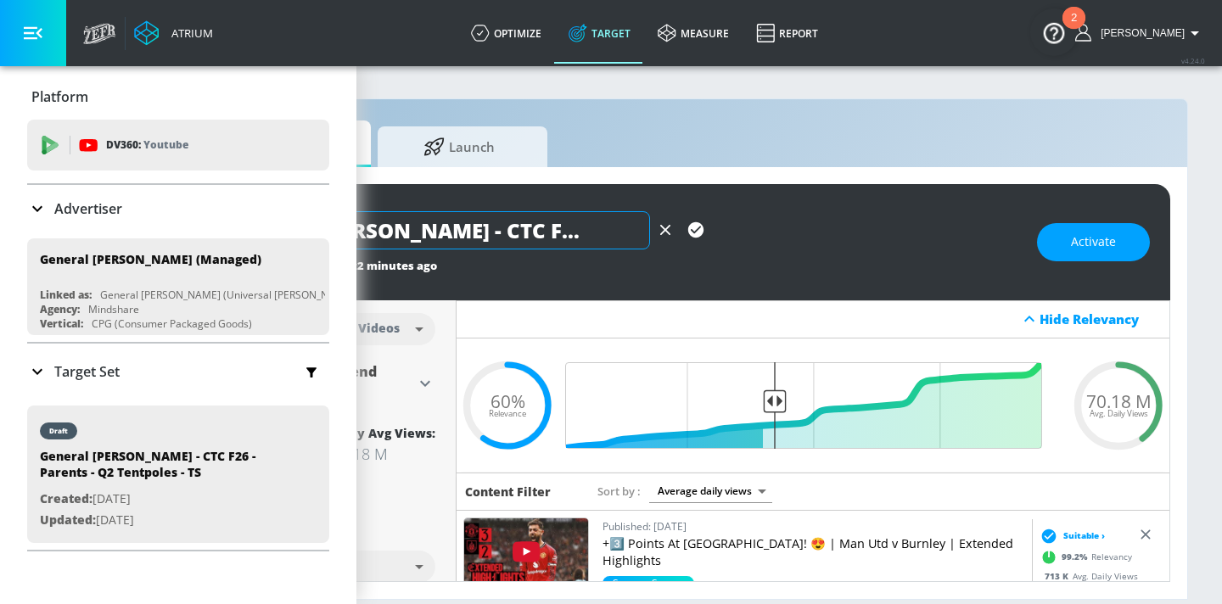
click at [604, 236] on input "General [PERSON_NAME] - CTC F26 - Parents - Q2-Q3 Tentpoles - TS" at bounding box center [468, 230] width 363 height 38
click at [604, 235] on input "General [PERSON_NAME] - CTC F26 - Parents - Q2-Q3 Tentpoles - TS" at bounding box center [468, 230] width 363 height 38
click at [697, 231] on icon "button" at bounding box center [695, 229] width 15 height 15
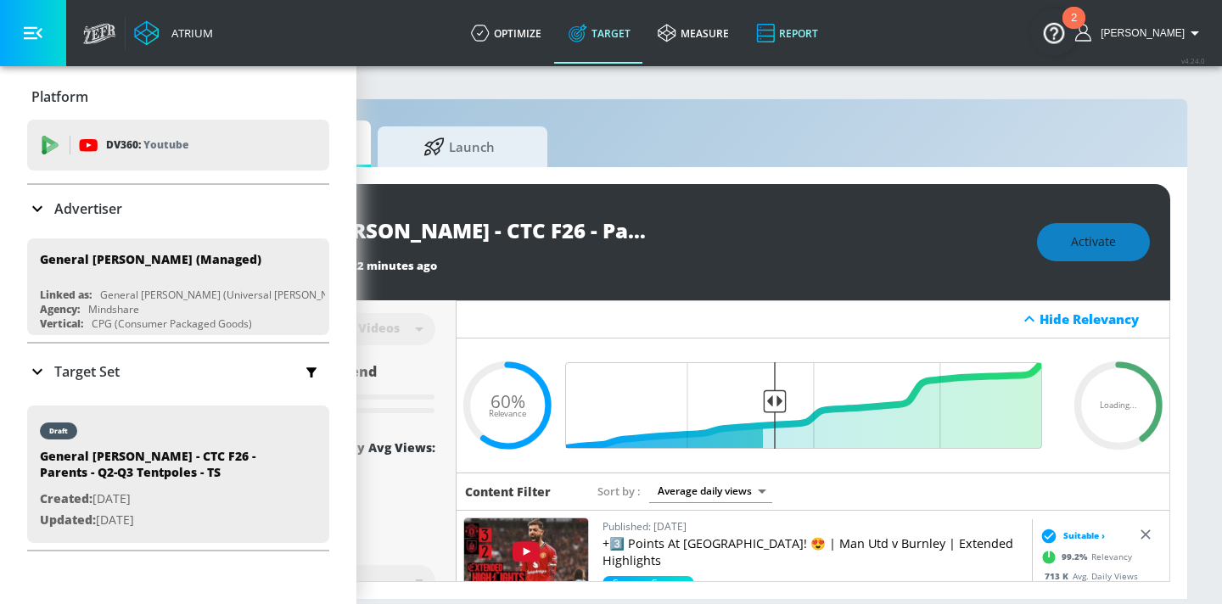
scroll to position [0, 0]
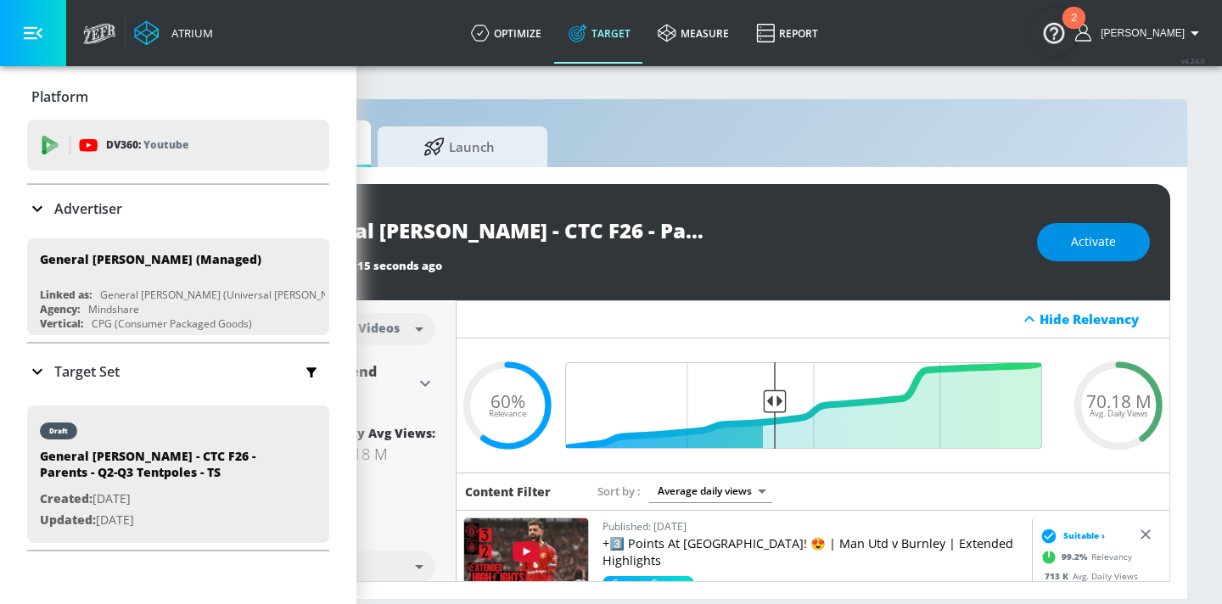
click at [1108, 246] on span "Activate" at bounding box center [1093, 242] width 45 height 21
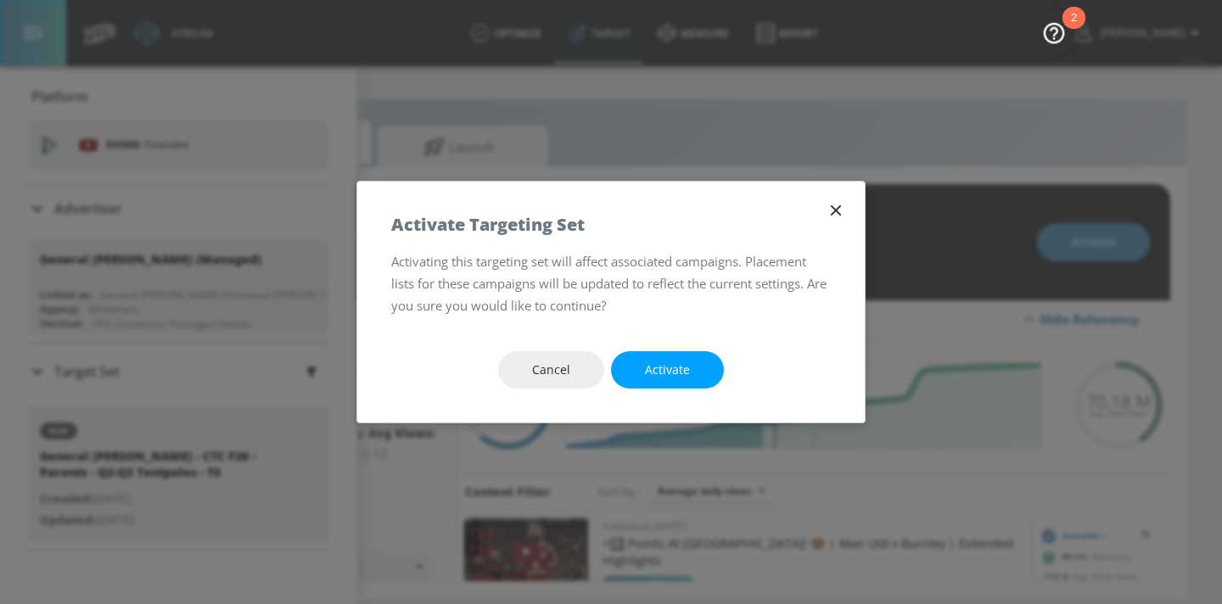
click at [682, 371] on span "Activate" at bounding box center [667, 370] width 45 height 21
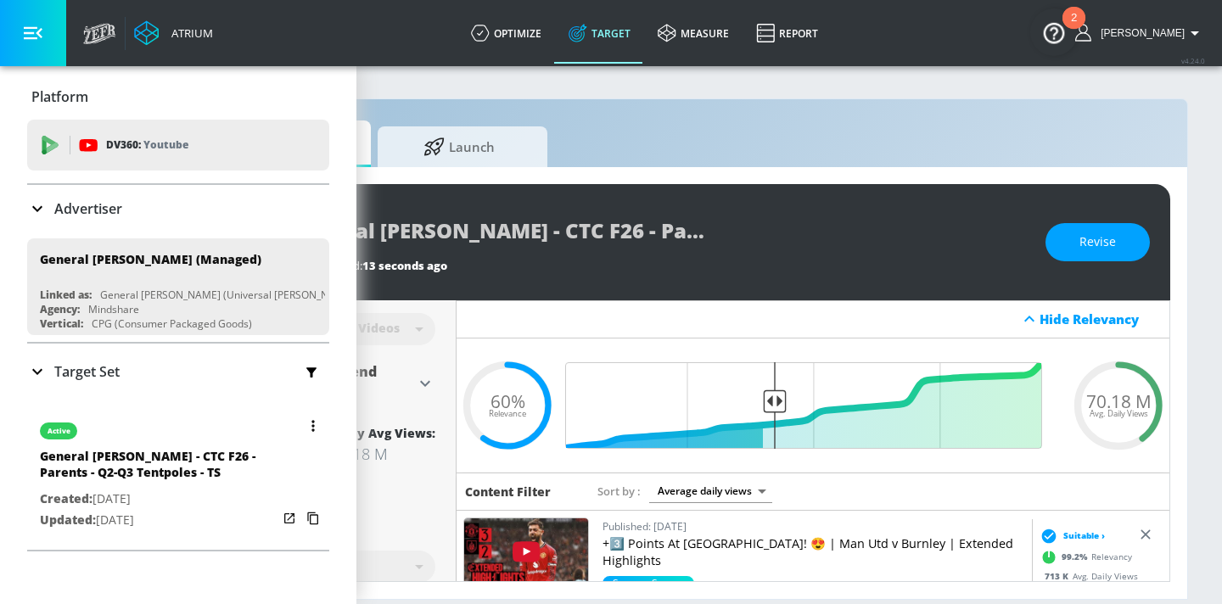
click at [314, 420] on icon "button" at bounding box center [312, 426] width 3 height 12
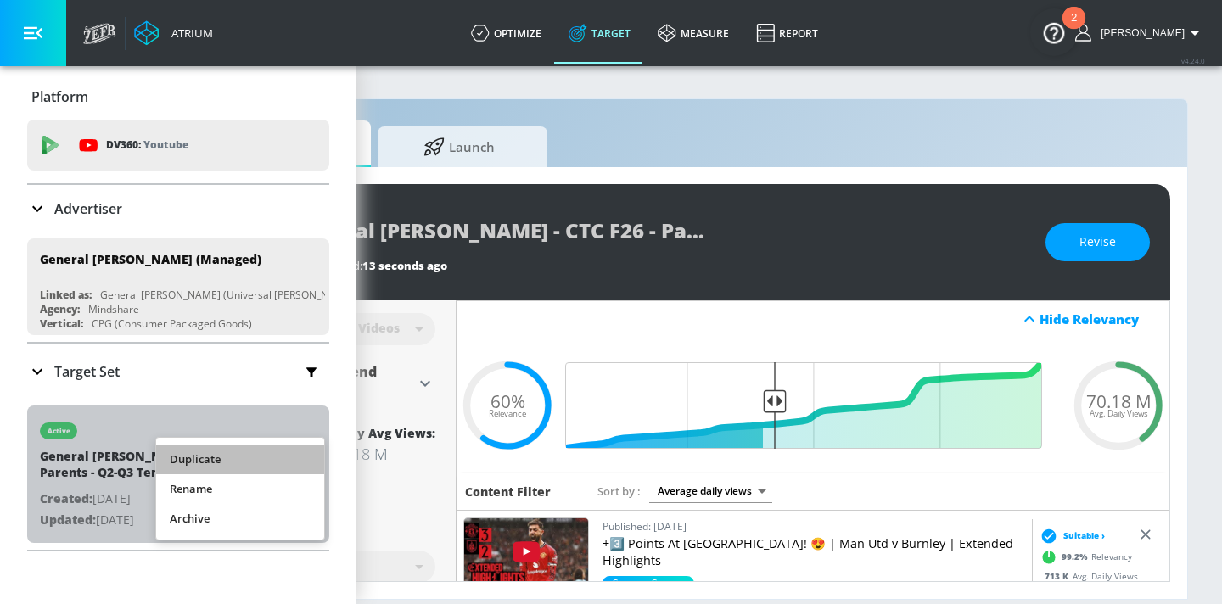
click at [289, 453] on li "Duplicate" at bounding box center [240, 460] width 168 height 30
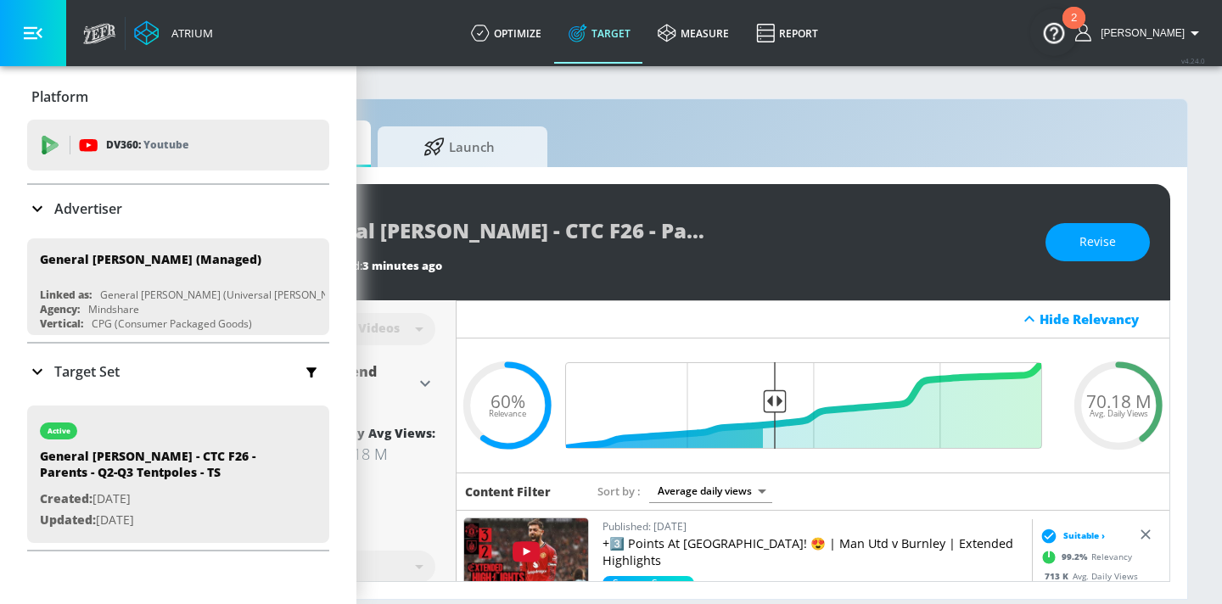
click at [115, 370] on p "Target Set" at bounding box center [86, 371] width 65 height 19
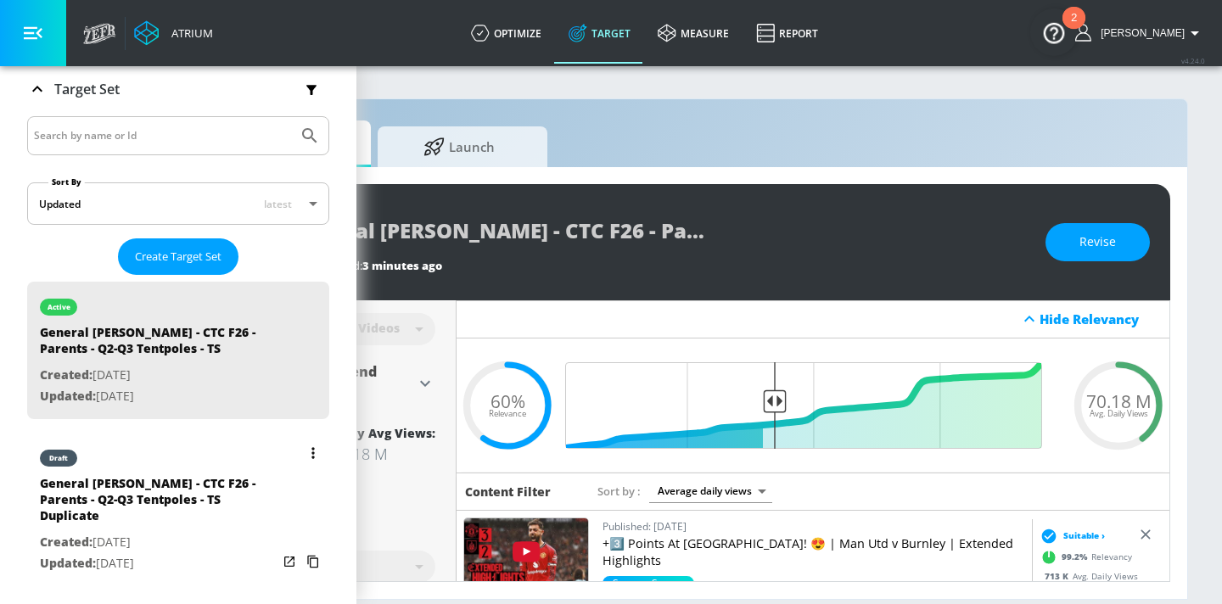
scroll to position [291, 0]
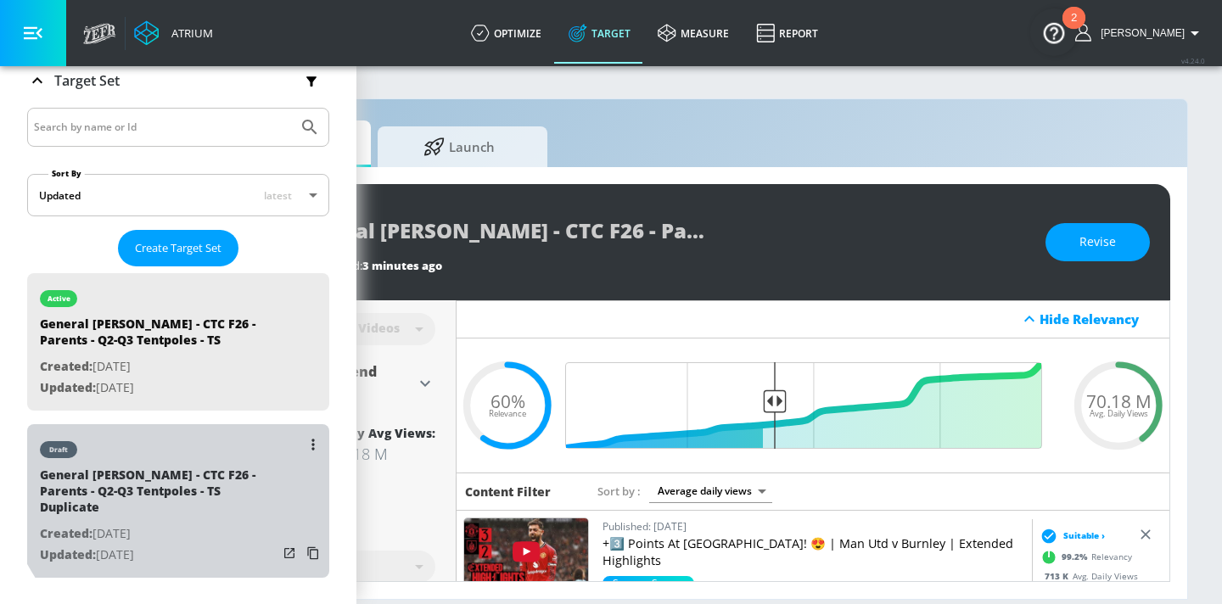
click at [195, 472] on div "General Mills - CTC F26 - Parents - Q2-Q3 Tentpoles - TS Duplicate" at bounding box center [159, 495] width 238 height 57
type input "General Mills - CTC F26 - Parents - Q2-Q3 Tentpoles - TS Duplicate"
type input "0.05"
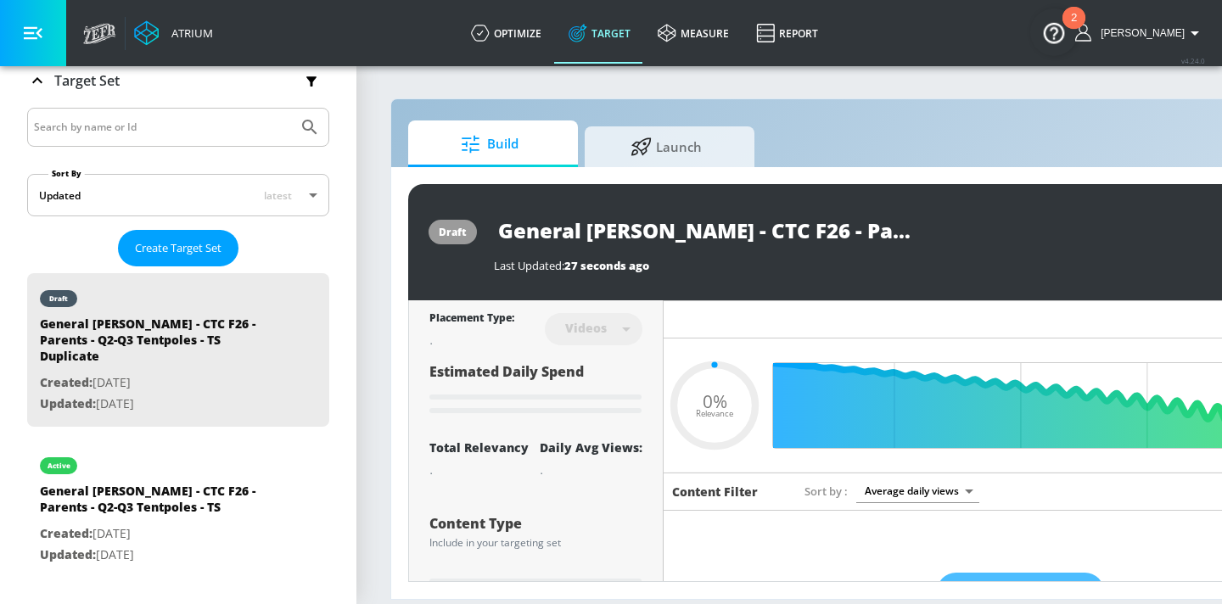
click at [777, 230] on input "General Mills - CTC F26 - Parents - Q2-Q3 Tentpoles - TS Duplicate" at bounding box center [706, 230] width 424 height 38
click at [778, 230] on input "General Mills - CTC F26 - Parents - Q2-Q3 Tentpoles - TS Duplicate" at bounding box center [706, 230] width 424 height 38
type input "General Mills - CTC F26 - H - Q2-Q3 Tentpoles - TS Duplicate"
type input "0.05"
type input "General Mills - CTC F26 - Hi - Q2-Q3 Tentpoles - TS Duplicate"
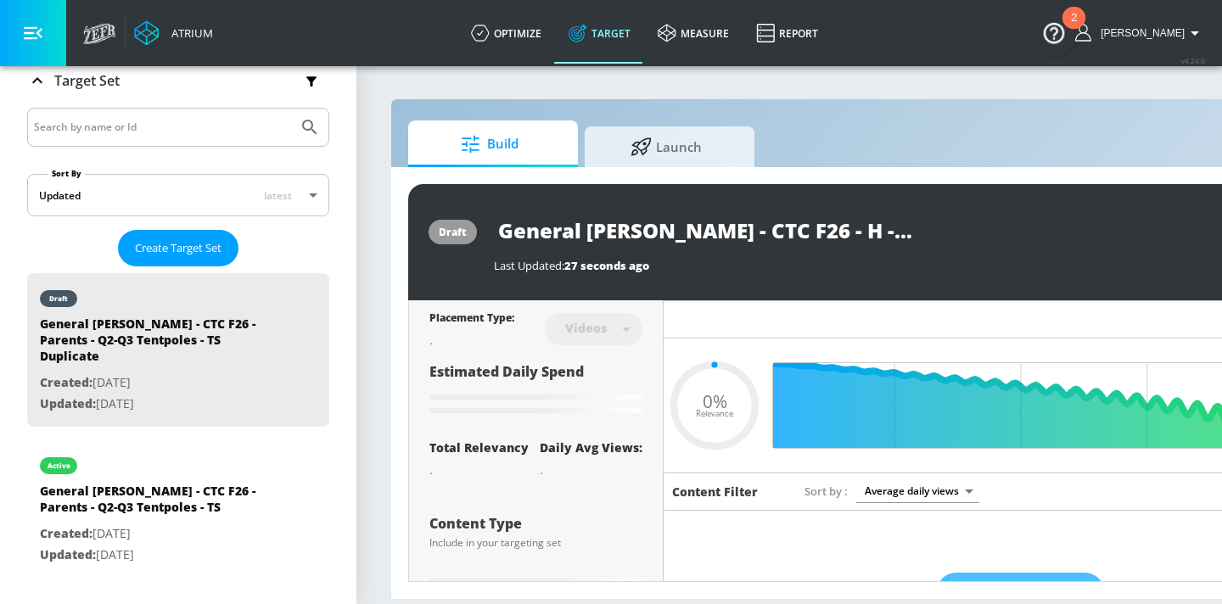
type input "0.05"
type input "General Mills - CTC F26 - His - Q2-Q3 Tentpoles - TS Duplicate"
type input "0.05"
type input "General Mills - CTC F26 - Hisp - Q2-Q3 Tentpoles - TS Duplicate"
type input "0.05"
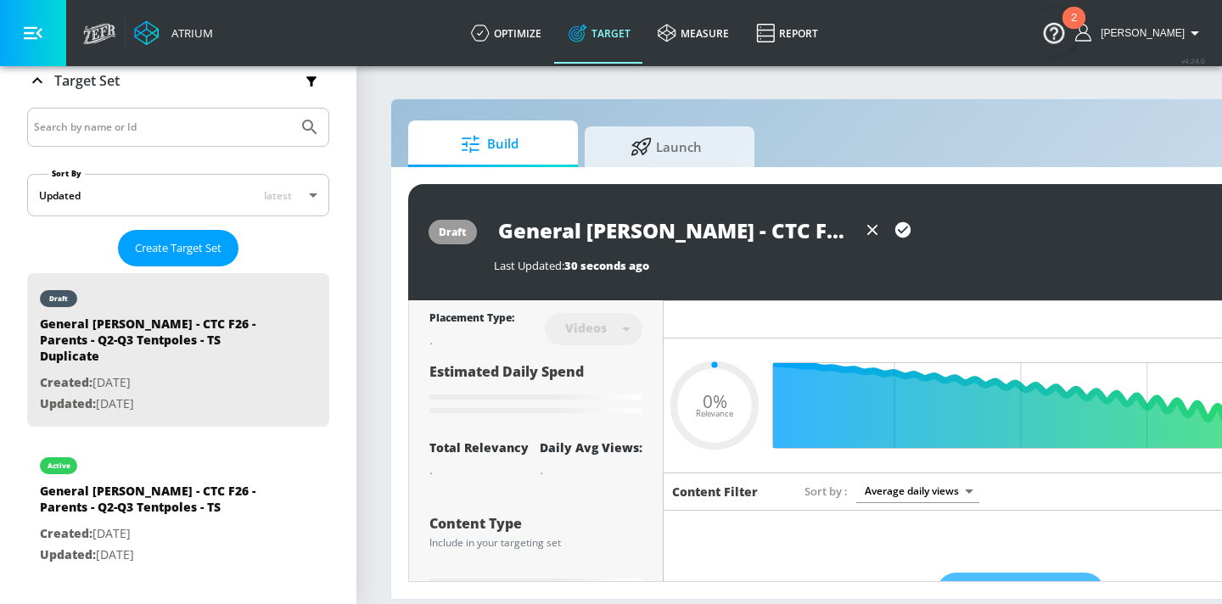
type input "General Mills - CTC F26 - Hispa - Q2-Q3 Tentpoles - TS Duplicate"
type input "0.05"
type input "General Mills - CTC F26 - Hispan - Q2-Q3 Tentpoles - TS Duplicate"
type input "0.05"
type input "General Mills - CTC F26 - Hispani - Q2-Q3 Tentpoles - TS Duplicate"
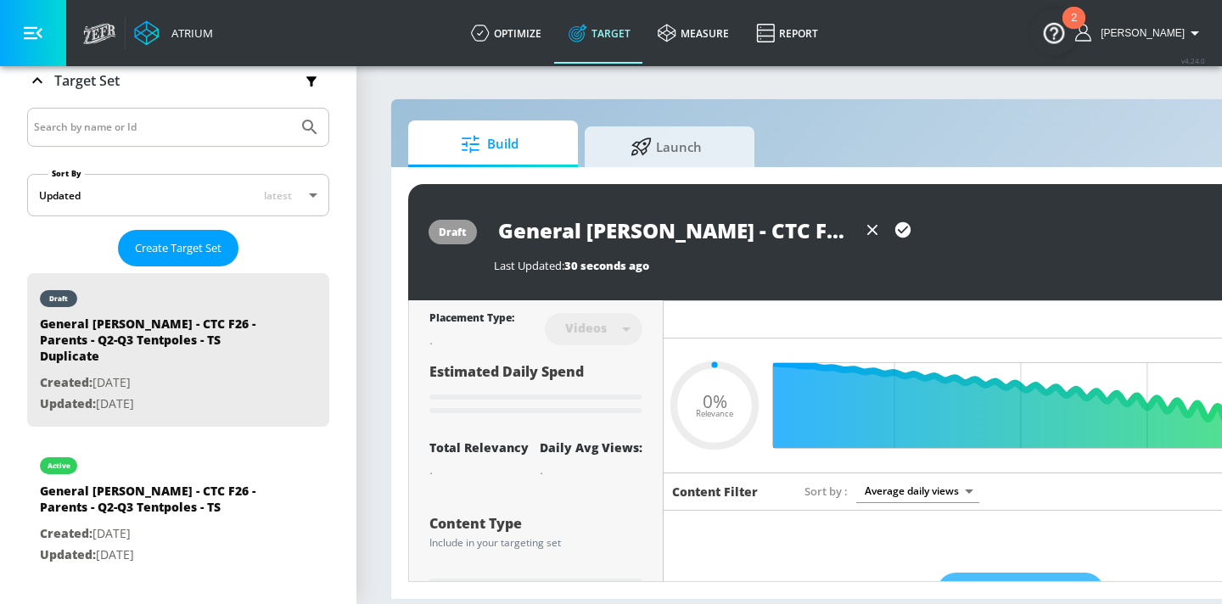
type input "0.05"
type input "General Mills - CTC F26 - Hispanic - Q2-Q3 Tentpoles - TS Duplicate"
type input "0.05"
type input "General Mills - CTC F26 - Hispanic - Q2-Q3 Tentpoles - TS Duplicate"
click at [906, 237] on icon "button" at bounding box center [902, 230] width 19 height 19
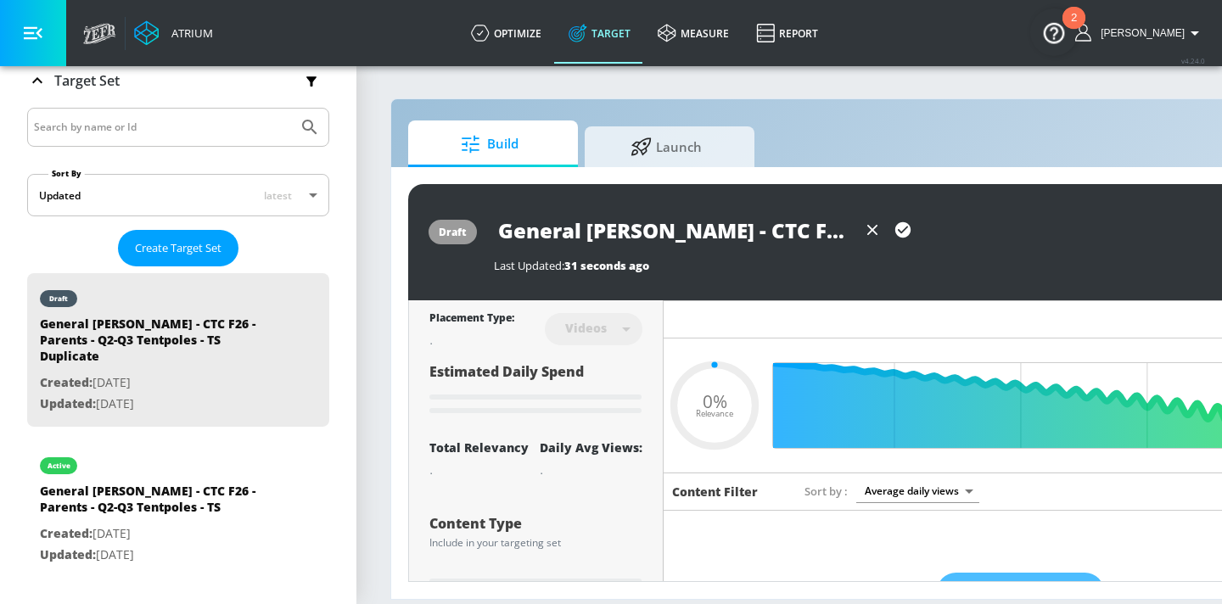
type input "0.05"
type input "General Mills - CTC F26 - Parents - Q2-Q3 Tentpoles - TS Duplicate"
type input "0.6"
type input "General Mills - CTC F26 - Hispanic - Q2-Q3 Tentpoles - TS Duplicate"
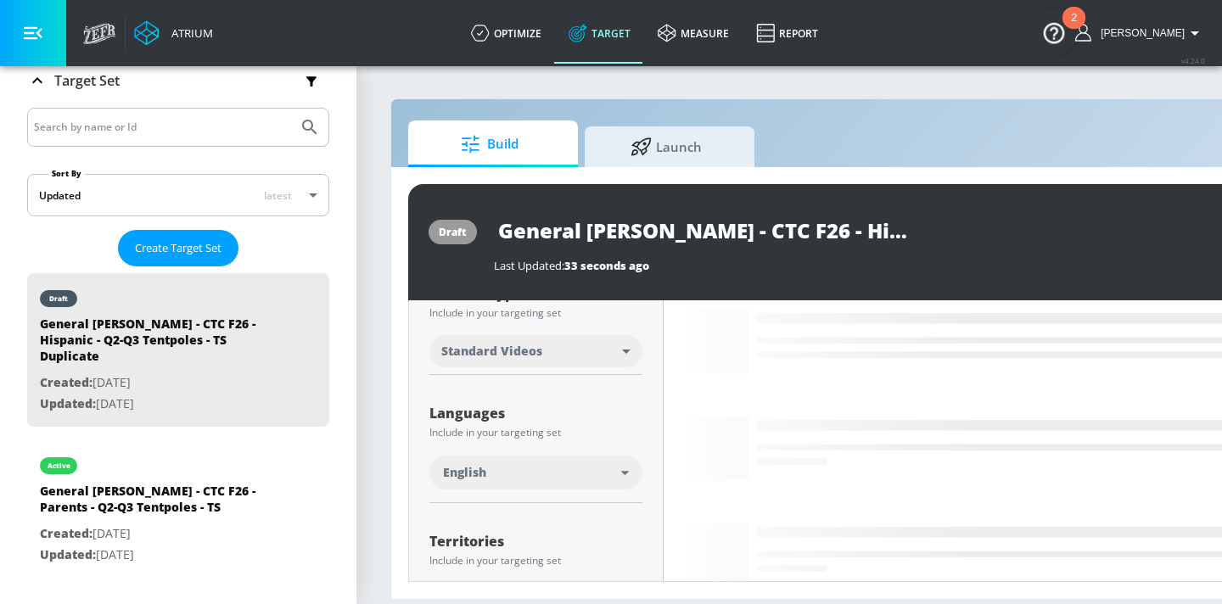
scroll to position [236, 0]
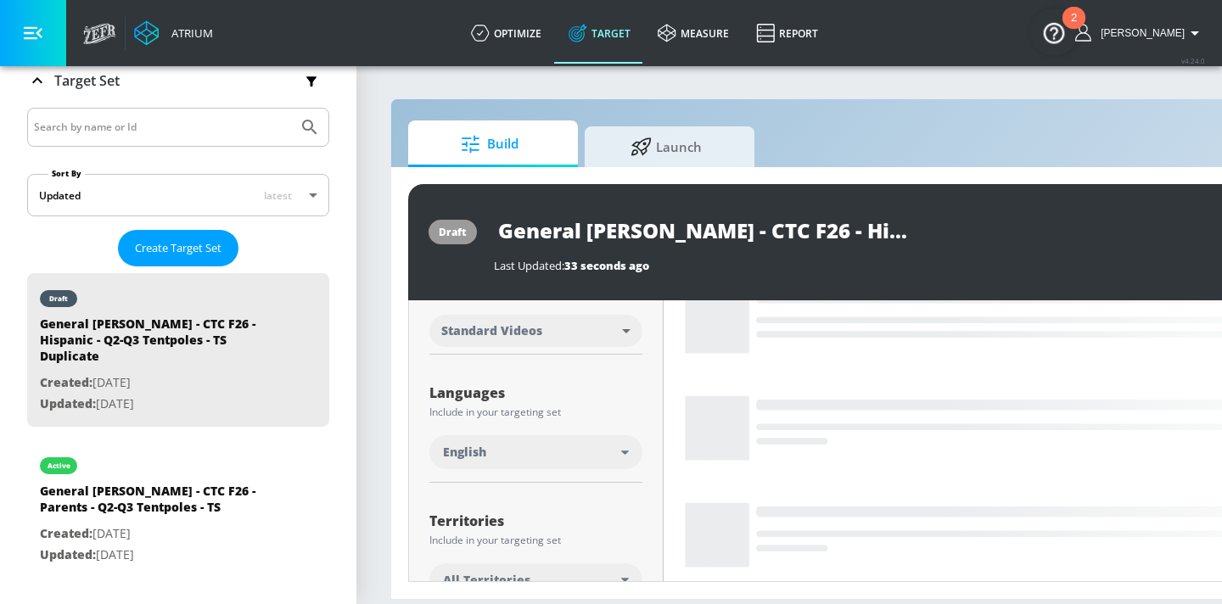
click at [618, 442] on div "English" at bounding box center [535, 452] width 213 height 34
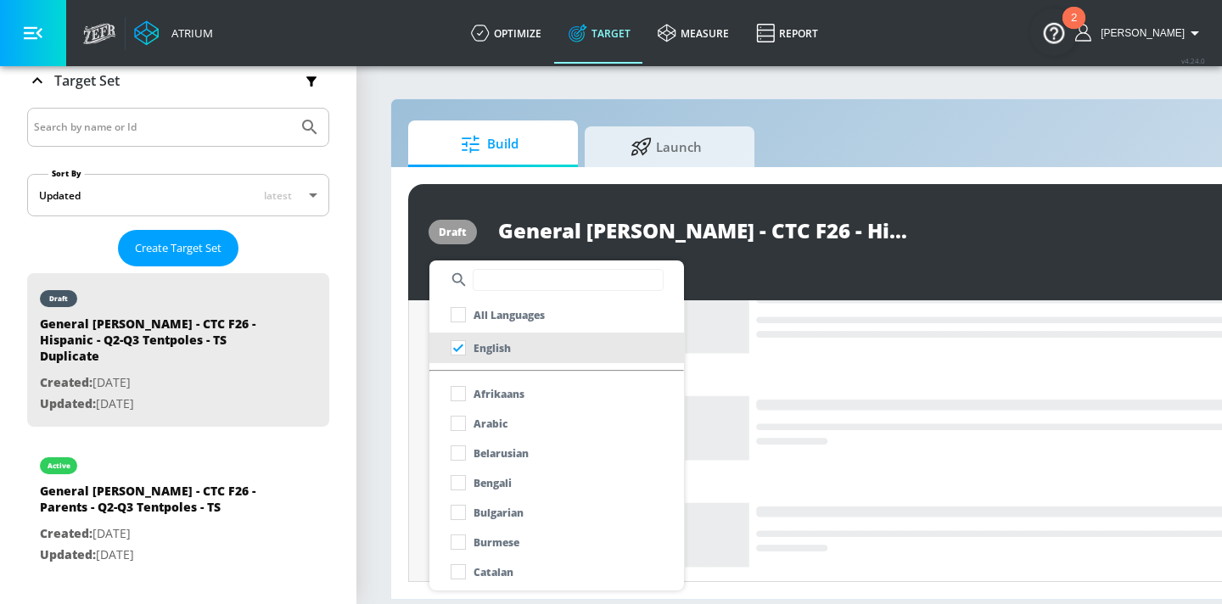
click at [578, 284] on input "text" at bounding box center [567, 280] width 191 height 22
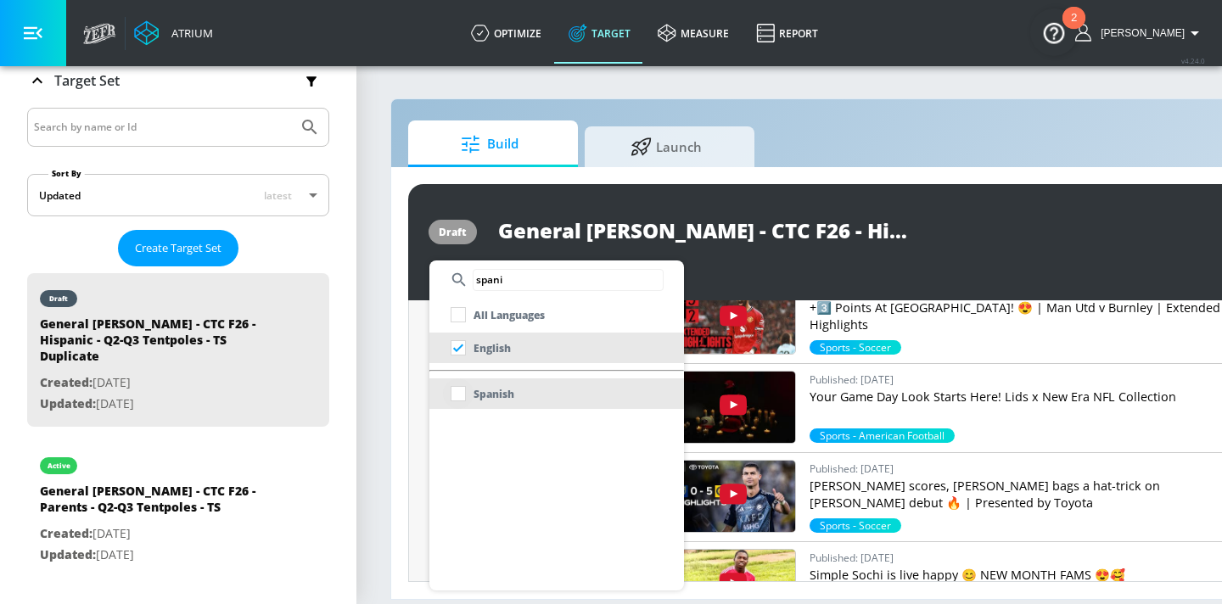
type input "spani"
click at [456, 395] on input "checkbox" at bounding box center [458, 393] width 31 height 31
click at [409, 390] on div at bounding box center [611, 302] width 1222 height 604
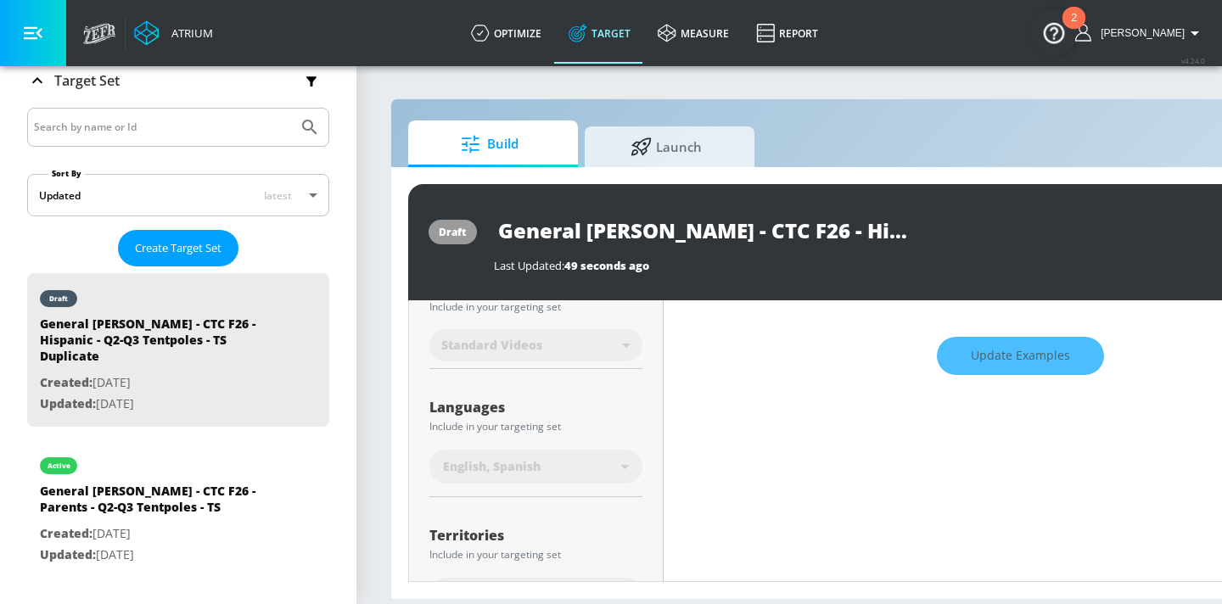
scroll to position [249, 0]
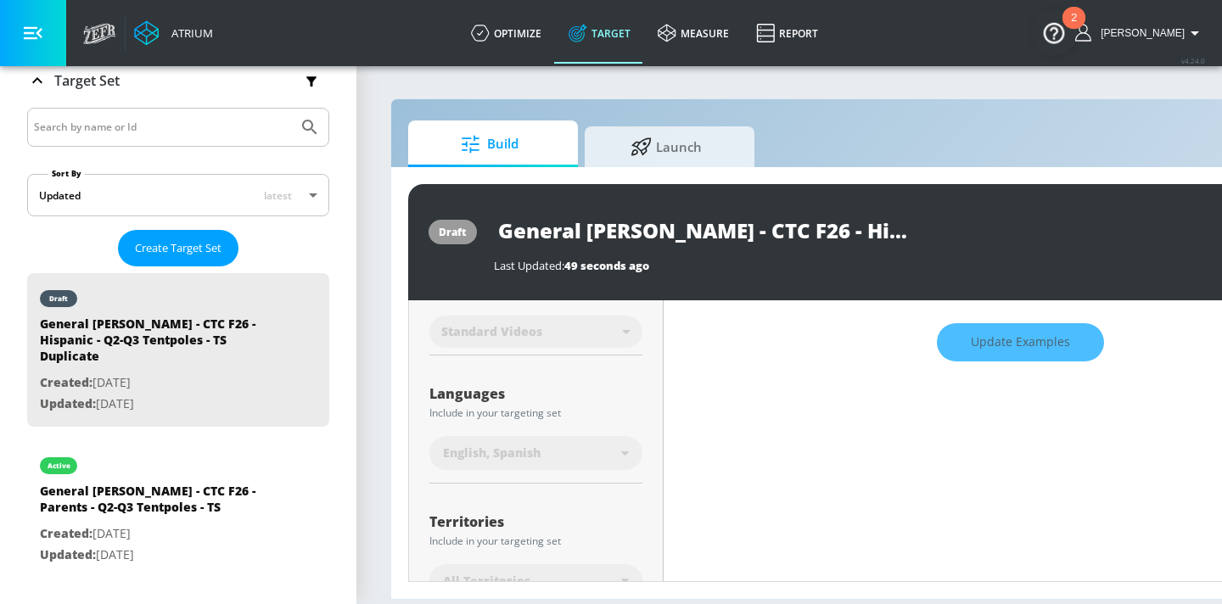
click at [765, 222] on input "General Mills - CTC F26 - Hispanic - Q2-Q3 Tentpoles - TS Duplicate" at bounding box center [706, 230] width 424 height 38
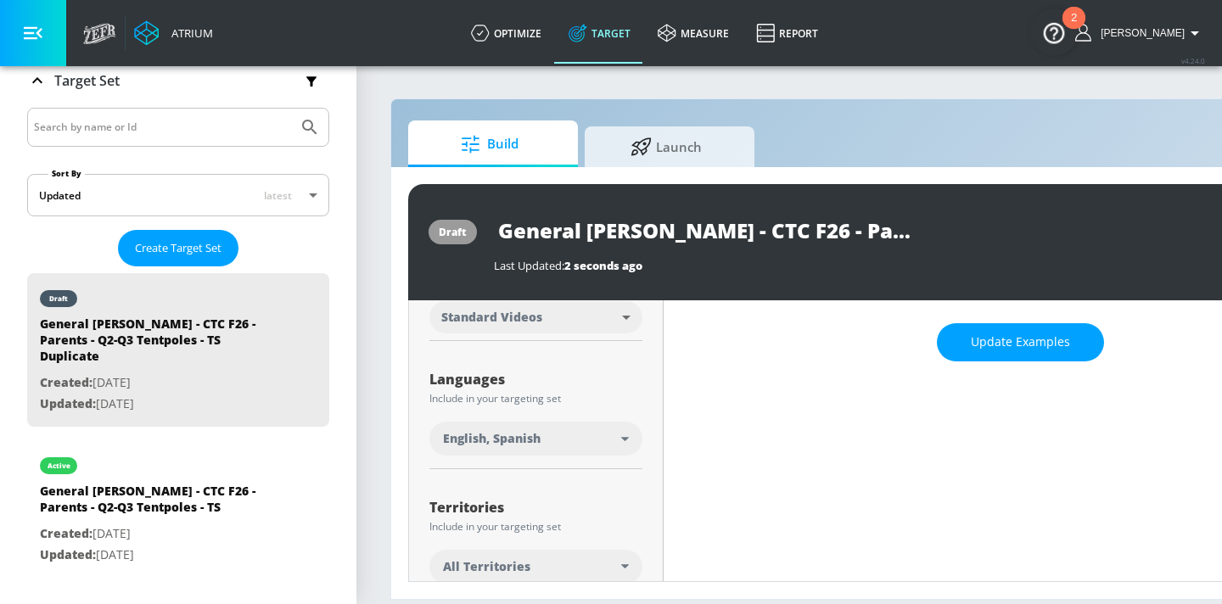
scroll to position [236, 0]
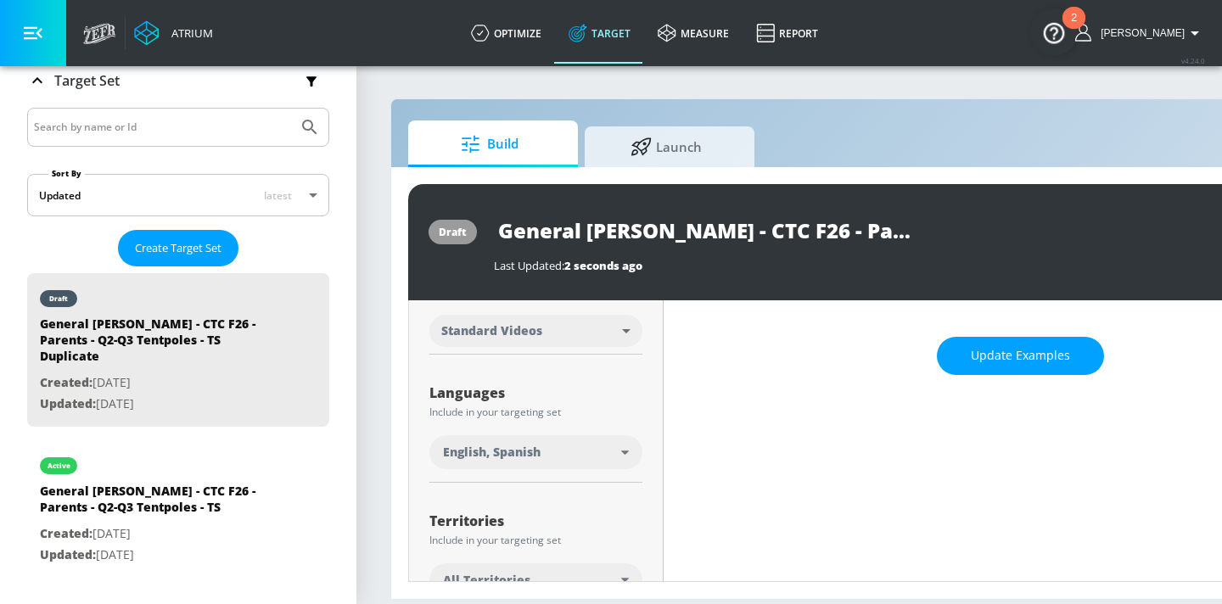
click at [796, 233] on input "General Mills - CTC F26 - Parents - Q2-Q3 Tentpoles - TS Duplicate" at bounding box center [706, 230] width 424 height 38
click at [754, 233] on input "General [PERSON_NAME] - CTC F26 - Parents - Q2-Q3 Tentpoles - TS" at bounding box center [675, 230] width 363 height 38
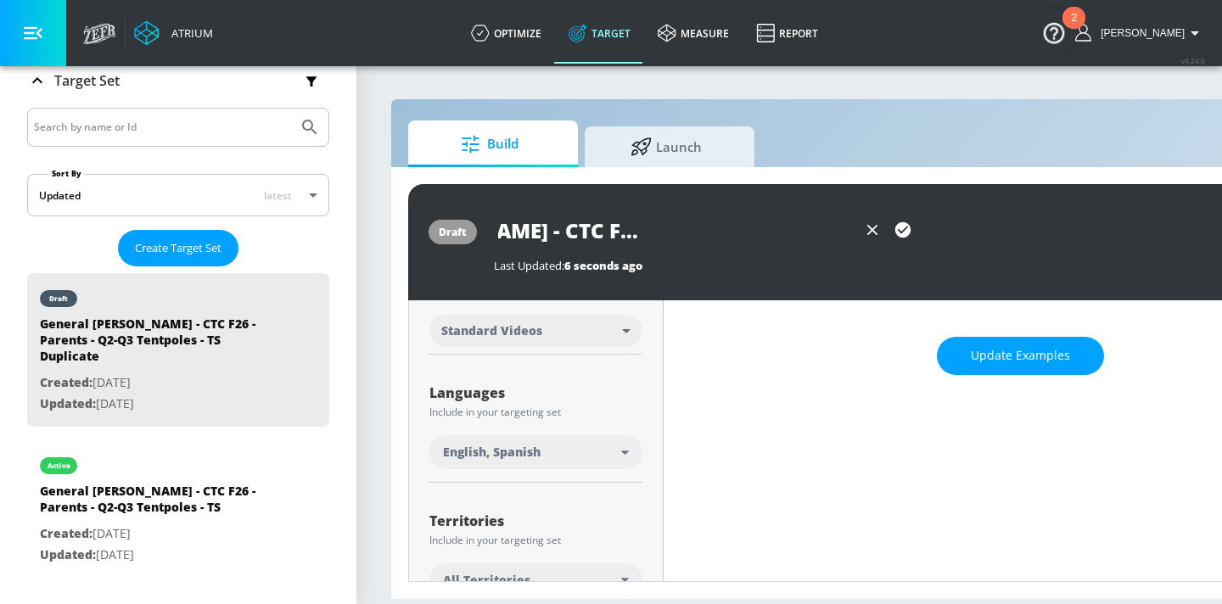
click at [897, 236] on icon "button" at bounding box center [902, 229] width 15 height 15
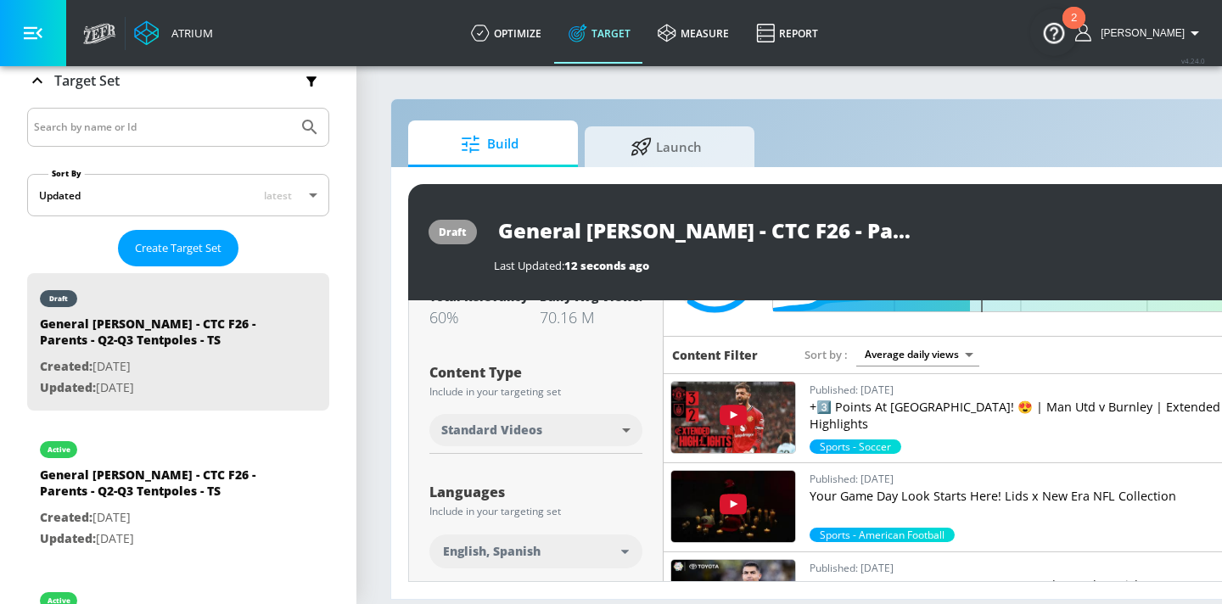
scroll to position [0, 0]
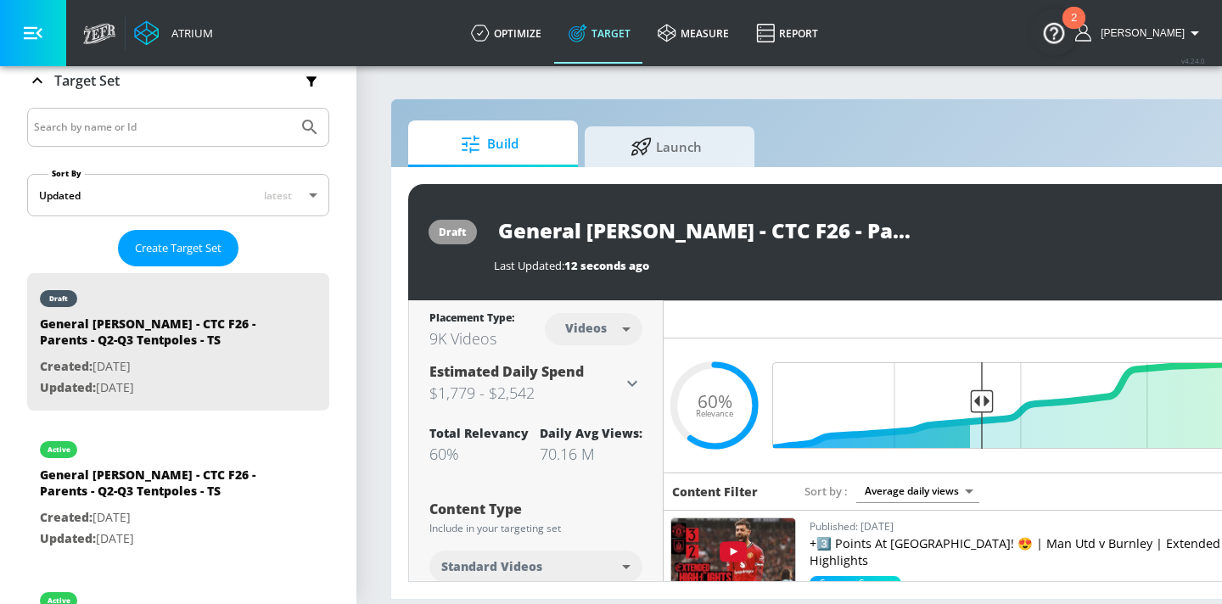
click at [774, 224] on input "General [PERSON_NAME] - CTC F26 - Parents - Q2-Q3 Tentpoles - TS" at bounding box center [706, 230] width 424 height 38
click at [772, 232] on input "General [PERSON_NAME] - CTC F26 - Parents - Q2-Q3 Tentpoles - TS" at bounding box center [706, 230] width 424 height 38
type input "General [PERSON_NAME] - CTC F26 - Hispanic - Q2-Q3 Tentpoles - TS"
click at [902, 234] on icon "button" at bounding box center [902, 229] width 15 height 15
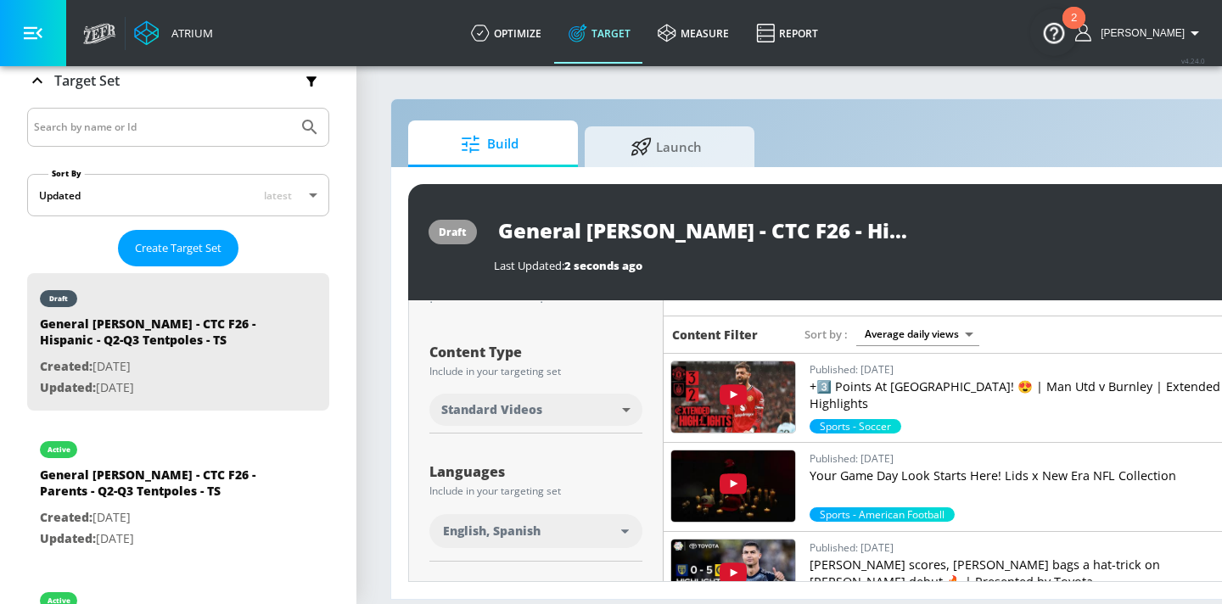
scroll to position [165, 0]
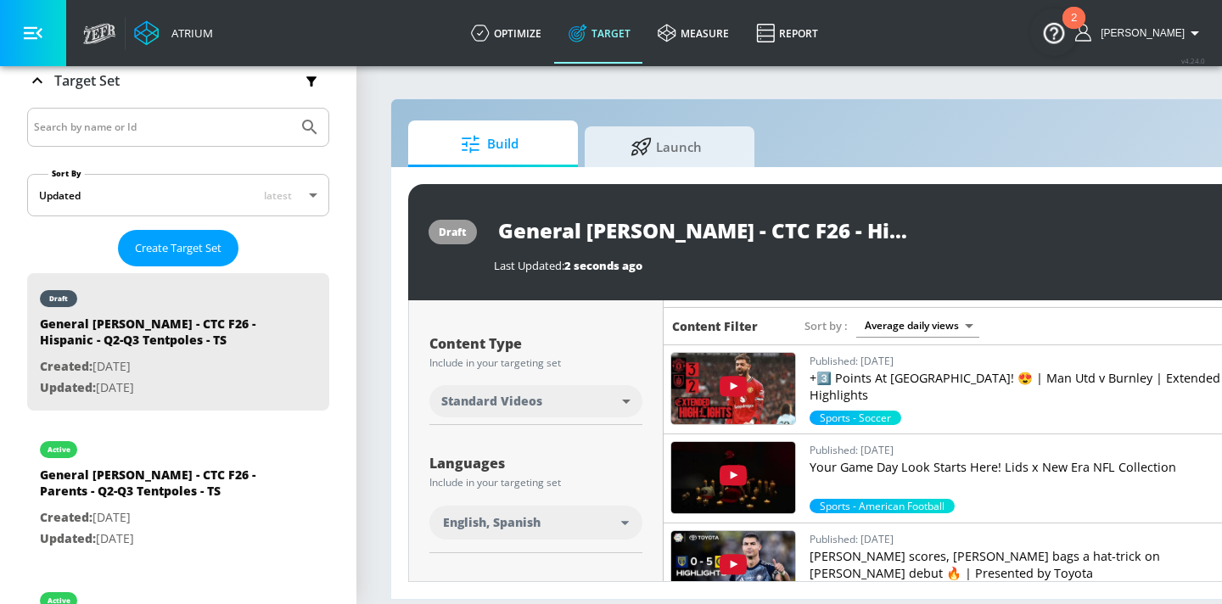
click at [830, 223] on input "General [PERSON_NAME] - CTC F26 - Hispanic - Q2-Q3 Tentpoles - TS" at bounding box center [706, 230] width 424 height 38
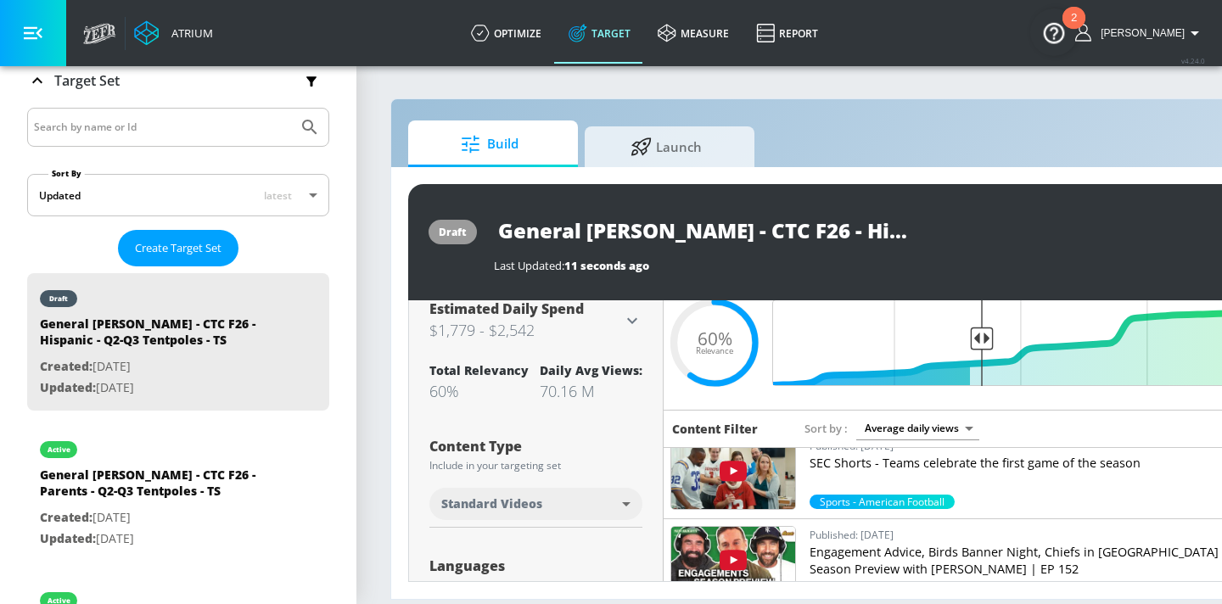
scroll to position [146, 0]
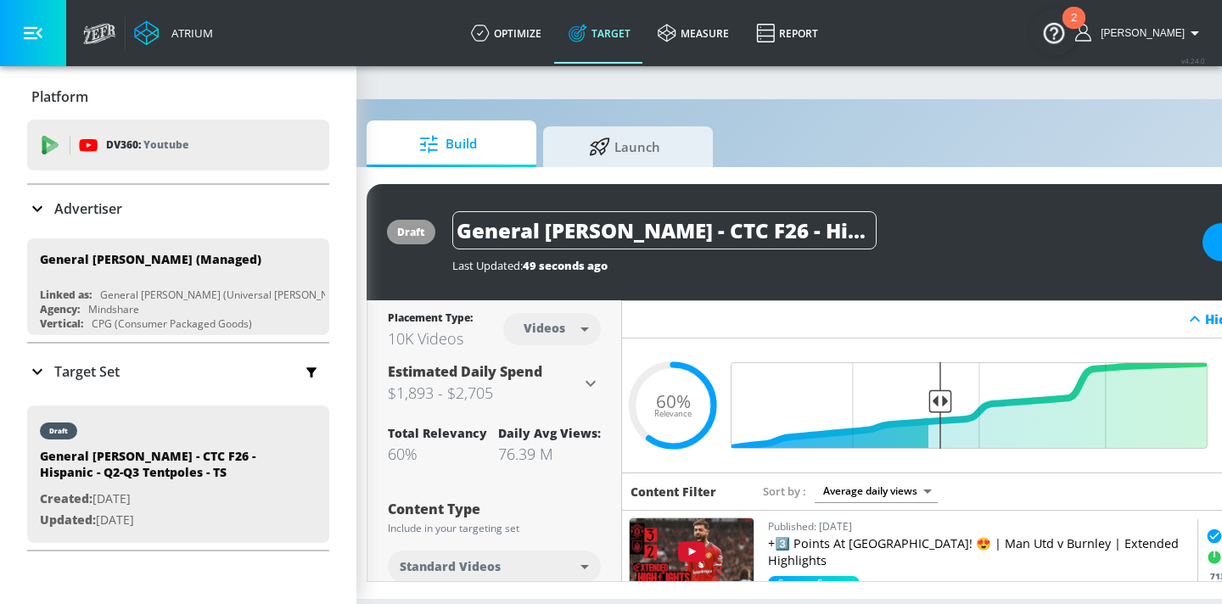
scroll to position [0, 207]
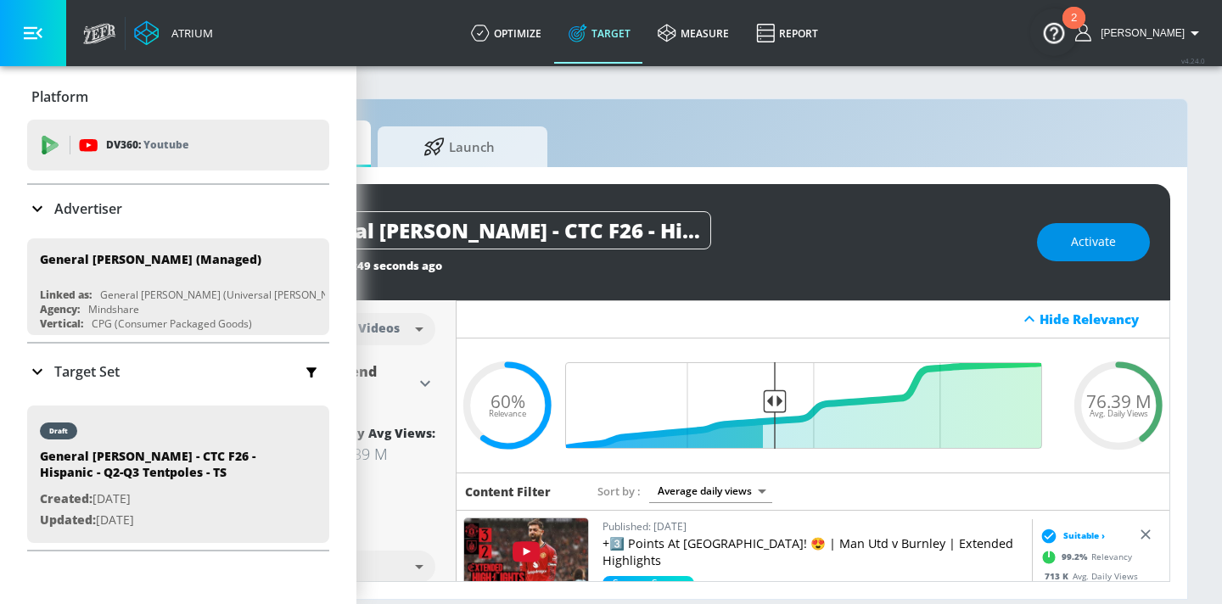
click at [1104, 238] on span "Activate" at bounding box center [1093, 242] width 45 height 21
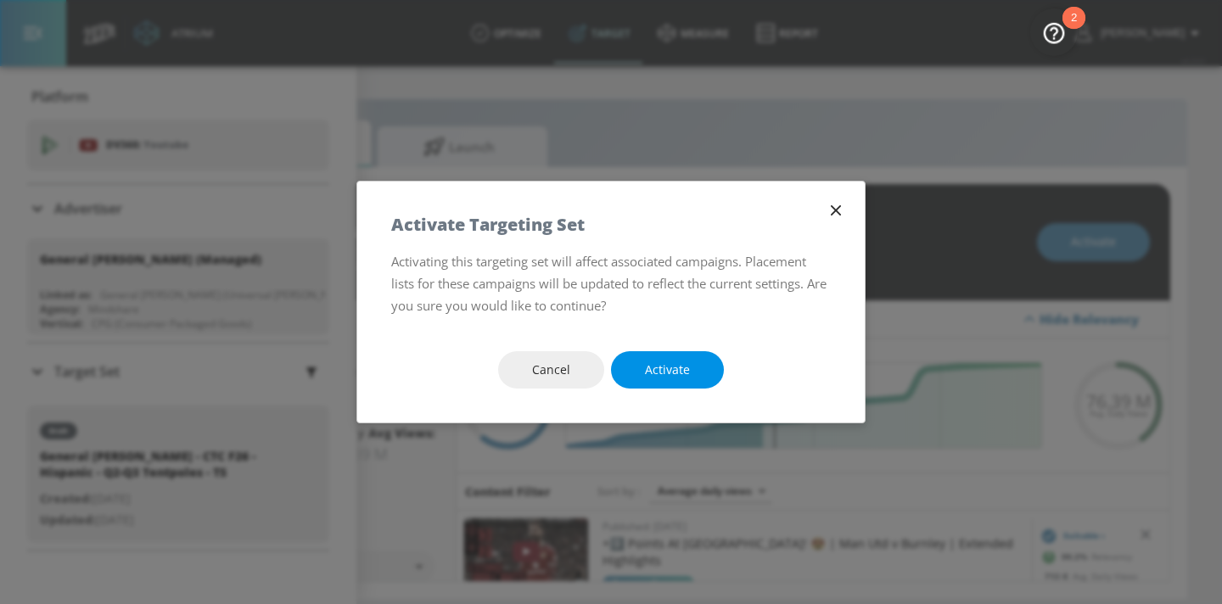
click at [660, 377] on span "Activate" at bounding box center [667, 370] width 45 height 21
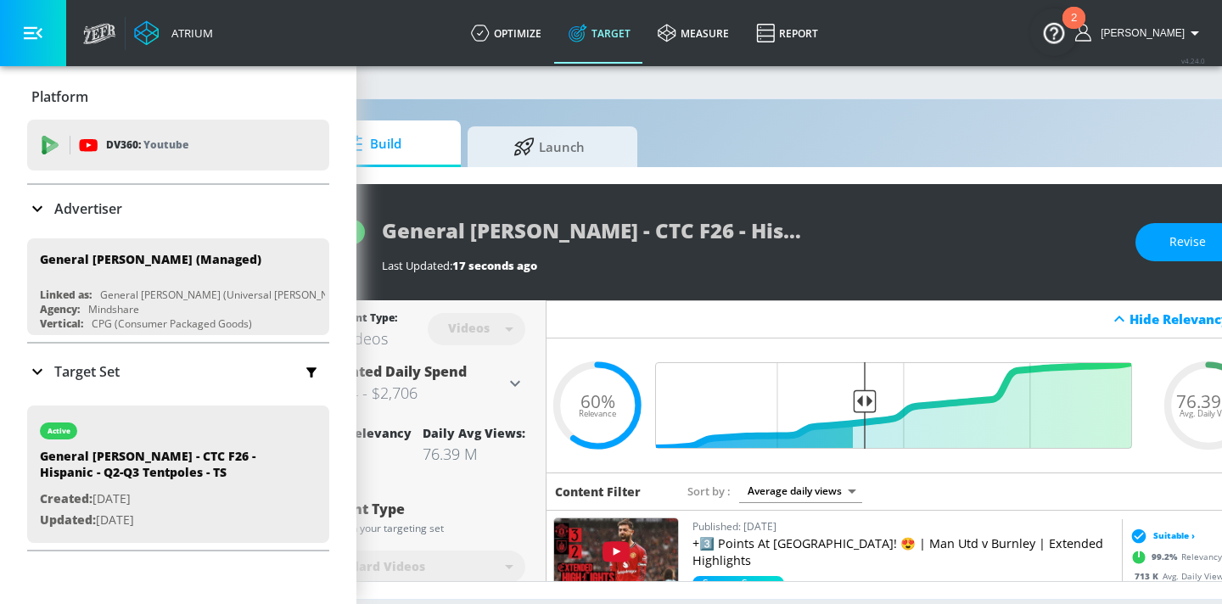
scroll to position [0, 0]
